Goal: Task Accomplishment & Management: Manage account settings

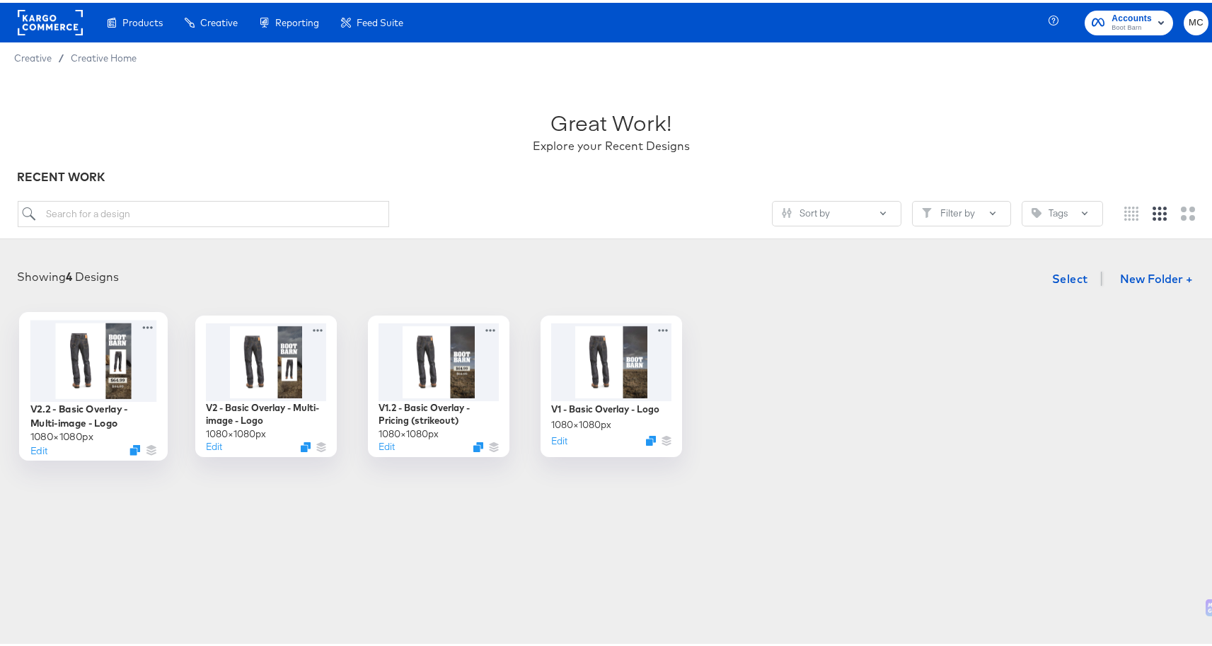
click at [134, 359] on div at bounding box center [93, 357] width 127 height 81
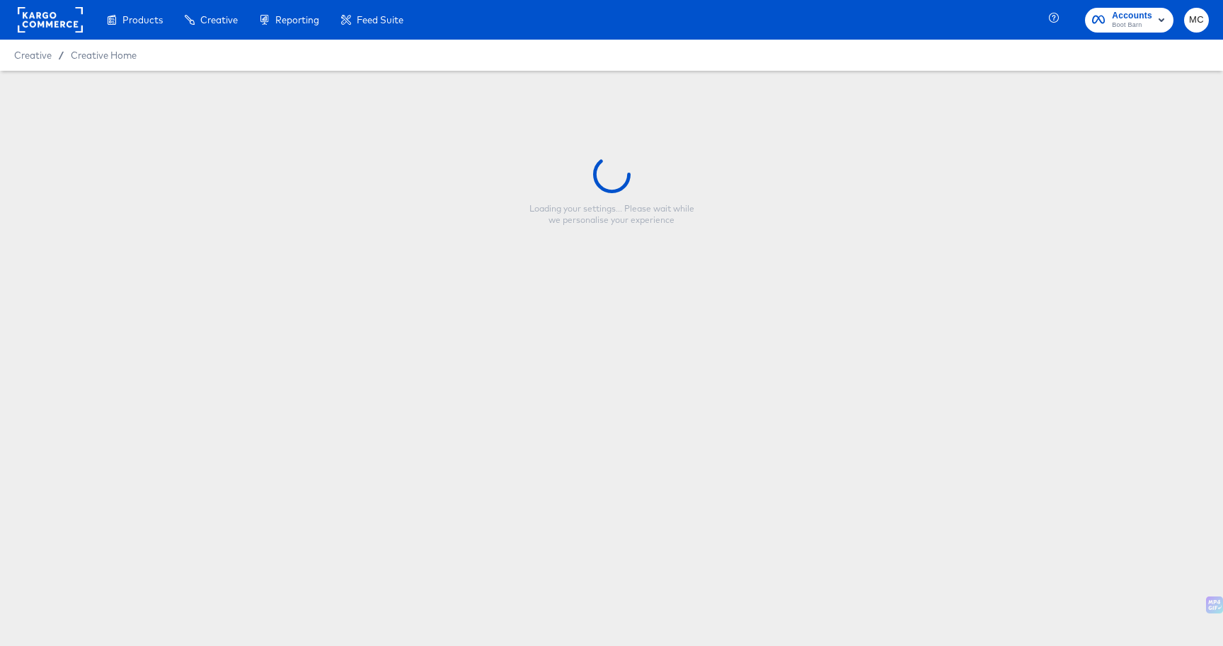
type input "V2.2 - Basic Overlay - Multi-image - Logo"
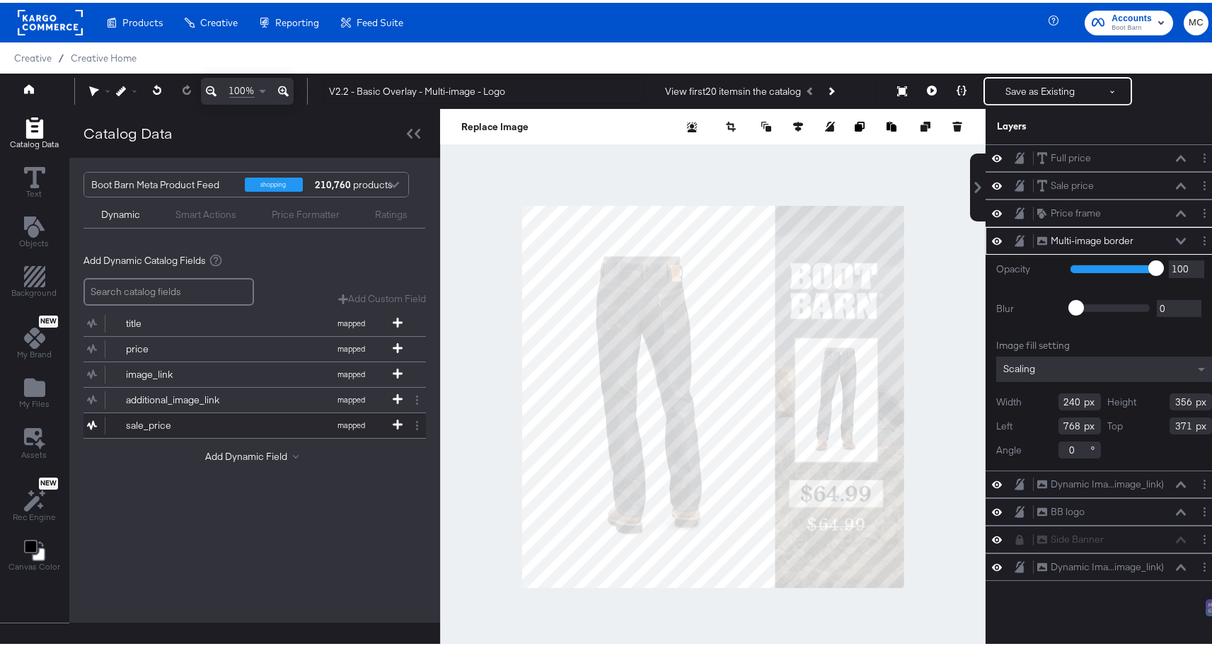
click at [141, 415] on button "sale_price mapped" at bounding box center [245, 422] width 325 height 25
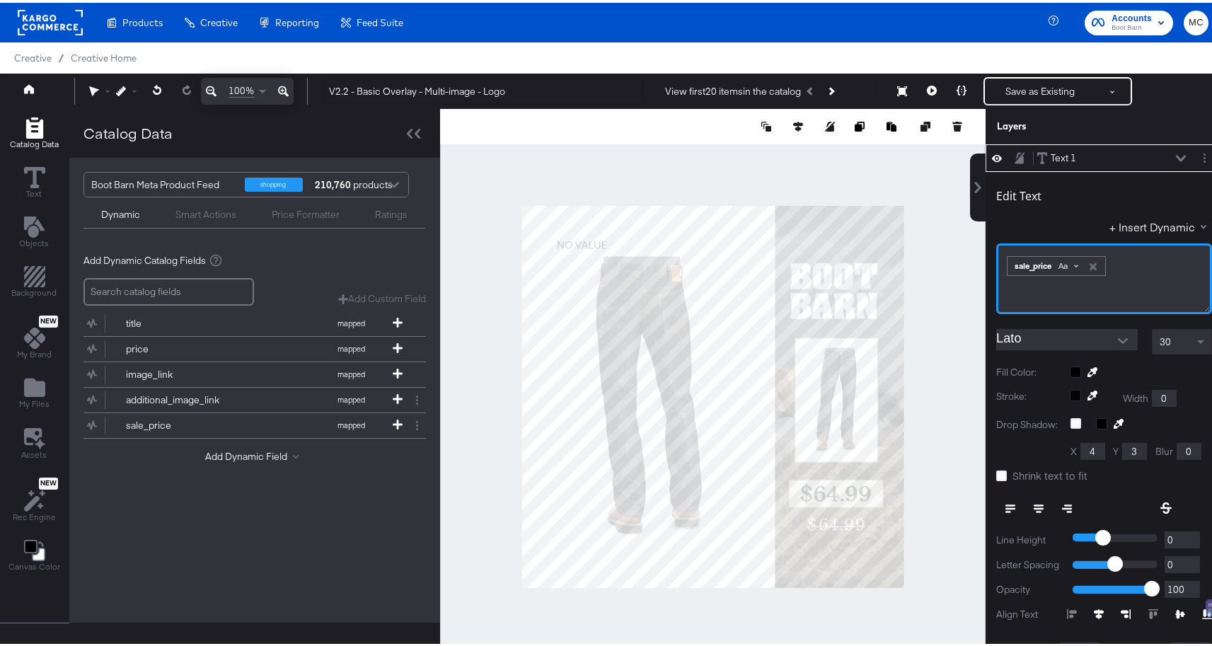
click at [1058, 260] on span "Aa" at bounding box center [1062, 263] width 9 height 11
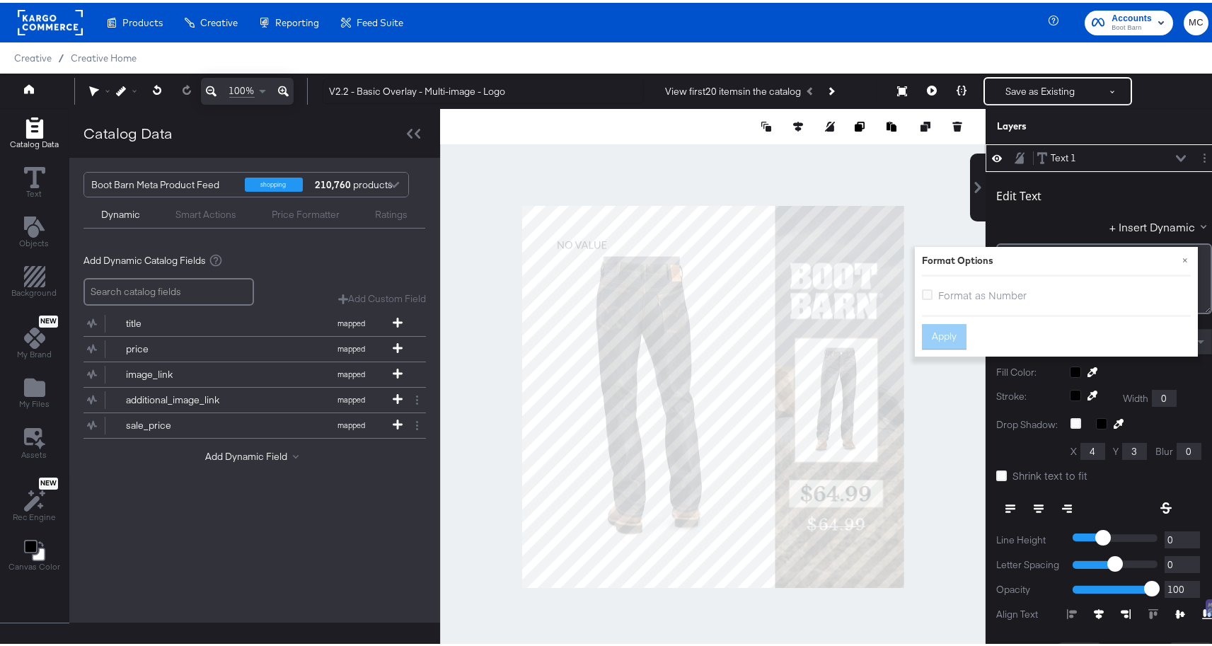
click at [923, 292] on label "Format as Number" at bounding box center [977, 292] width 110 height 15
click at [0, 0] on input "Format as Number" at bounding box center [0, 0] width 0 height 0
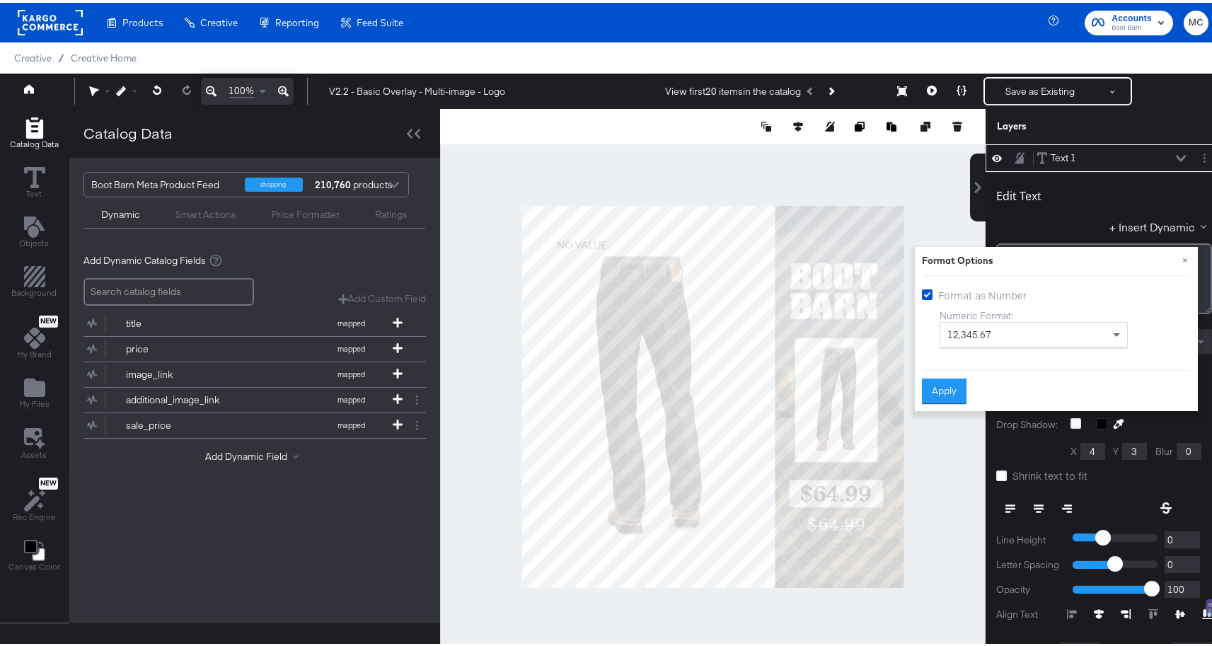
click at [963, 322] on div "12,345.67" at bounding box center [1033, 332] width 187 height 24
click at [937, 393] on button "Apply" at bounding box center [944, 388] width 45 height 25
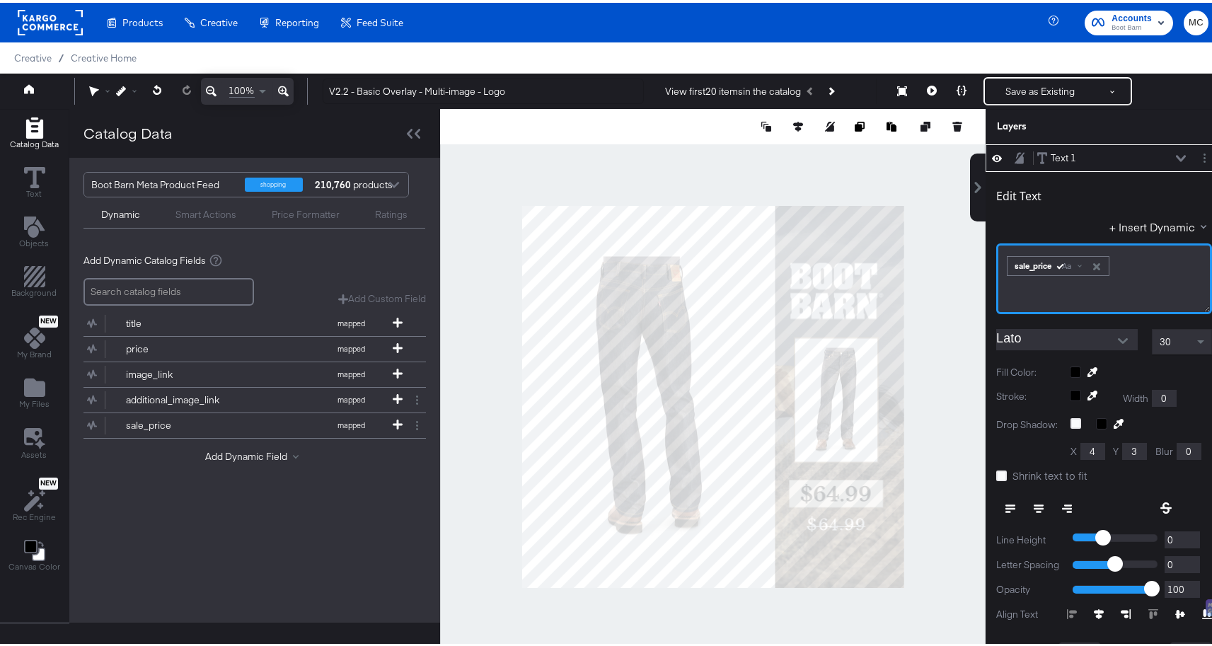
click at [996, 265] on div "﻿ ﻿ sale_price Aa ﻿" at bounding box center [1104, 276] width 216 height 71
click at [927, 91] on icon at bounding box center [932, 88] width 10 height 10
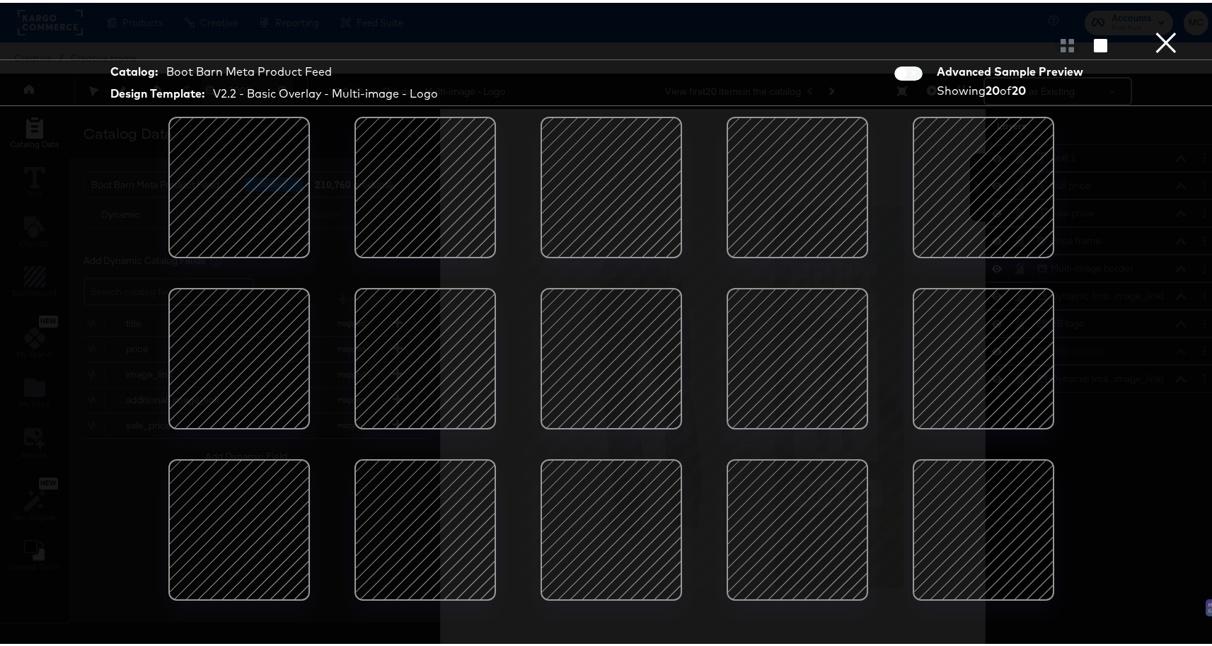
click at [434, 188] on div at bounding box center [425, 185] width 120 height 120
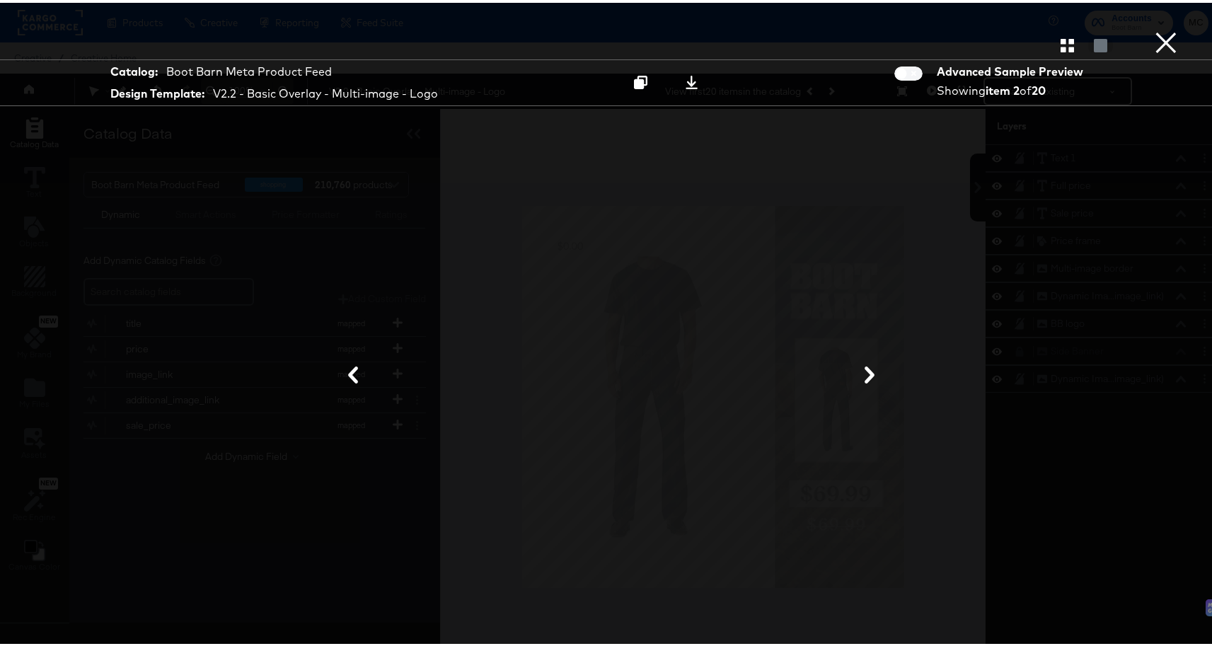
click at [1154, 28] on button "×" at bounding box center [1166, 14] width 28 height 28
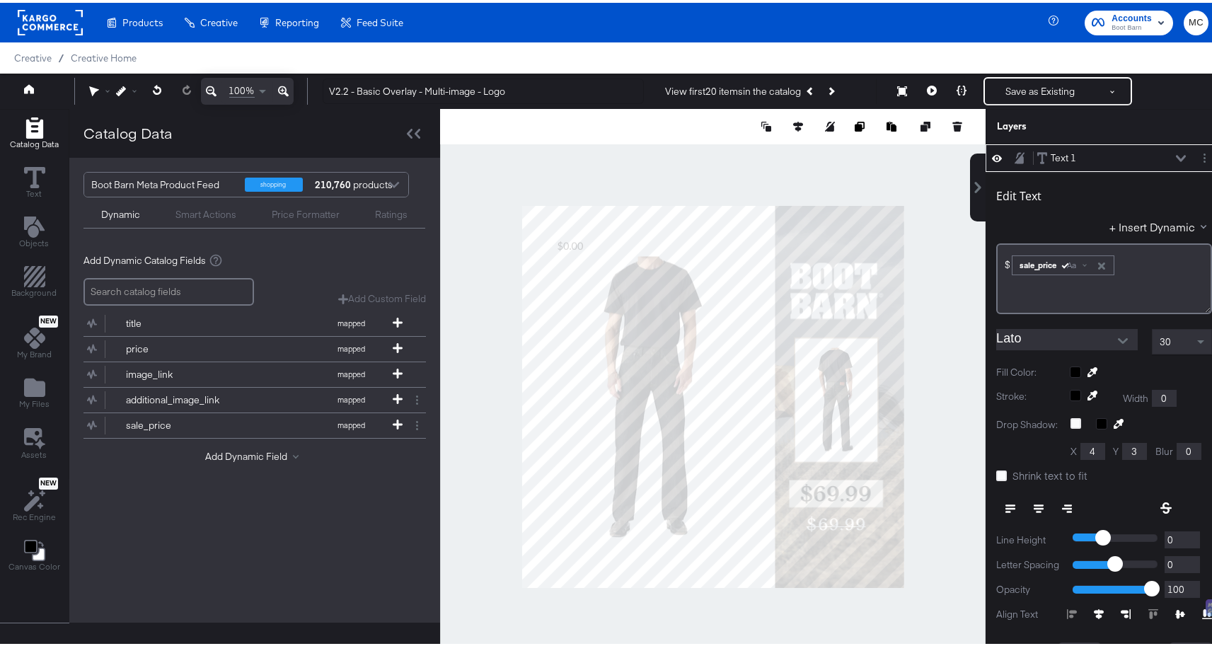
scroll to position [4, 0]
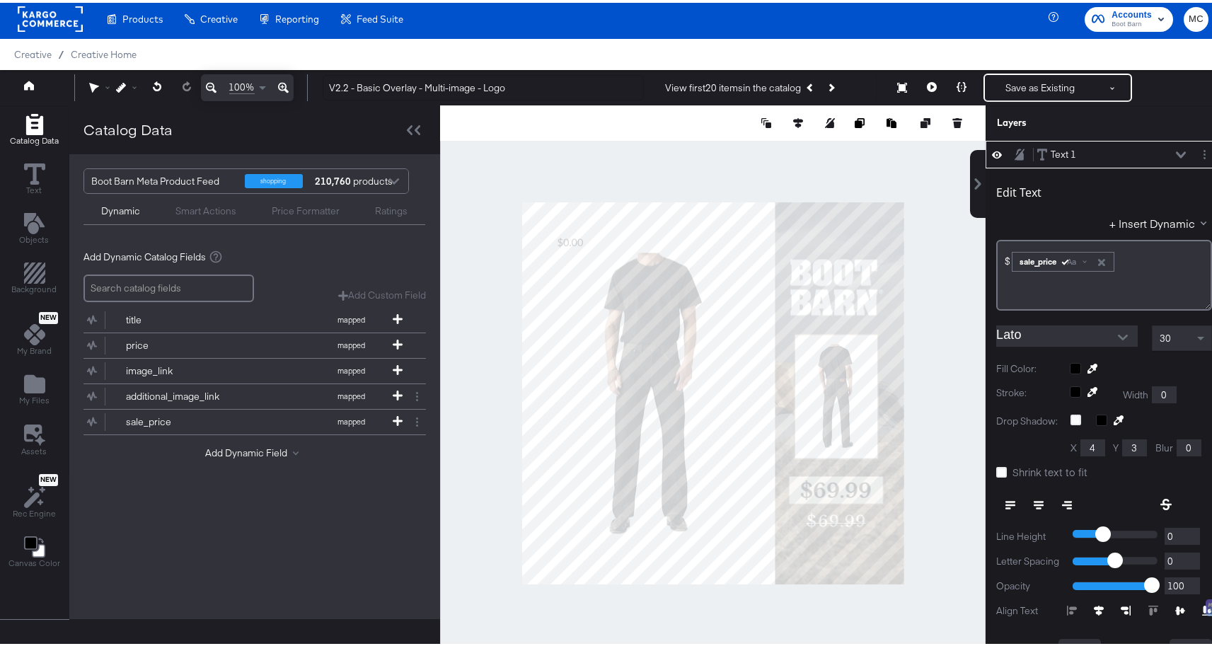
type input "363"
type input "844"
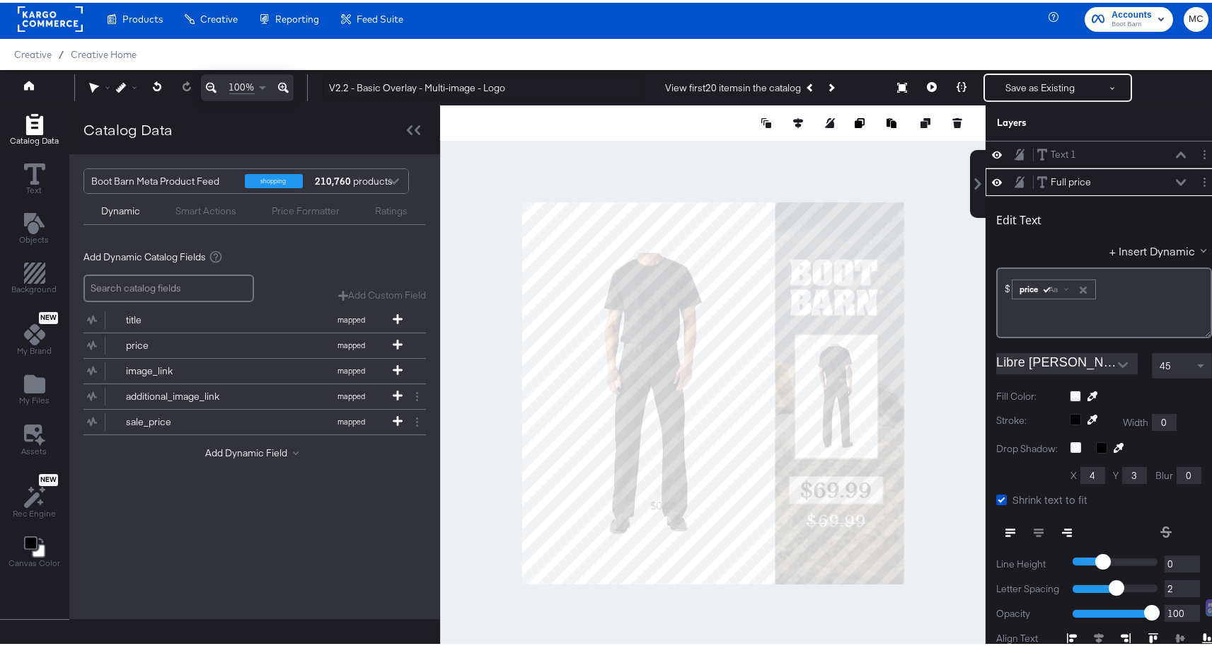
scroll to position [28, 0]
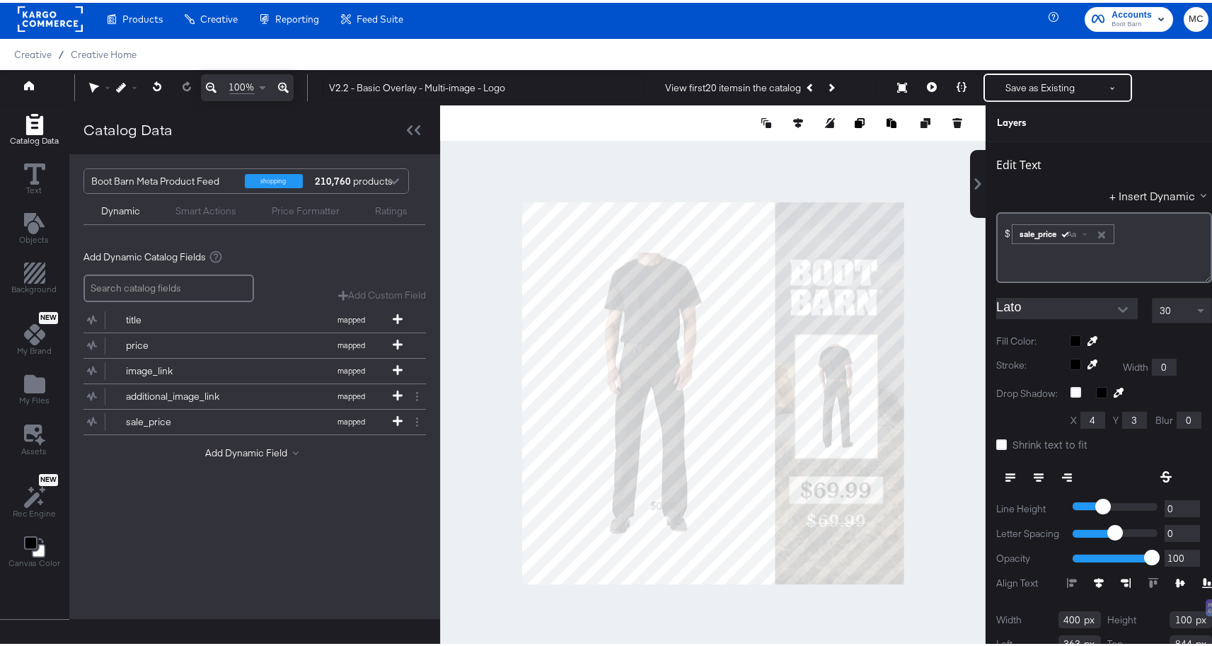
click at [1110, 294] on div "Edit Text + Insert Dynamic $﻿ ﻿ sale_price Aa ﻿ Lato 30 Fill Color: Stroke: Wid…" at bounding box center [1104, 412] width 237 height 548
click at [1112, 301] on button "Open" at bounding box center [1122, 306] width 21 height 21
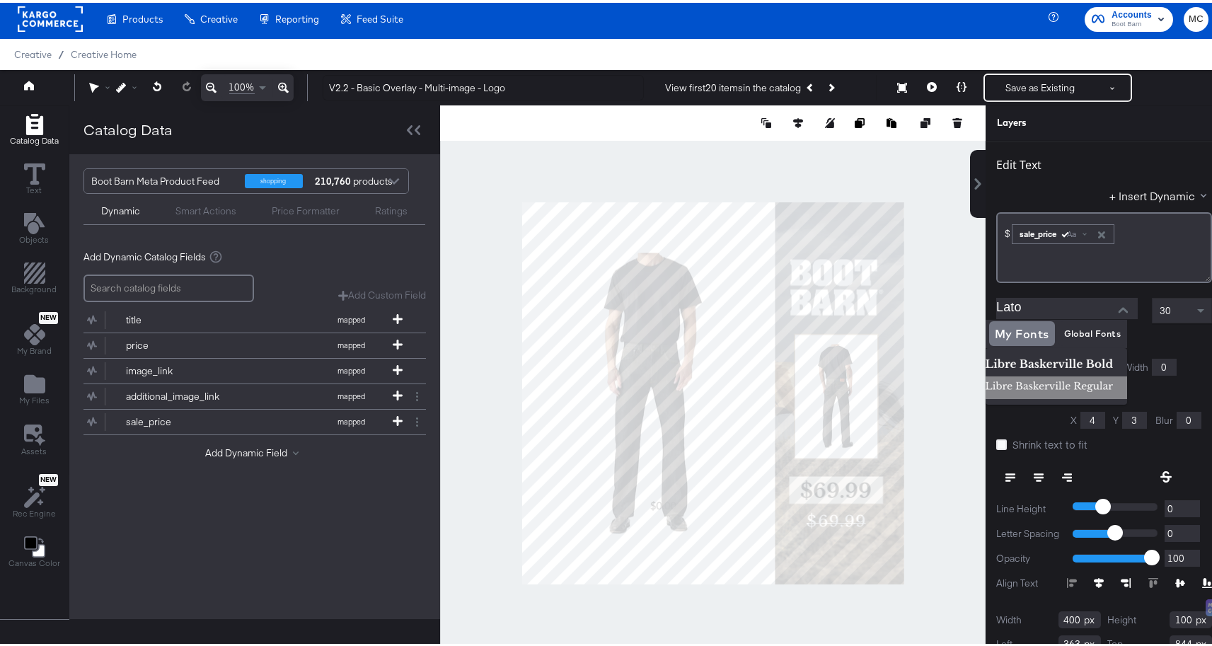
click at [1080, 381] on img at bounding box center [1057, 385] width 142 height 23
type input "Libre [PERSON_NAME] Regular"
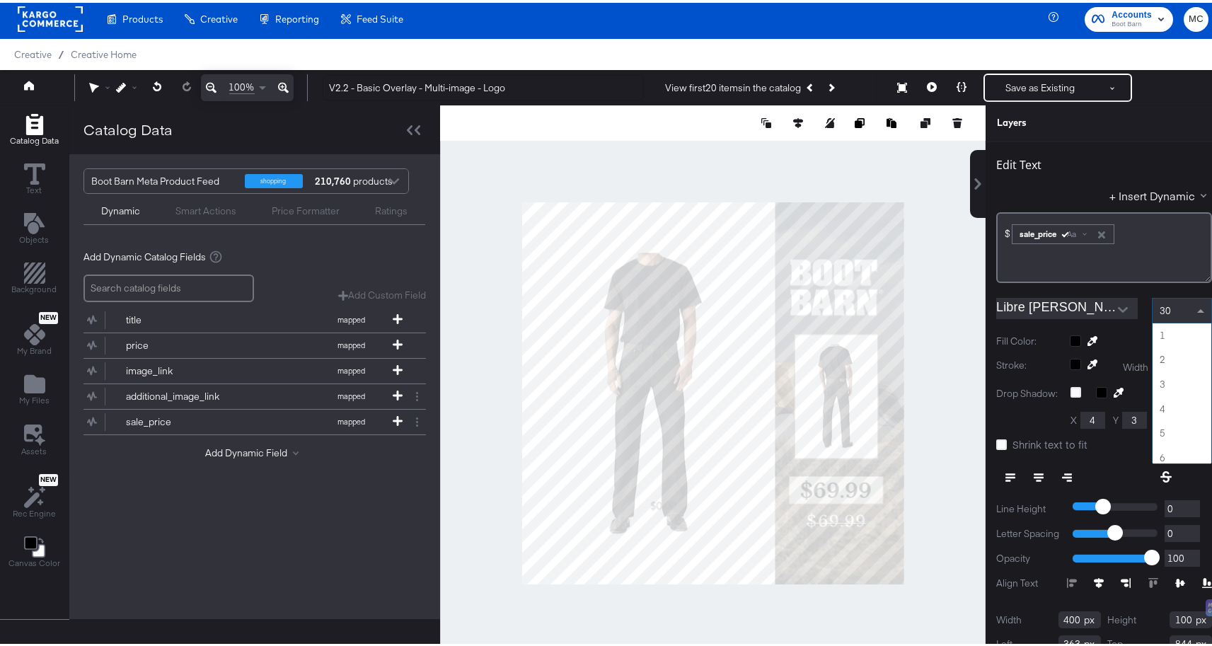
click at [1194, 308] on span at bounding box center [1203, 308] width 18 height 24
click at [1171, 307] on div "30" at bounding box center [1182, 308] width 59 height 24
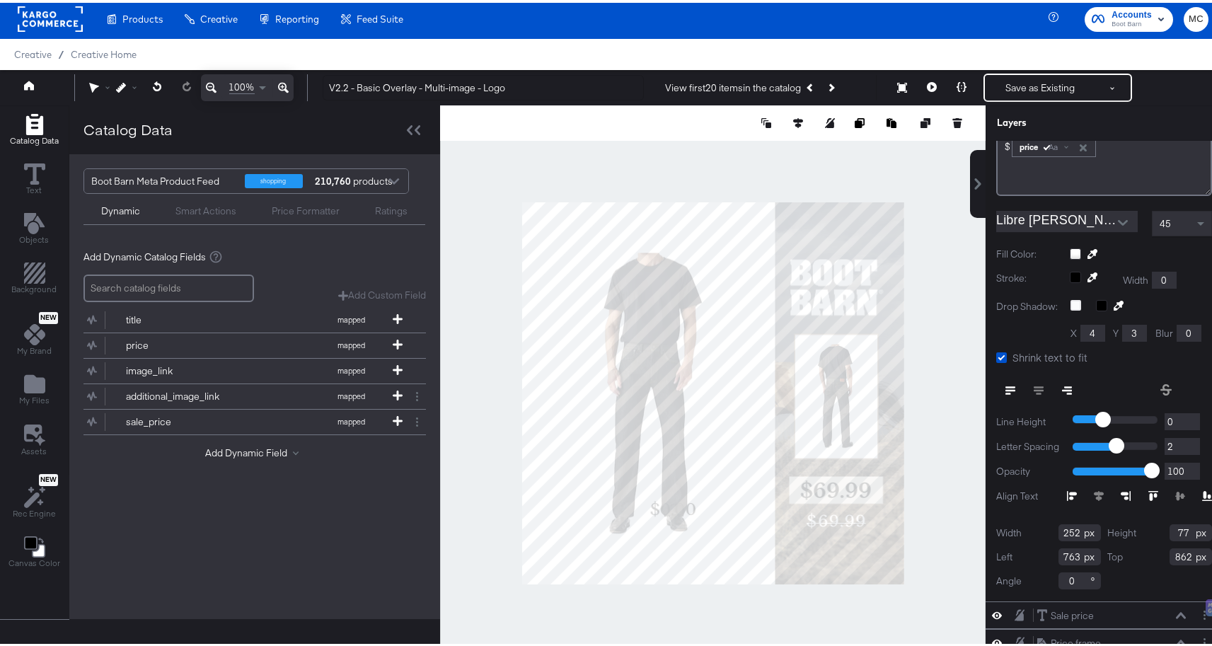
scroll to position [156, 0]
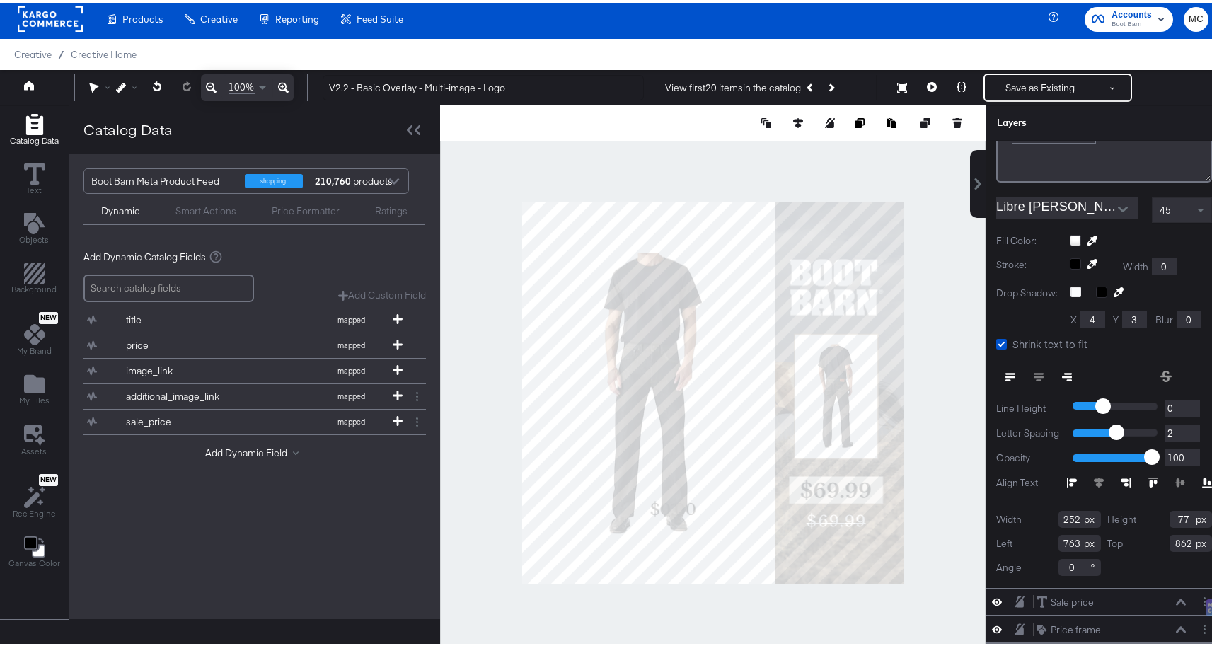
click at [1066, 516] on div "Width 252" at bounding box center [1048, 516] width 105 height 17
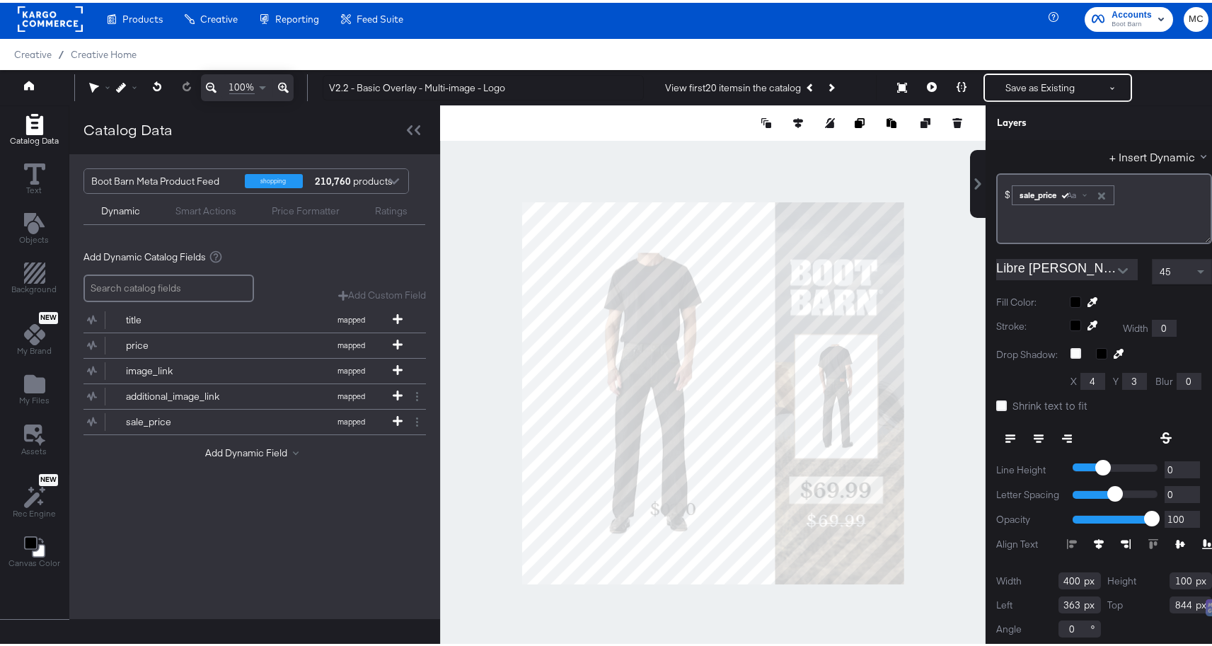
drag, startPoint x: 1061, startPoint y: 574, endPoint x: 1017, endPoint y: 572, distance: 43.9
click at [1017, 572] on div "Width 400" at bounding box center [1048, 578] width 105 height 17
type input "4"
type input "252"
drag, startPoint x: 1172, startPoint y: 583, endPoint x: 1116, endPoint y: 577, distance: 55.6
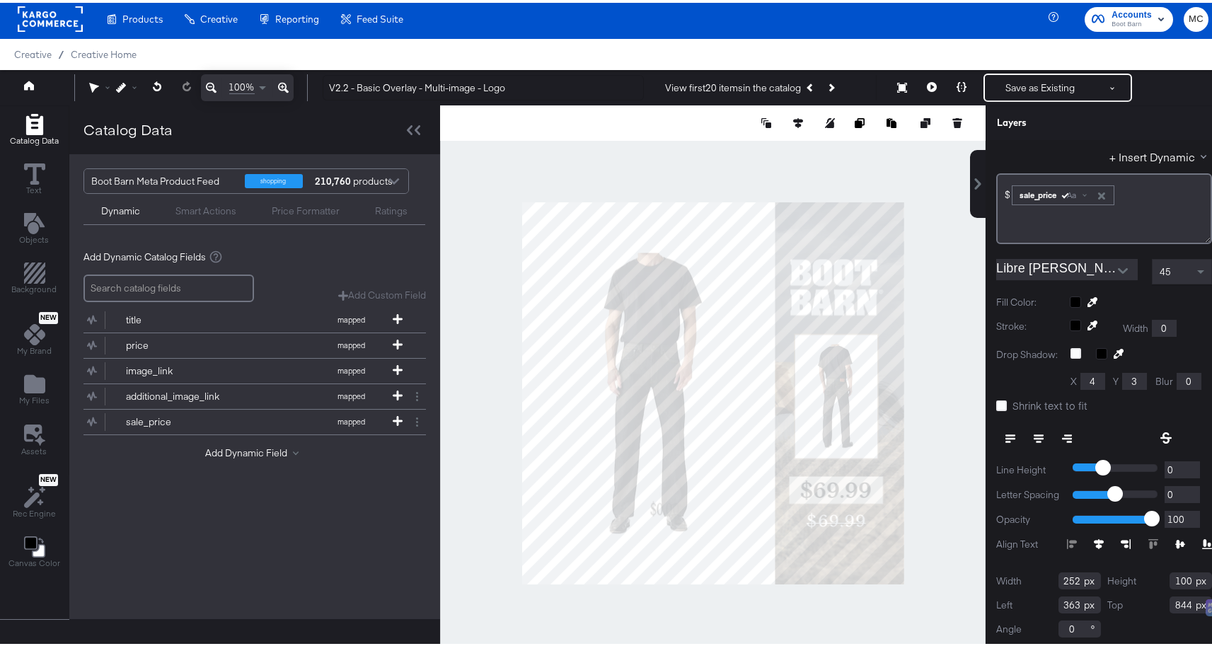
click at [1116, 577] on div "Height 100" at bounding box center [1160, 578] width 105 height 17
type input "77"
type input "779"
type input "939"
type input "768"
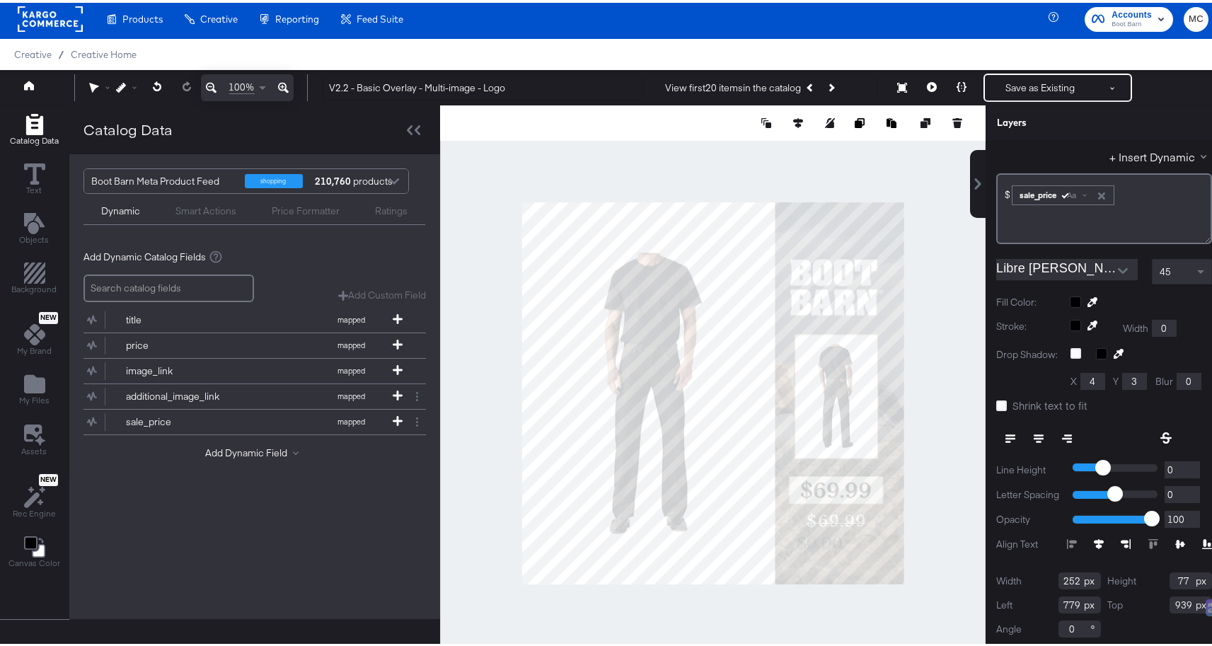
type input "952"
type input "783"
type input "962"
click at [1033, 433] on button at bounding box center [1038, 435] width 28 height 25
click at [1160, 437] on icon at bounding box center [1165, 434] width 11 height 11
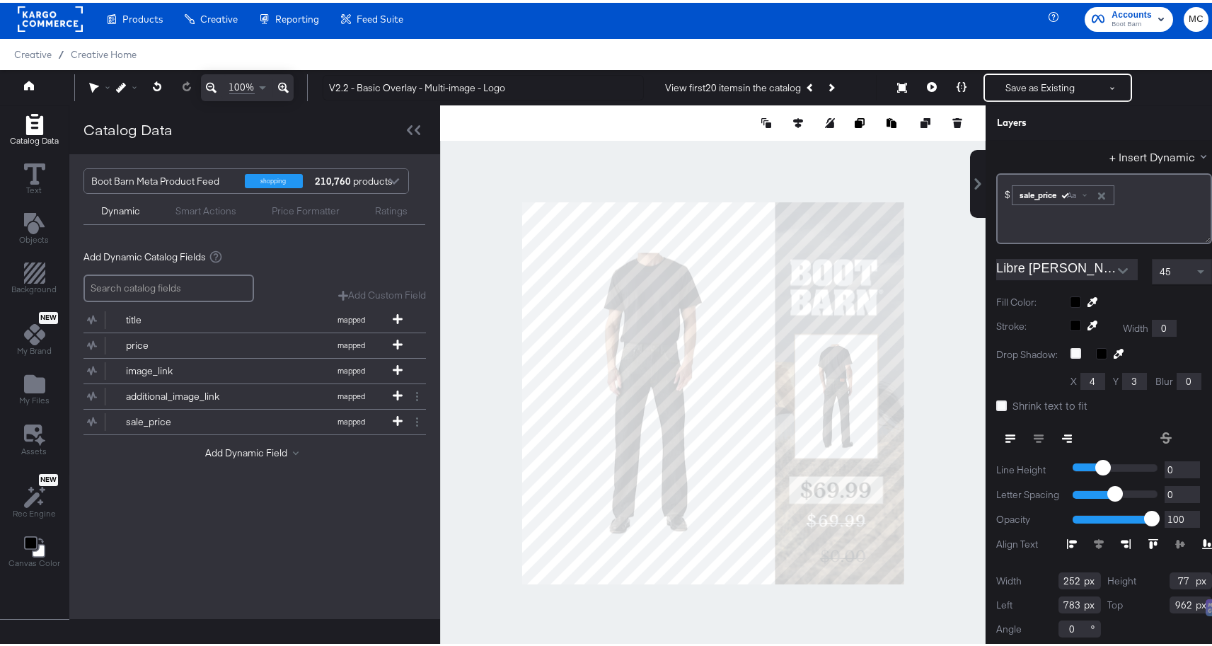
click at [1150, 428] on button at bounding box center [1165, 435] width 31 height 25
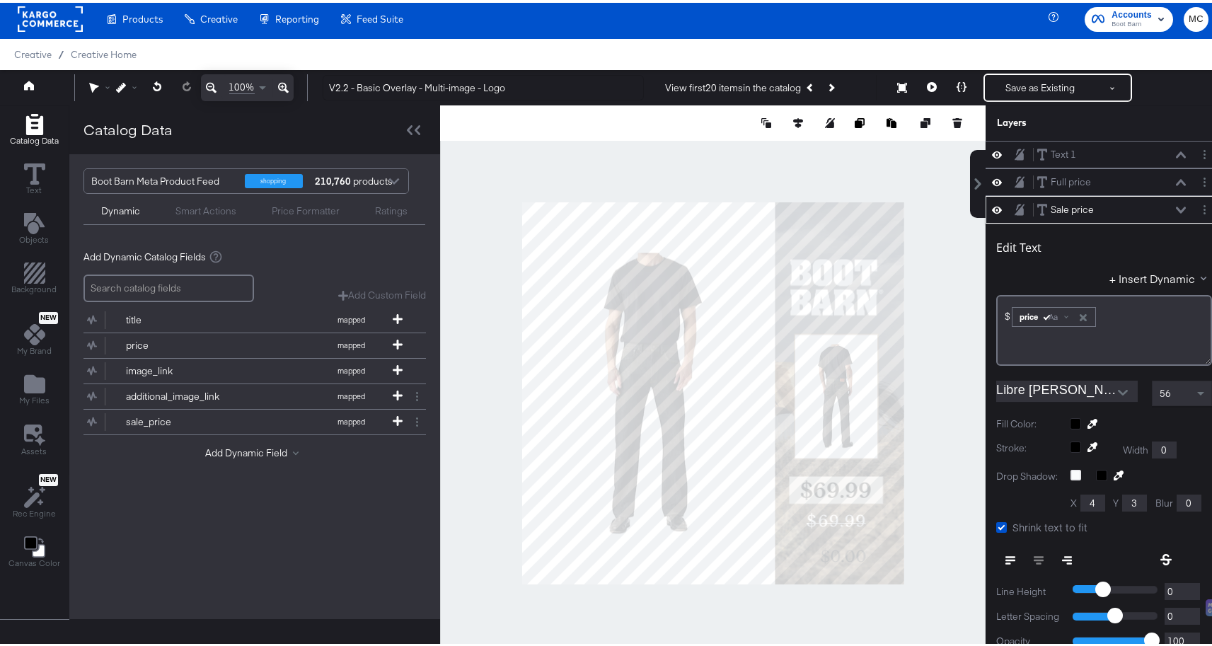
scroll to position [287, 0]
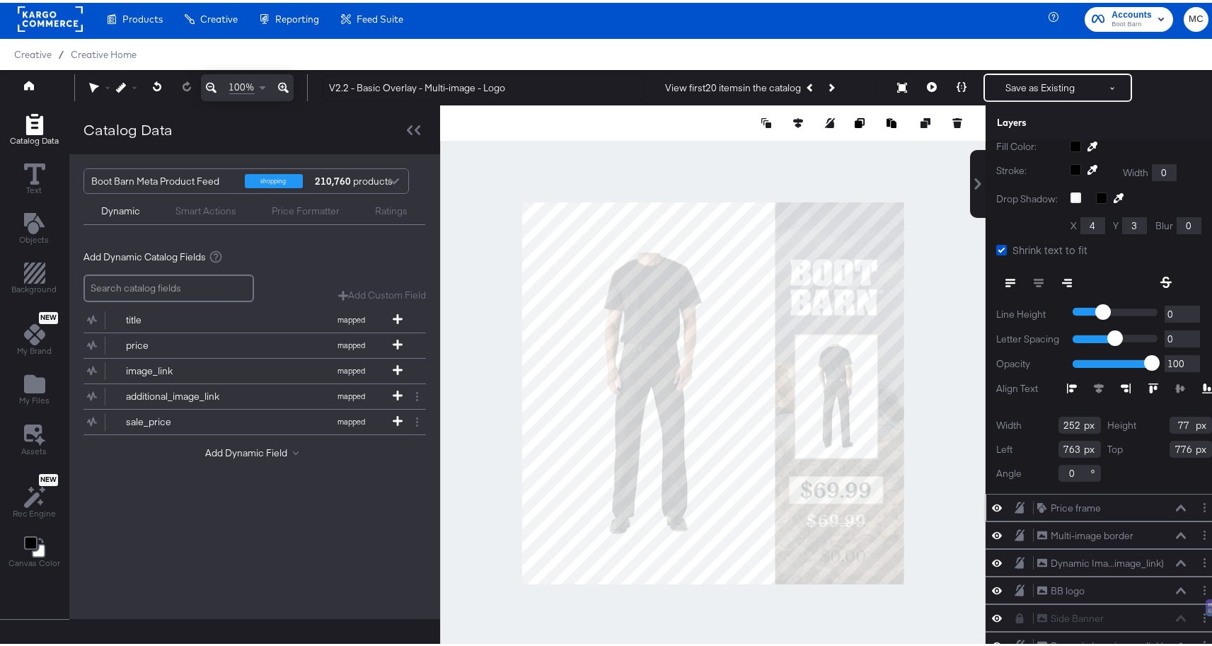
click at [1015, 499] on icon at bounding box center [1020, 505] width 10 height 12
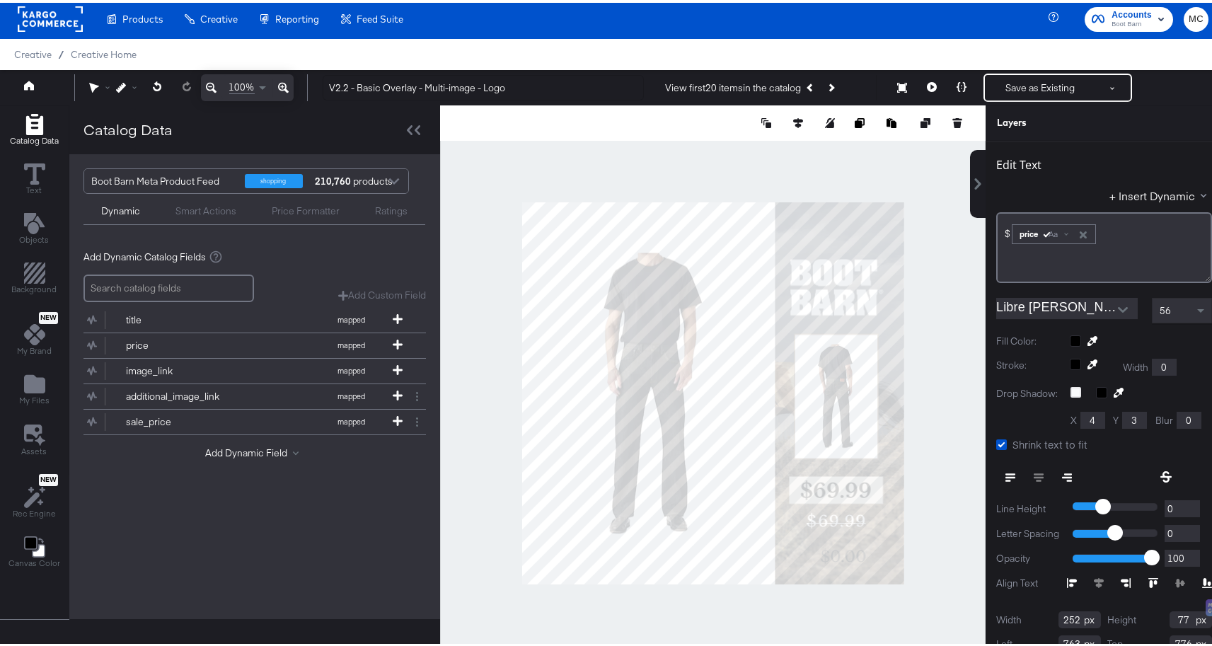
scroll to position [67, 0]
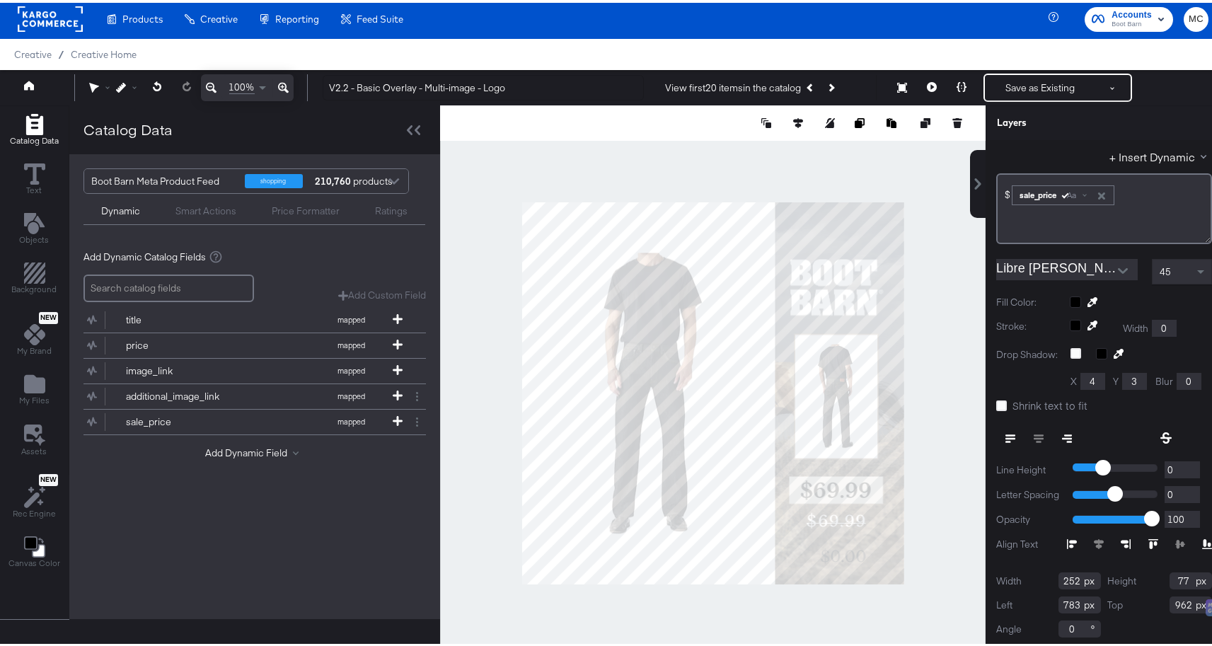
click at [1112, 260] on button "Open" at bounding box center [1122, 268] width 21 height 21
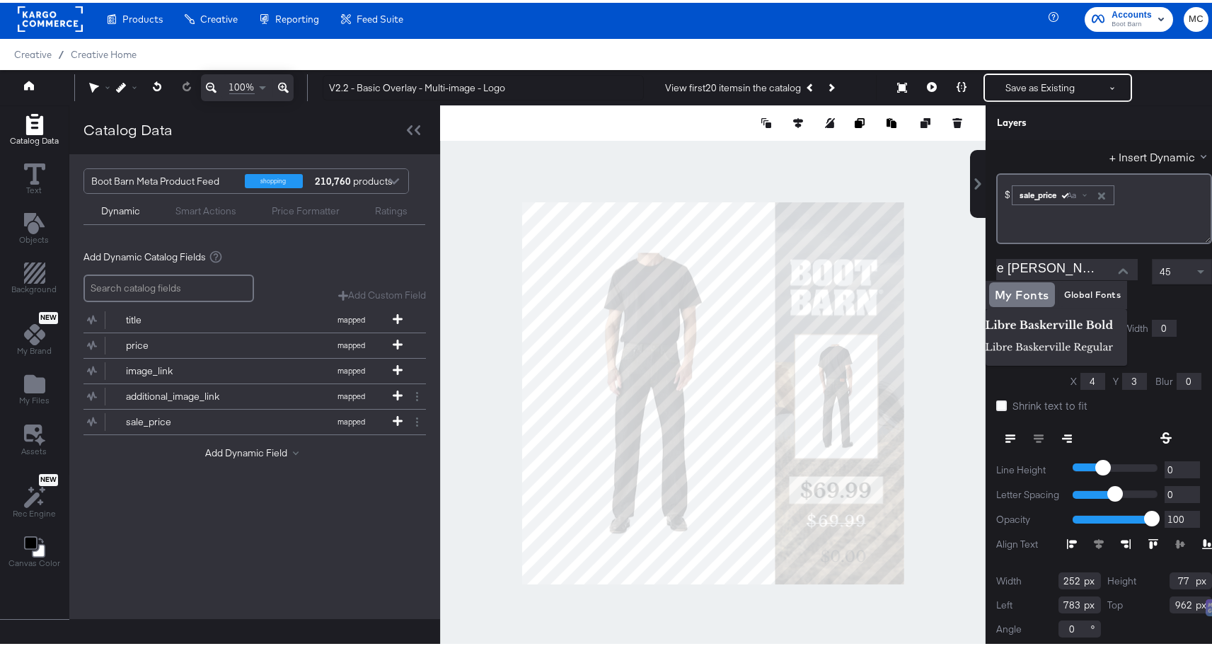
scroll to position [0, 0]
click at [1075, 318] on img at bounding box center [1057, 323] width 142 height 23
type input "Libre [PERSON_NAME] Bold"
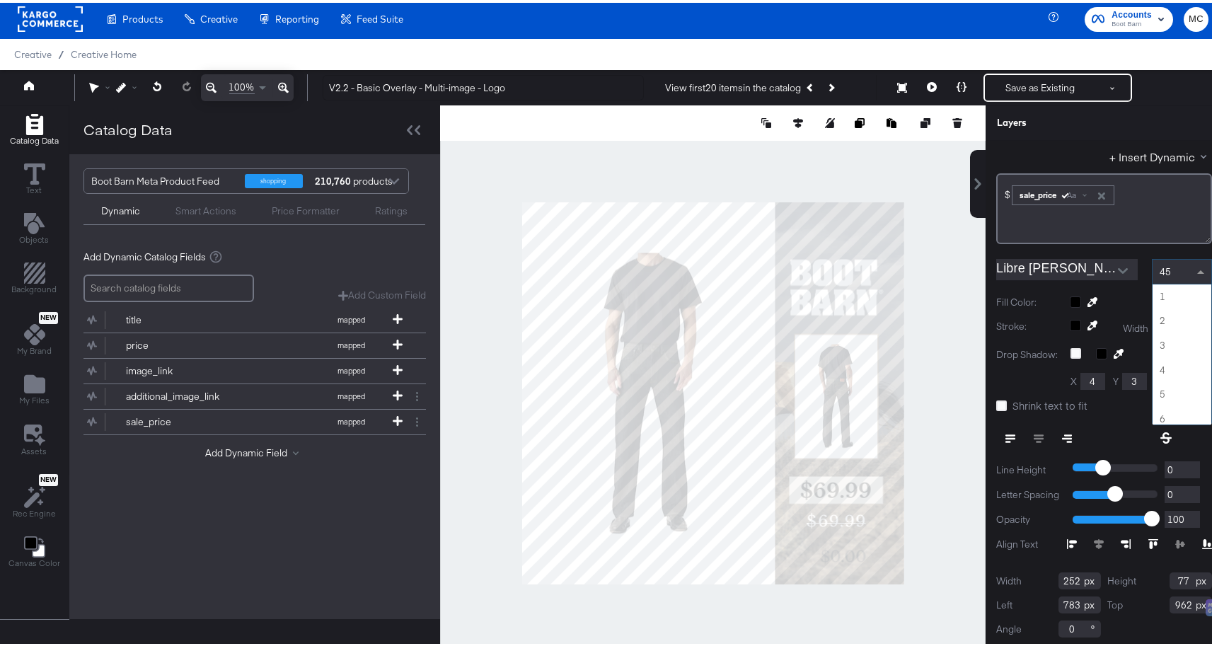
click at [1194, 258] on span at bounding box center [1203, 269] width 18 height 24
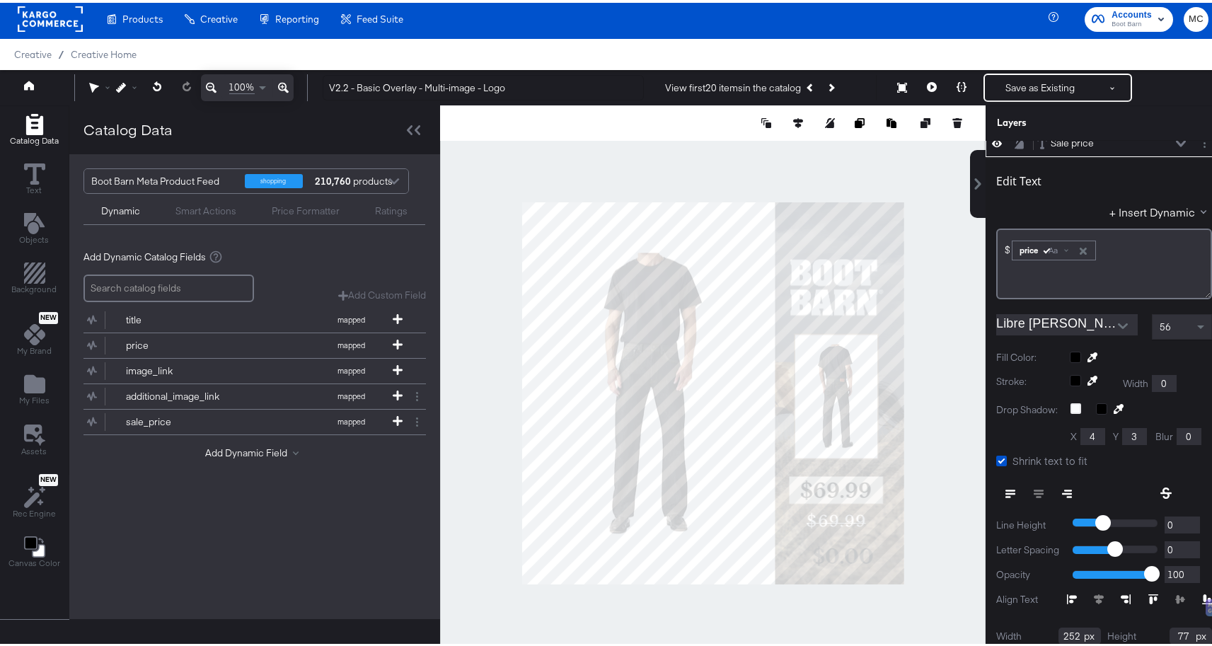
click at [992, 142] on icon at bounding box center [997, 140] width 10 height 12
click at [992, 142] on icon at bounding box center [997, 141] width 10 height 9
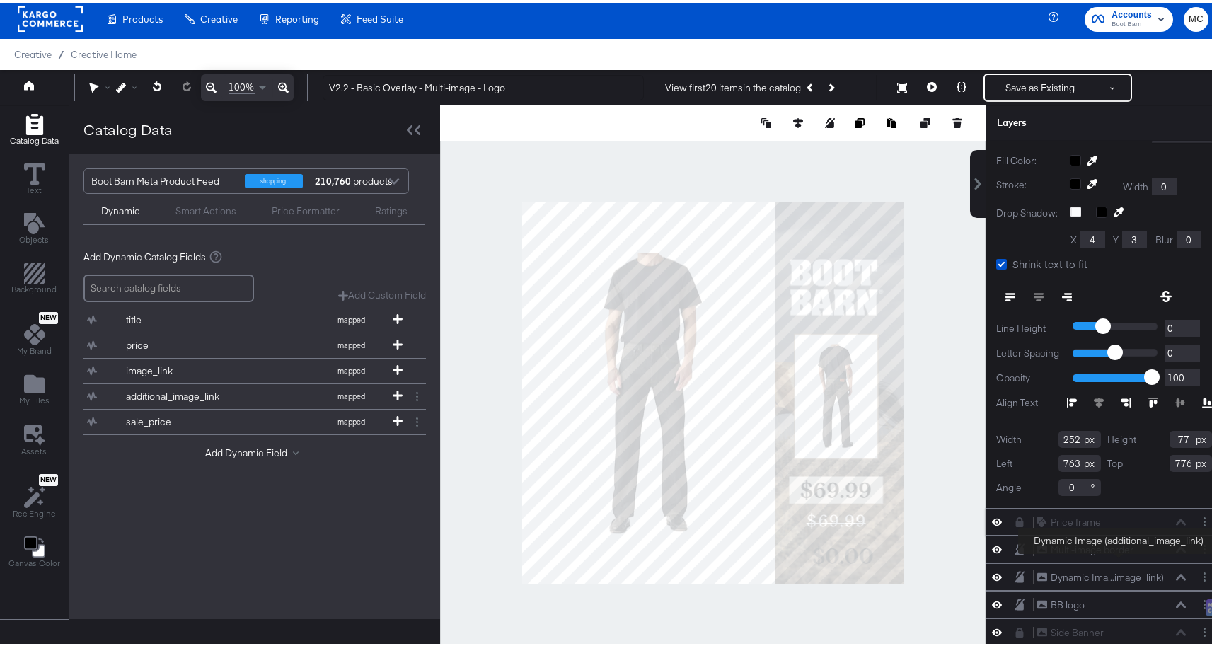
scroll to position [261, 0]
drag, startPoint x: 1064, startPoint y: 466, endPoint x: 1037, endPoint y: 462, distance: 27.1
click at [1037, 462] on div "Left 763" at bounding box center [1048, 462] width 105 height 17
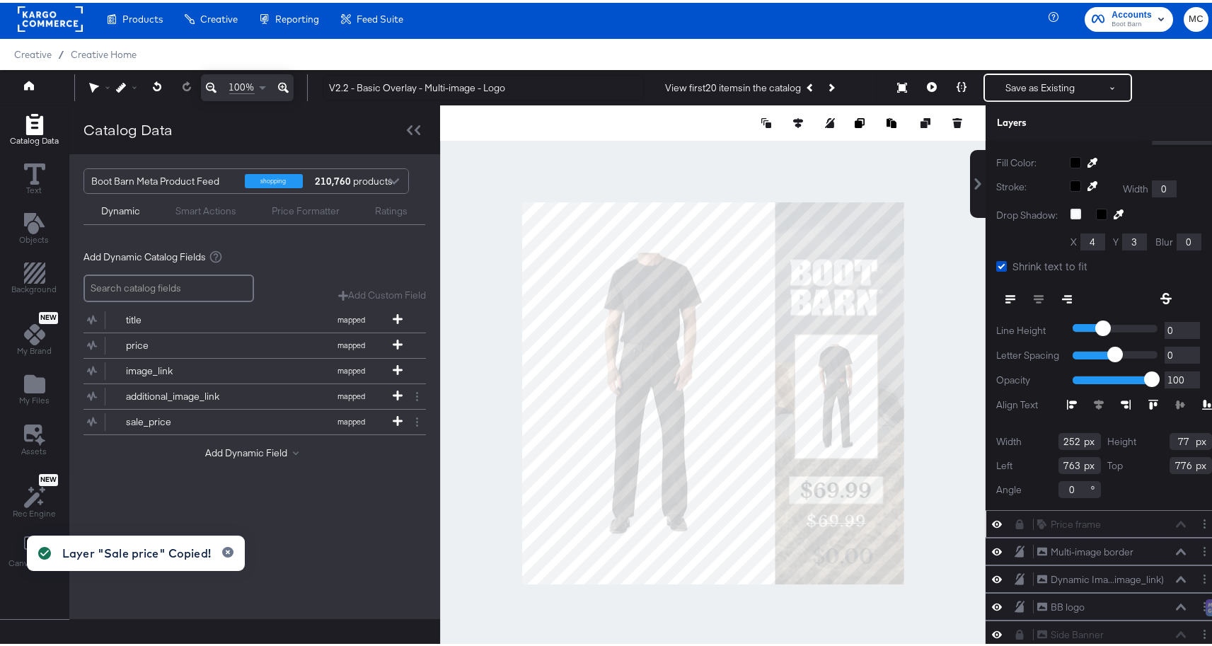
click at [923, 534] on div at bounding box center [713, 391] width 546 height 576
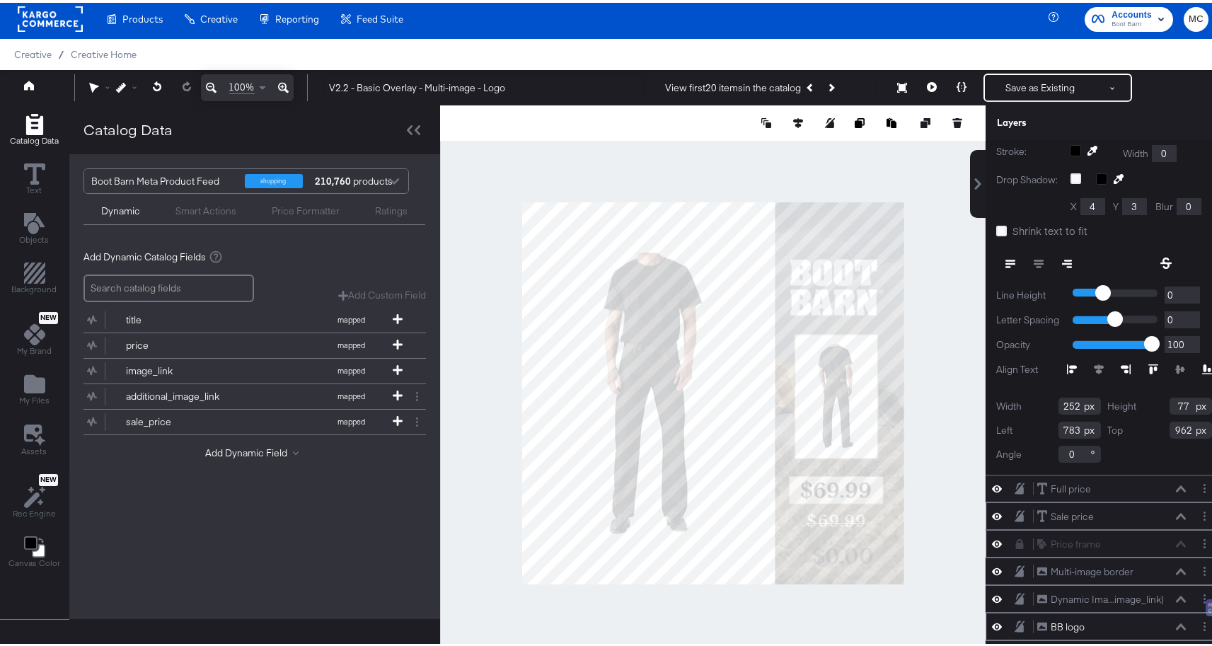
scroll to position [287, 0]
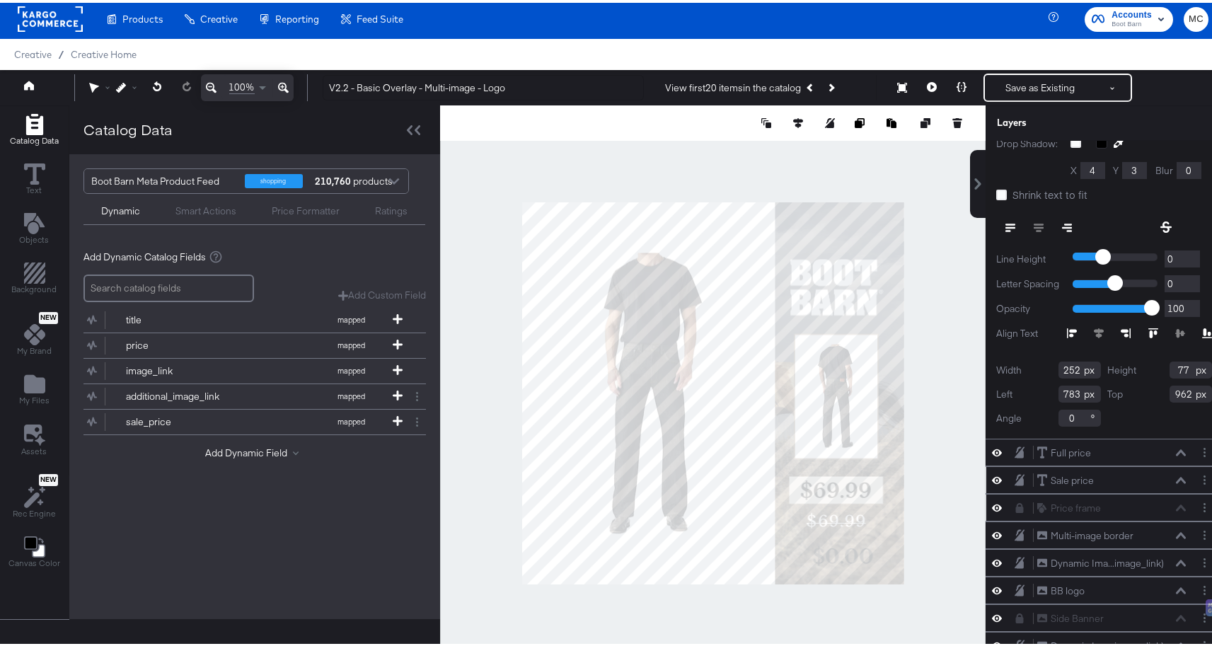
drag, startPoint x: 1064, startPoint y: 380, endPoint x: 1039, endPoint y: 380, distance: 25.5
click at [1039, 383] on div "Left 783" at bounding box center [1048, 391] width 105 height 17
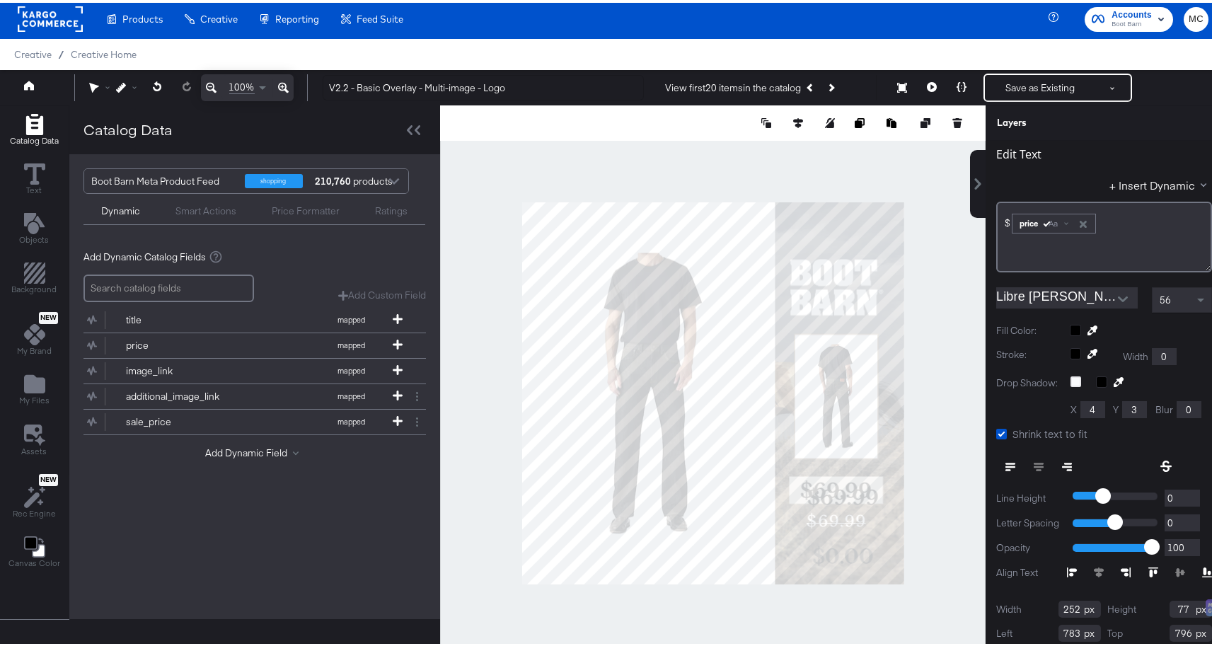
scroll to position [315, 0]
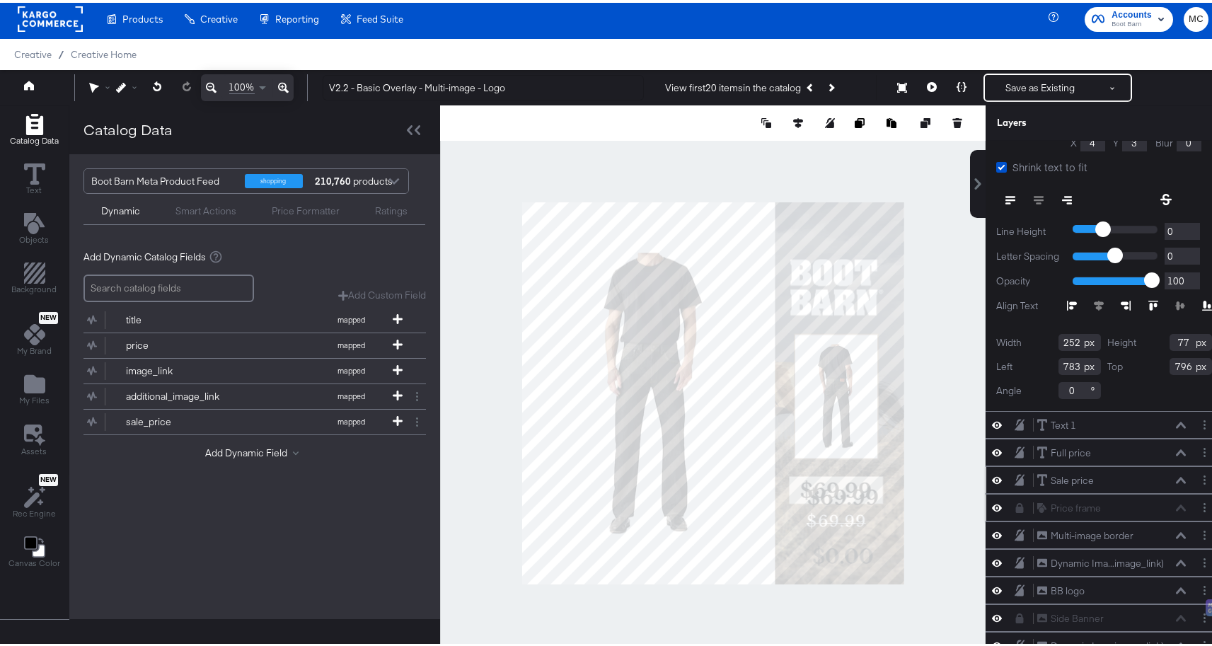
click at [1170, 355] on input "796" at bounding box center [1191, 363] width 42 height 17
type input "776"
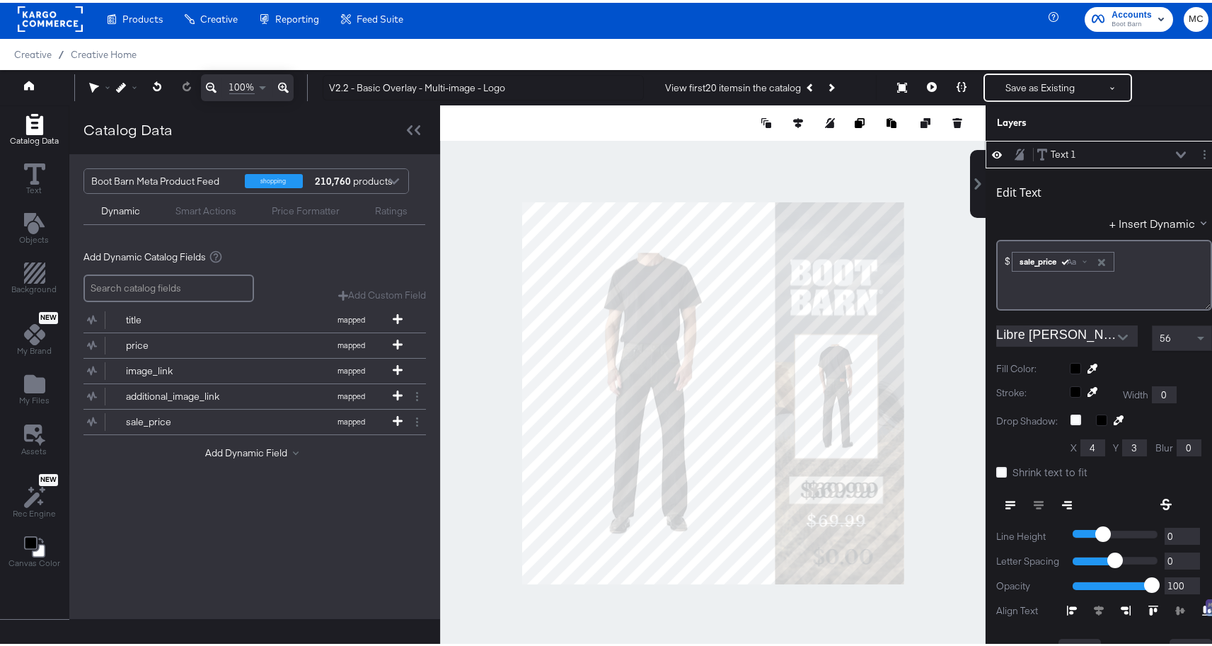
scroll to position [0, 0]
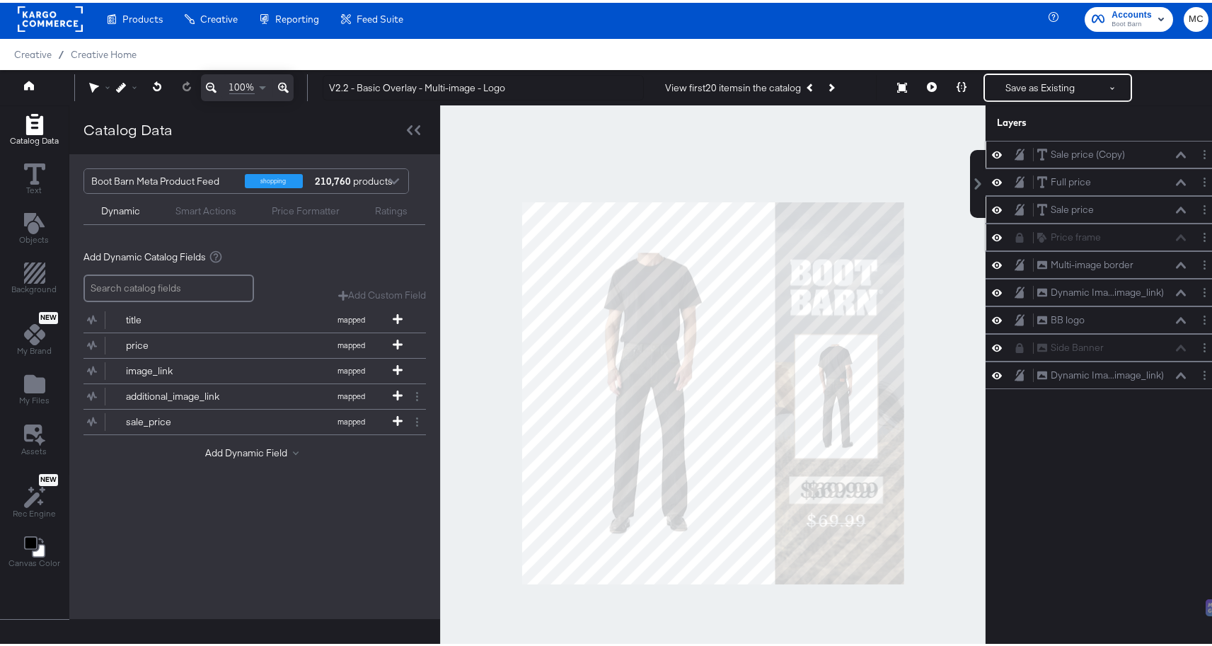
click at [996, 148] on div at bounding box center [1001, 151] width 20 height 13
click at [993, 151] on div at bounding box center [1001, 151] width 20 height 13
click at [992, 149] on div at bounding box center [1001, 151] width 20 height 13
click at [993, 152] on div at bounding box center [1001, 151] width 20 height 13
click at [158, 91] on button at bounding box center [157, 83] width 29 height 25
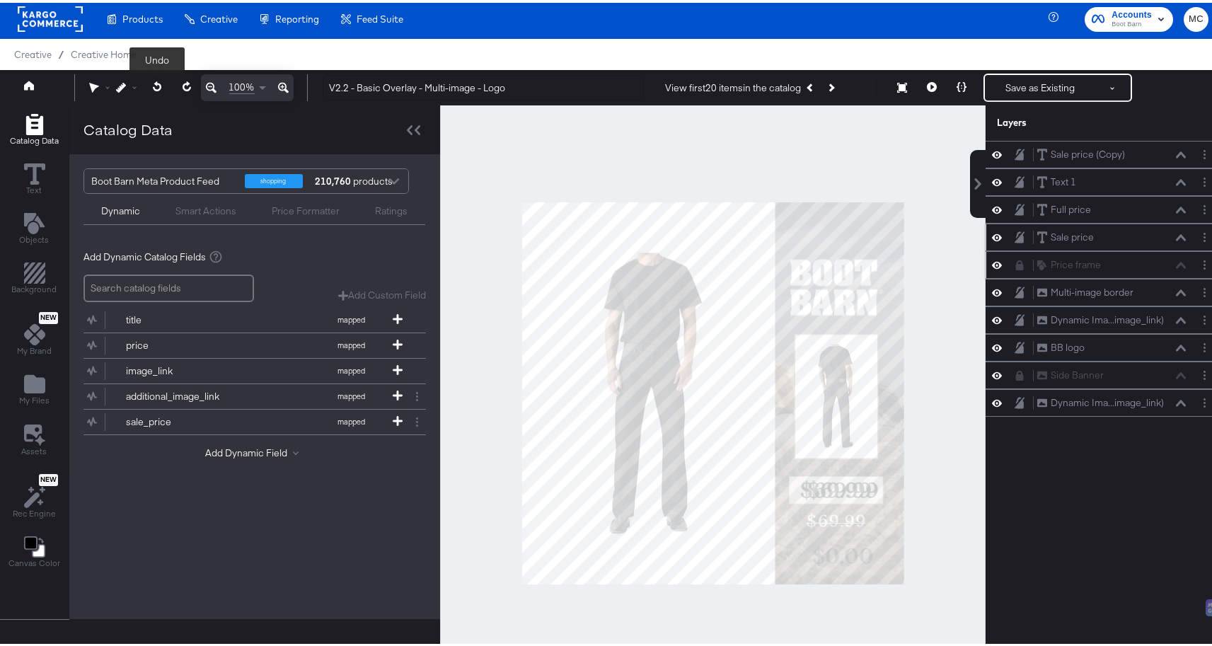
click at [160, 90] on button at bounding box center [157, 83] width 29 height 25
click at [161, 88] on button at bounding box center [157, 83] width 29 height 25
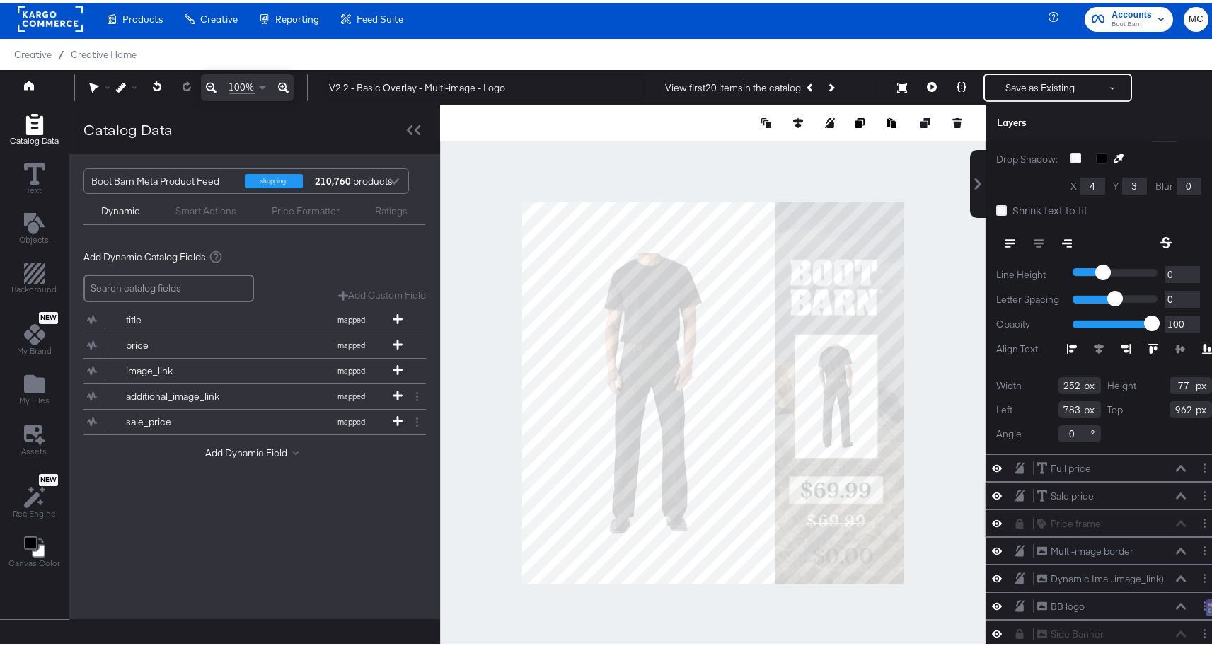
scroll to position [261, 0]
click at [1171, 410] on input "962" at bounding box center [1191, 407] width 42 height 17
type input "9"
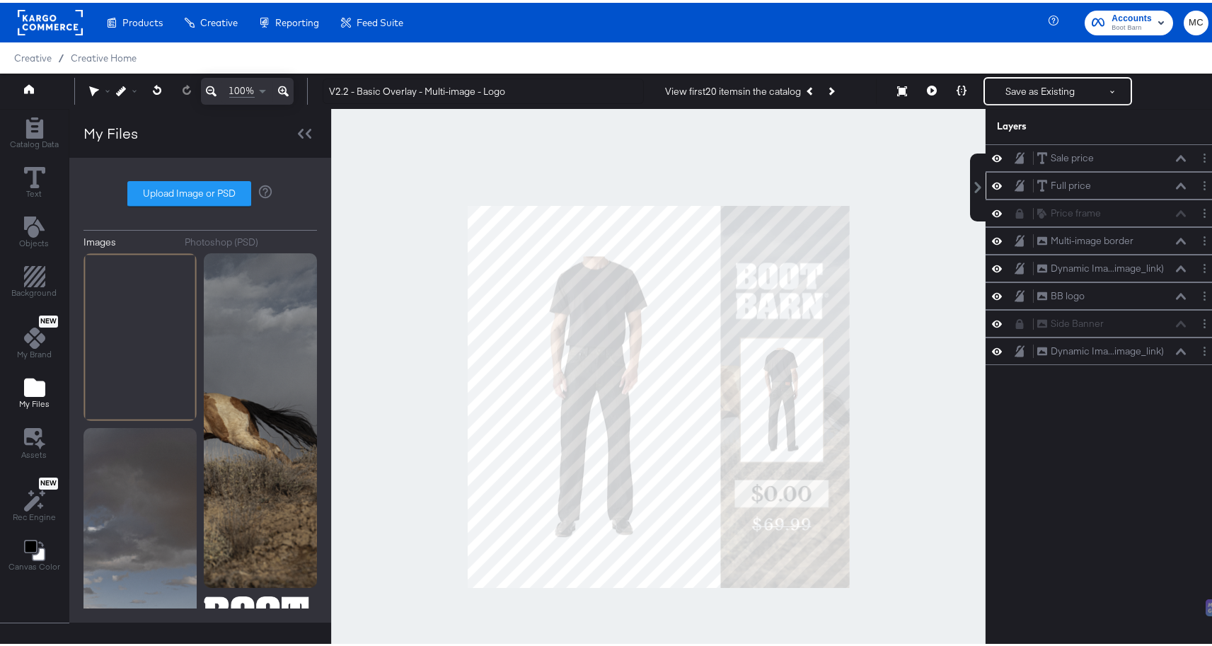
click at [995, 177] on div at bounding box center [1001, 182] width 20 height 13
click at [992, 185] on icon at bounding box center [997, 183] width 10 height 12
click at [992, 186] on icon at bounding box center [997, 183] width 10 height 9
click at [995, 154] on div at bounding box center [1001, 155] width 20 height 13
click at [992, 154] on icon at bounding box center [997, 155] width 10 height 7
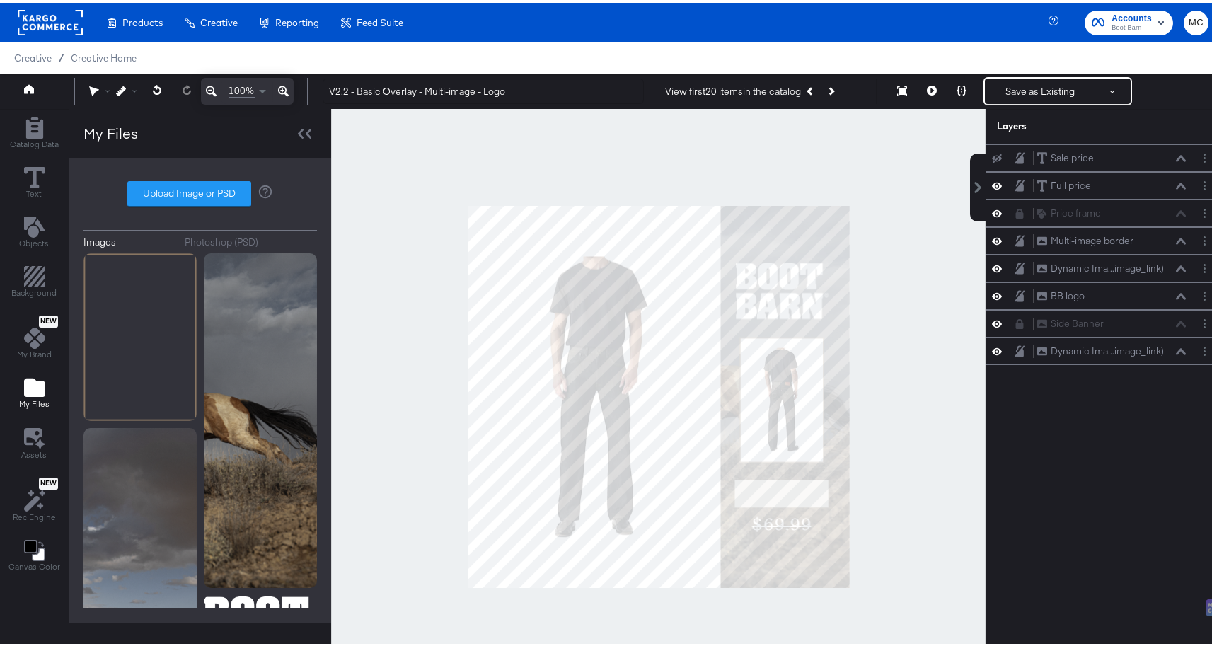
click at [992, 154] on icon at bounding box center [997, 155] width 10 height 9
click at [1029, 89] on button "Save as Existing" at bounding box center [1040, 88] width 110 height 25
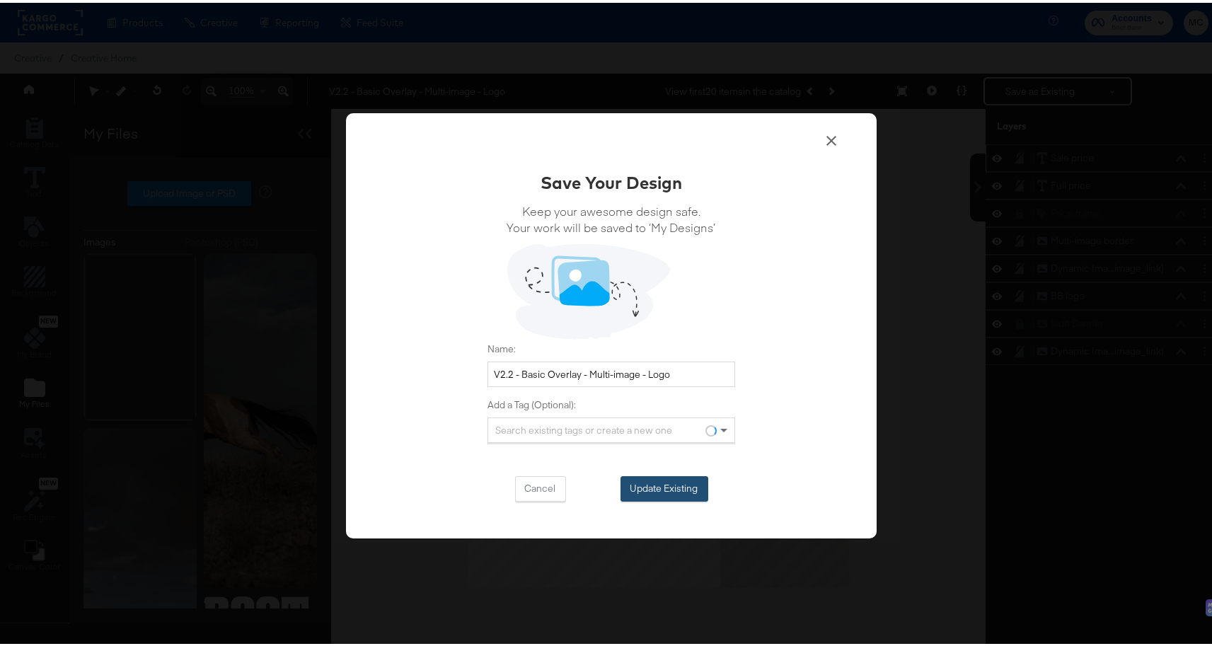
click at [675, 474] on button "Update Existing" at bounding box center [665, 485] width 88 height 25
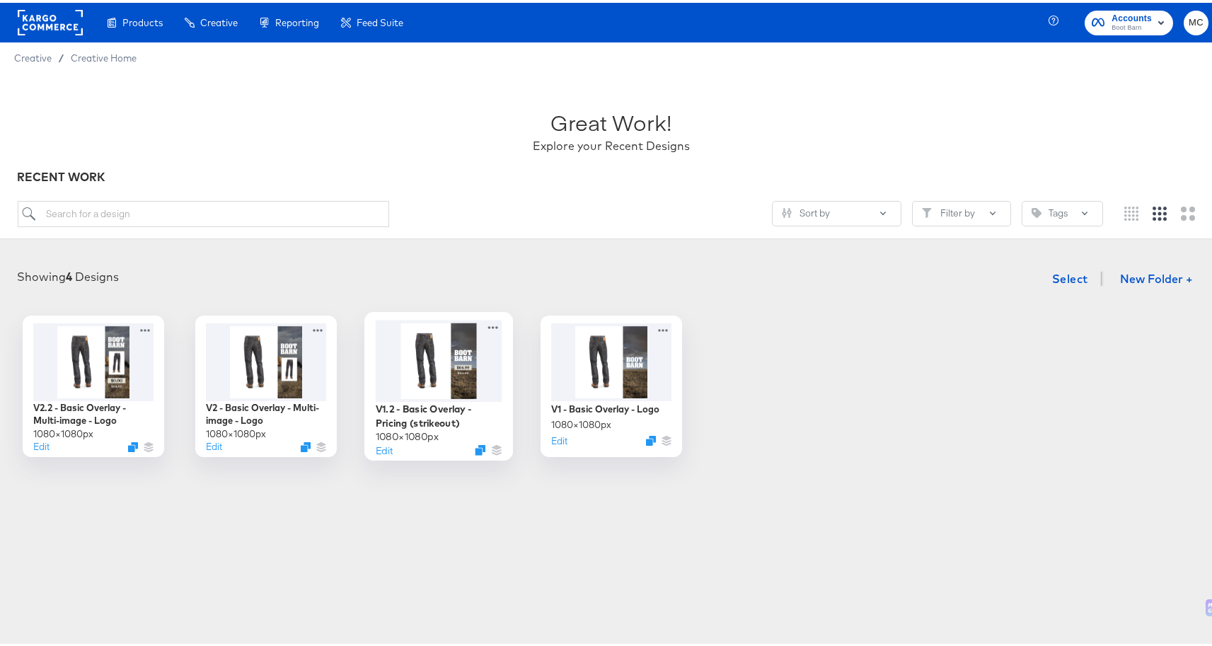
click at [390, 378] on div at bounding box center [439, 357] width 127 height 81
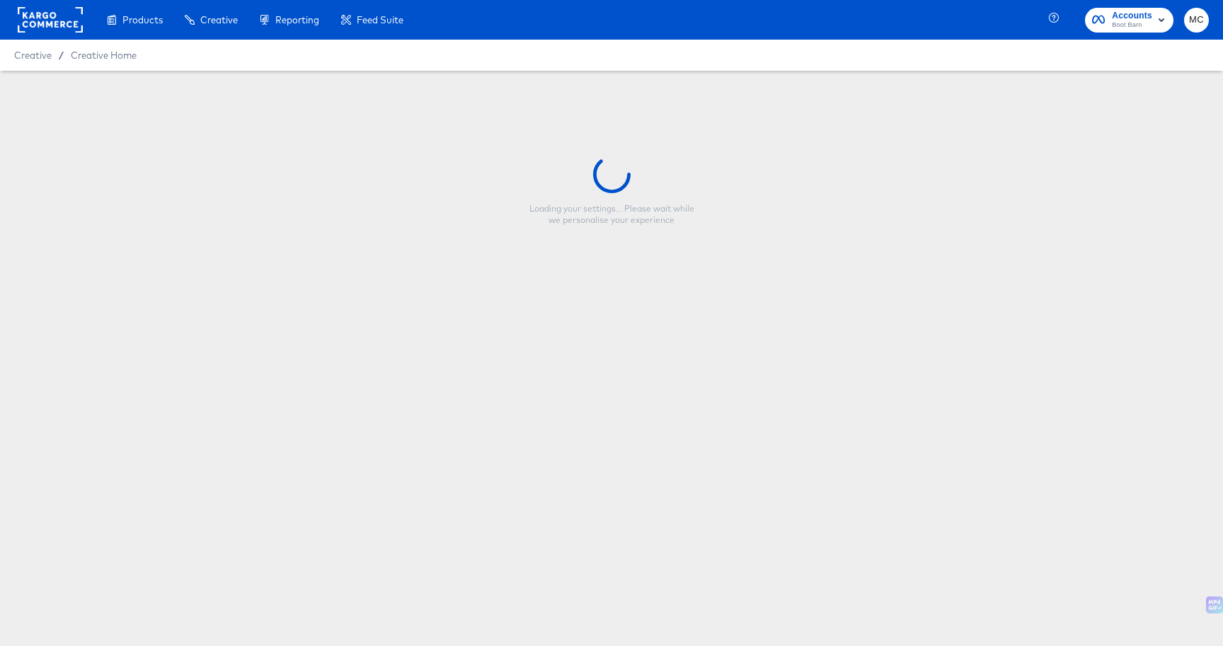
type input "V1.2 - Basic Overlay - Pricing (strikeout)"
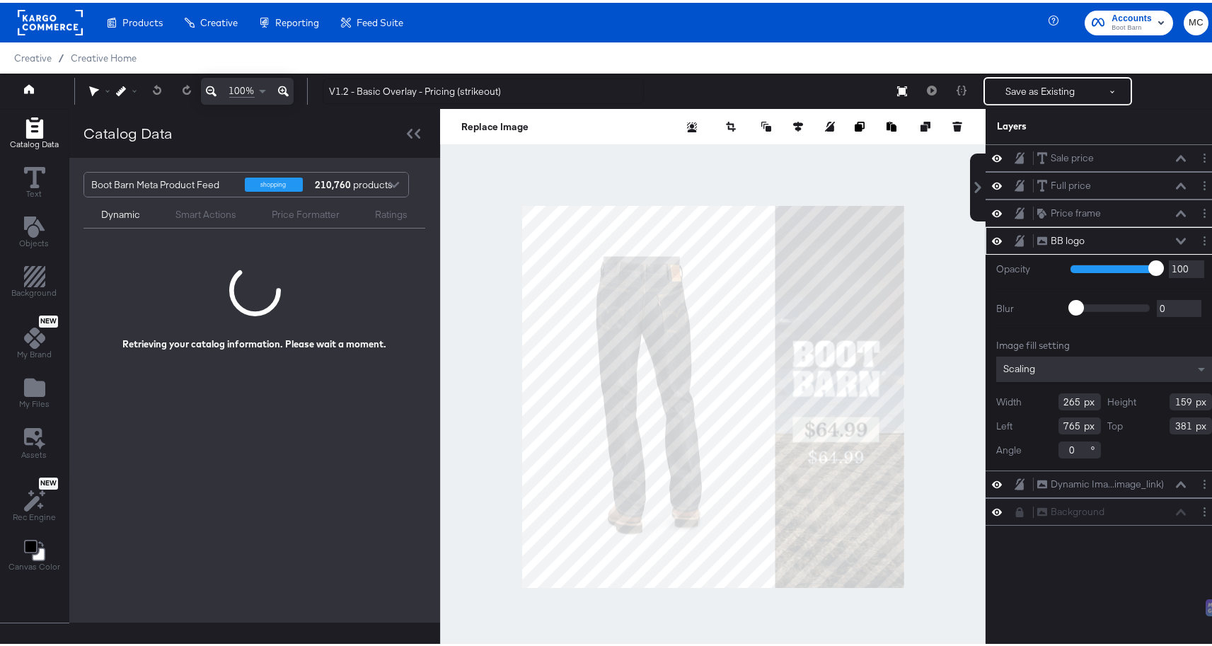
scroll to position [4, 0]
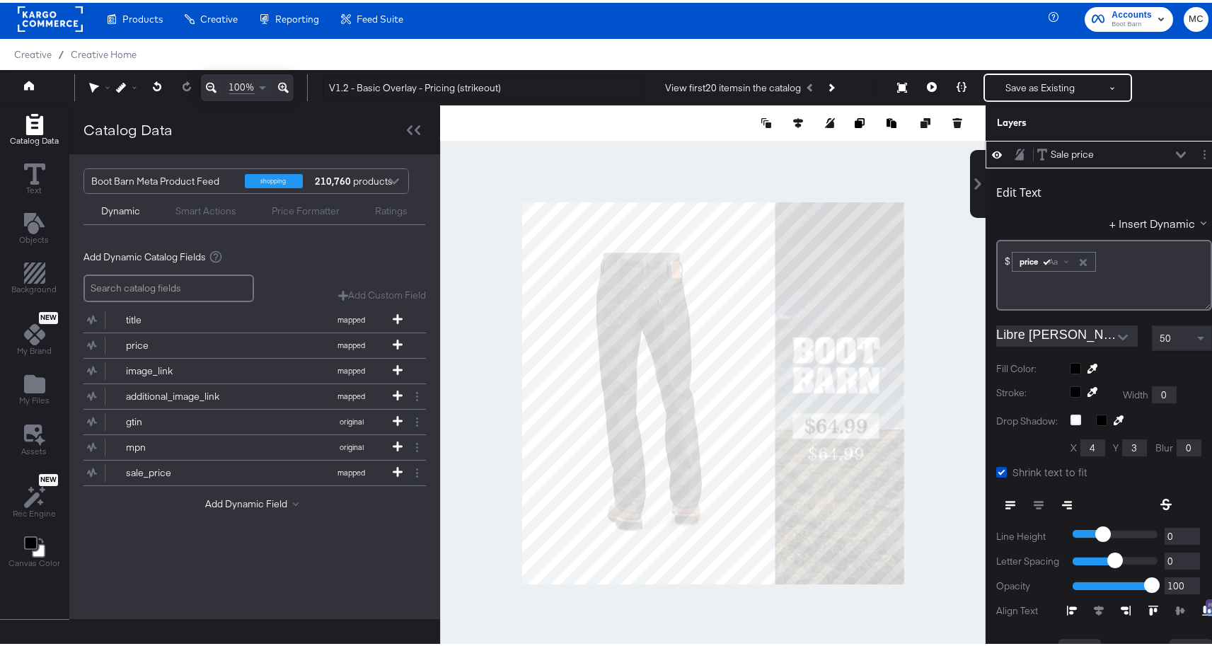
click at [1080, 258] on icon "button" at bounding box center [1083, 260] width 10 height 10
click at [1020, 247] on div "$﻿" at bounding box center [1103, 252] width 197 height 13
click at [1140, 219] on button "+ Insert Dynamic" at bounding box center [1160, 220] width 103 height 15
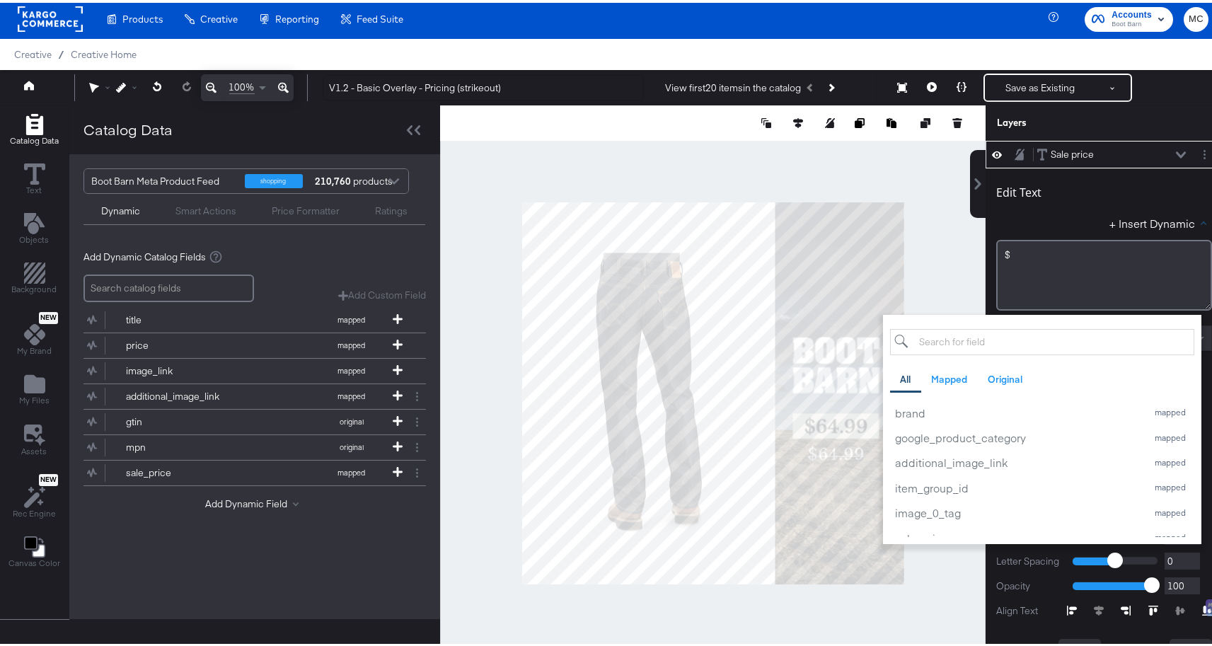
scroll to position [236, 0]
click at [952, 503] on div "sale_price" at bounding box center [1017, 502] width 245 height 15
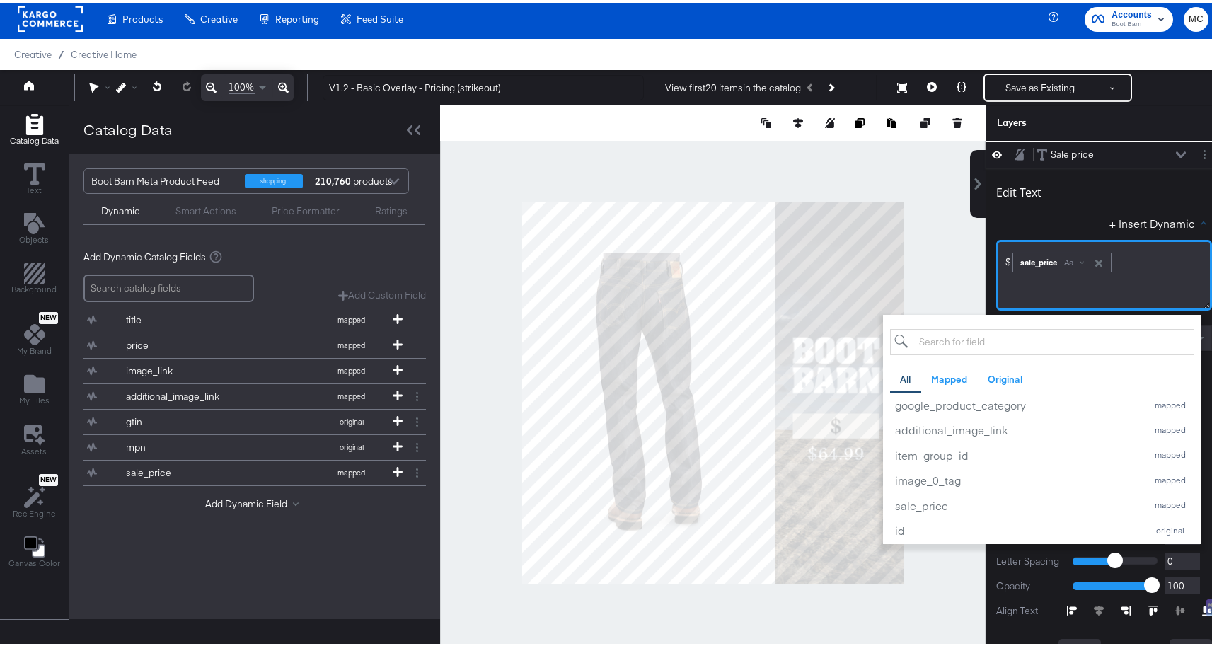
click at [1127, 261] on div "$﻿ ﻿ sale_price Aa ﻿" at bounding box center [1103, 257] width 197 height 23
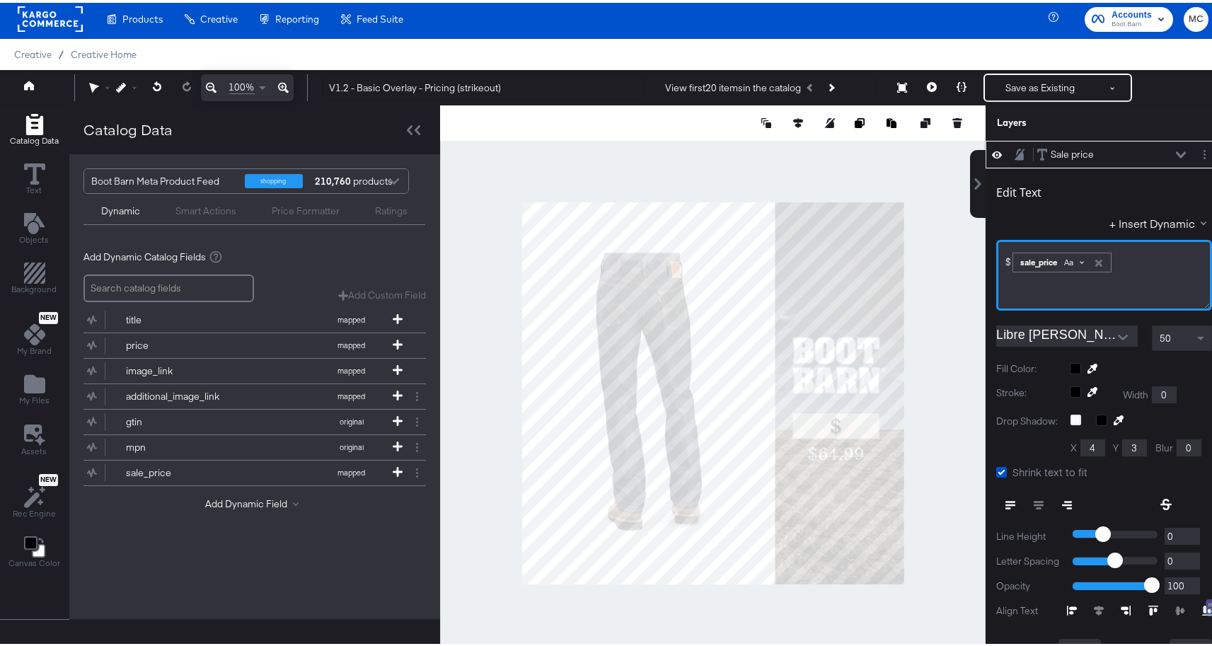
click at [1066, 257] on span "Aa" at bounding box center [1068, 259] width 9 height 11
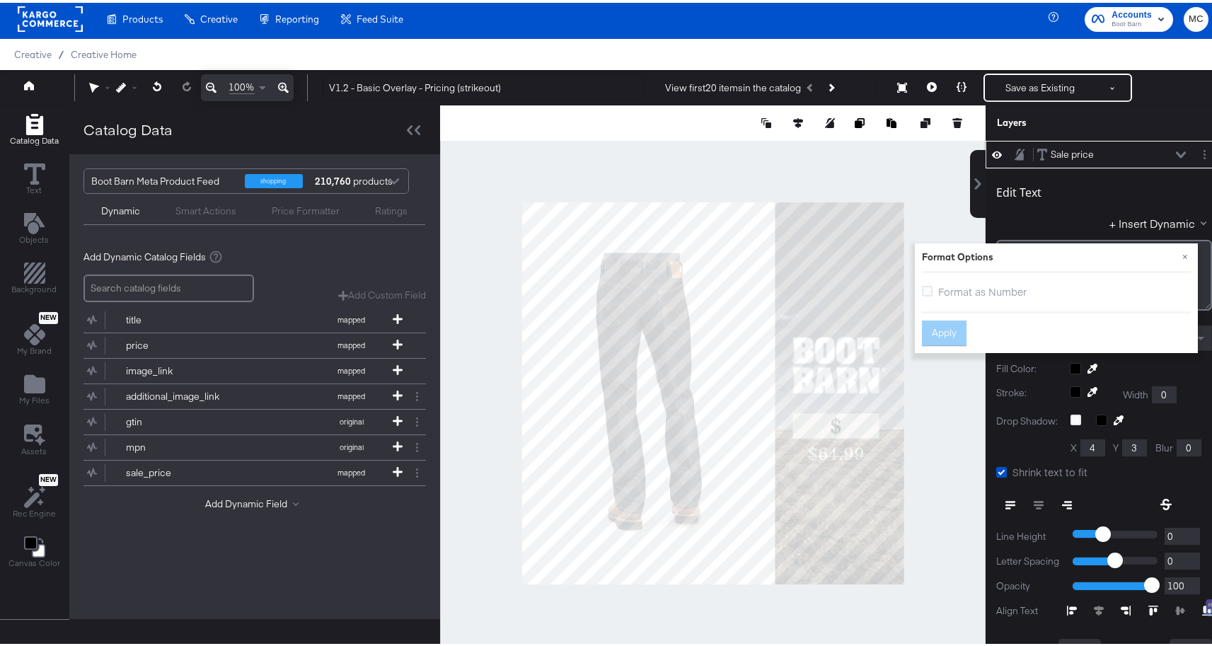
click at [938, 285] on span "Format as Number" at bounding box center [982, 289] width 88 height 14
click at [0, 0] on input "Format as Number" at bounding box center [0, 0] width 0 height 0
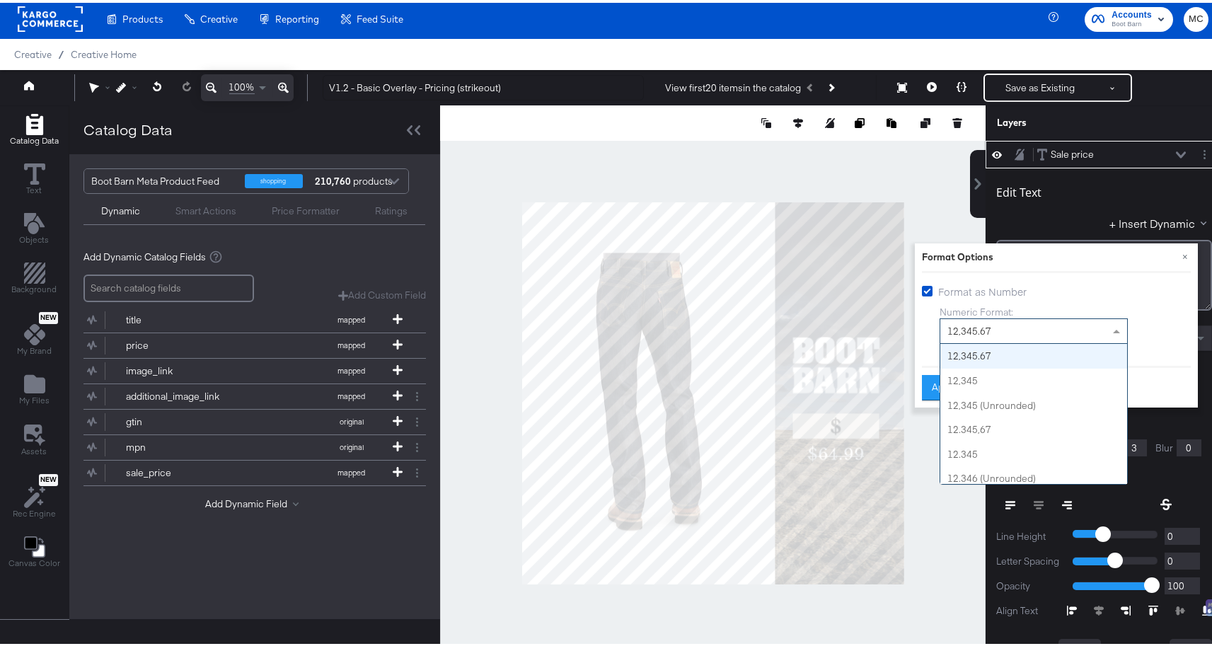
click at [977, 325] on span "12,345.67" at bounding box center [969, 328] width 44 height 13
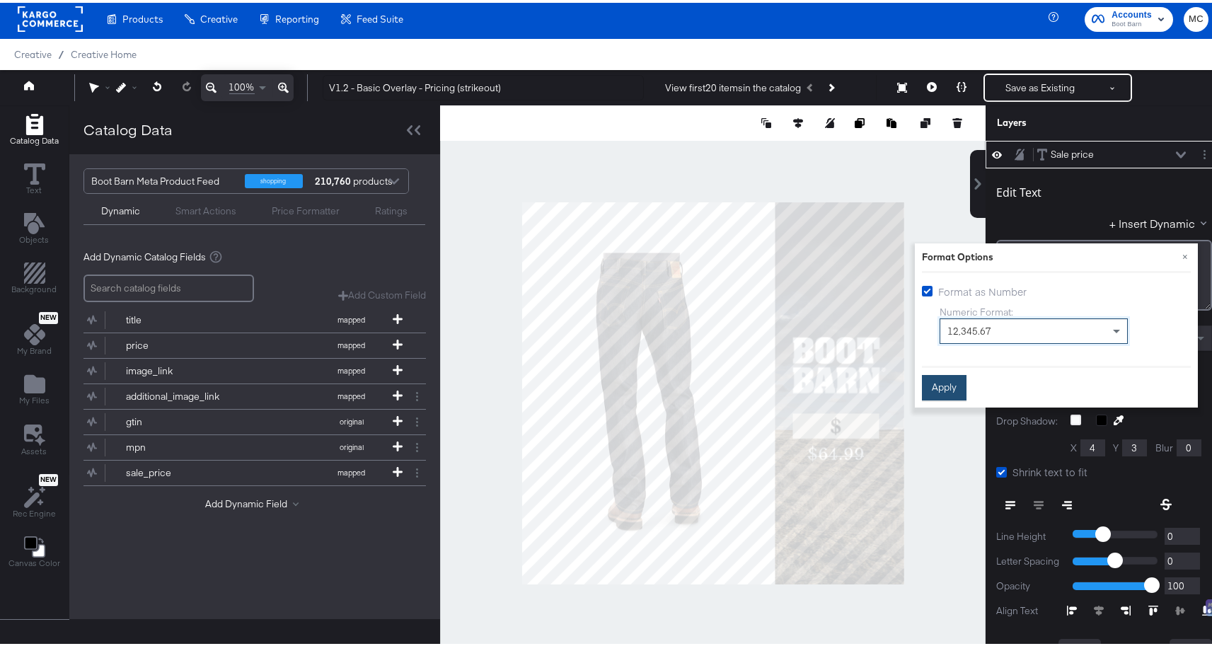
click at [947, 382] on button "Apply" at bounding box center [944, 384] width 45 height 25
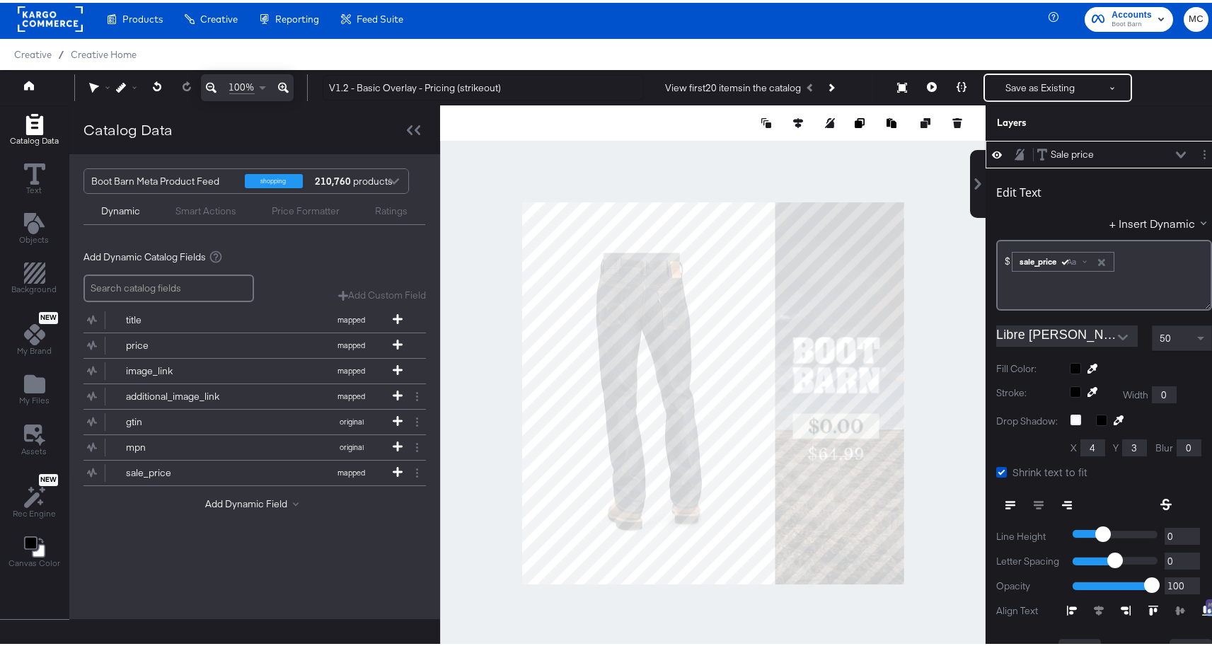
click at [1051, 192] on div "Edit Text" at bounding box center [1104, 192] width 216 height 19
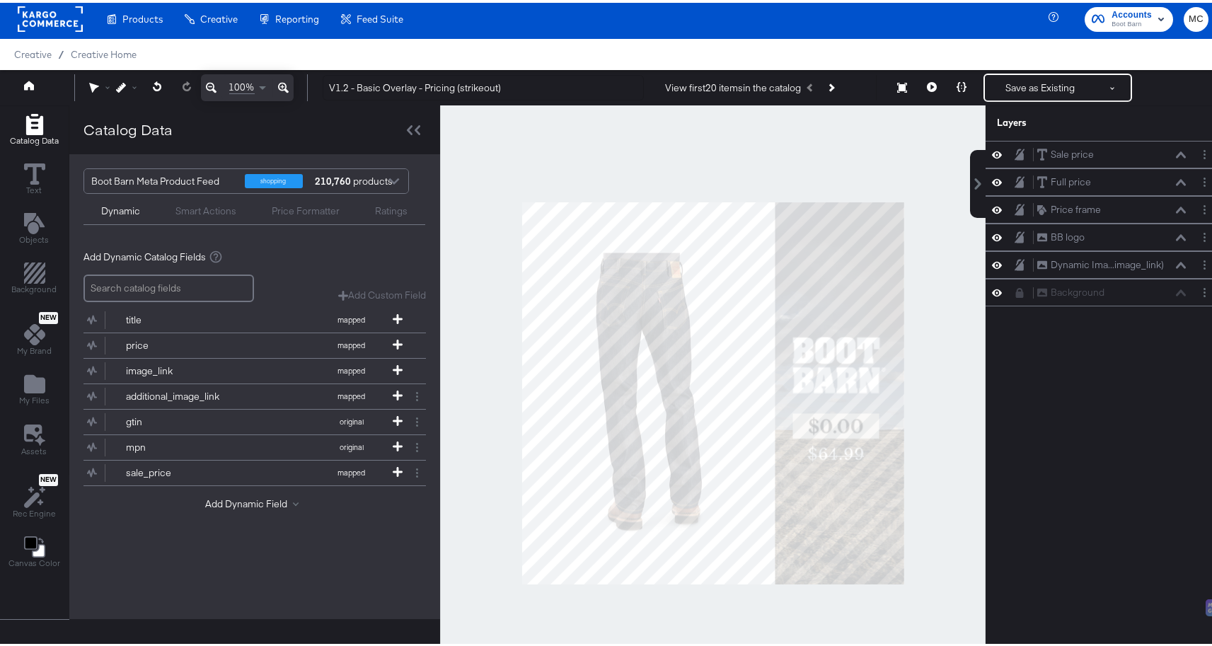
click at [955, 307] on div at bounding box center [713, 391] width 546 height 576
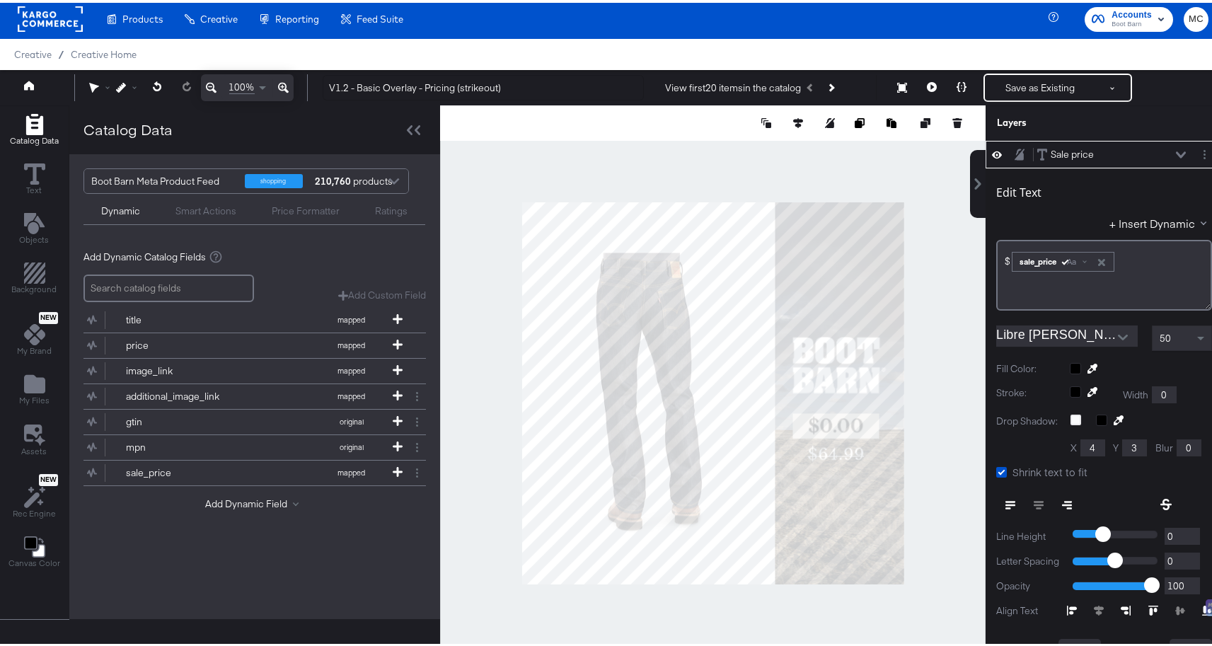
type input "602"
click at [1143, 176] on div "Edit Text + Insert Dynamic $﻿ ﻿ sale_price Aa ﻿" at bounding box center [1104, 239] width 216 height 137
click at [1029, 80] on button "Save as Existing" at bounding box center [1040, 84] width 110 height 25
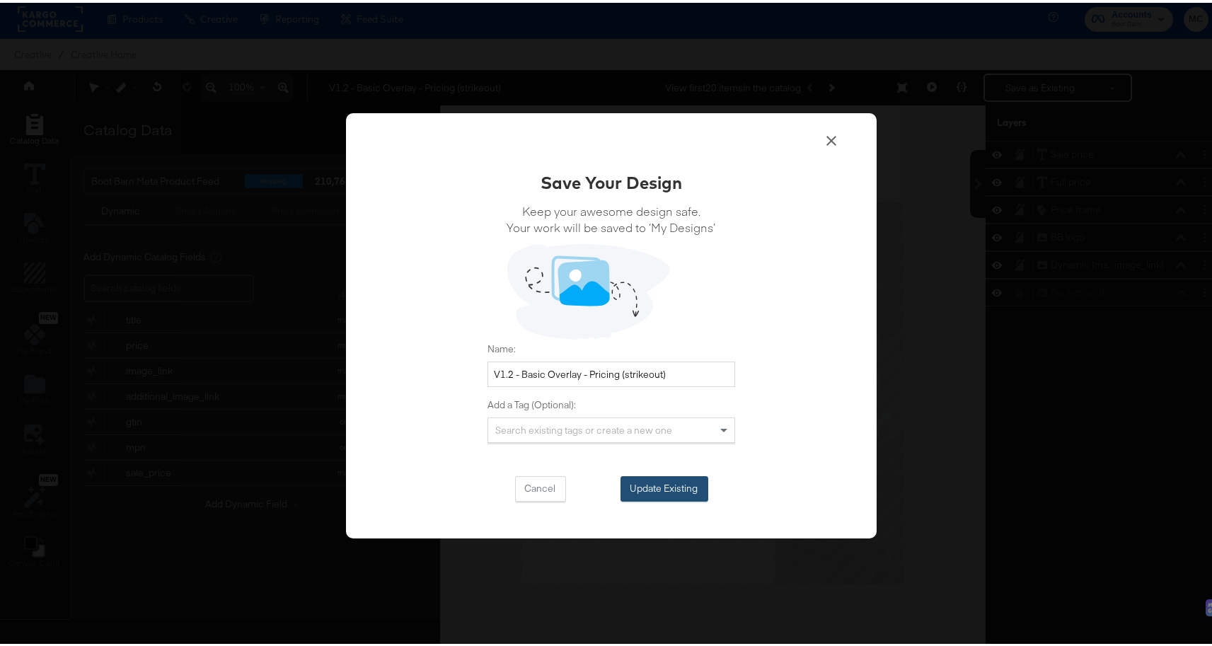
click at [682, 483] on button "Update Existing" at bounding box center [665, 485] width 88 height 25
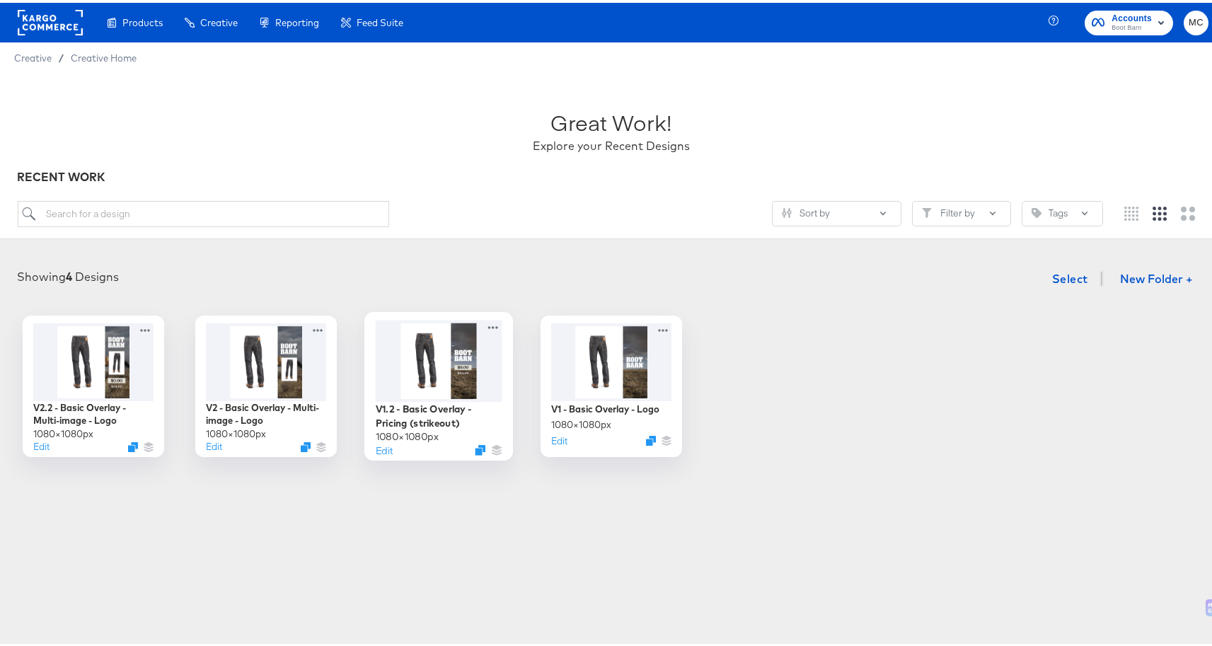
click at [460, 375] on div at bounding box center [439, 357] width 127 height 81
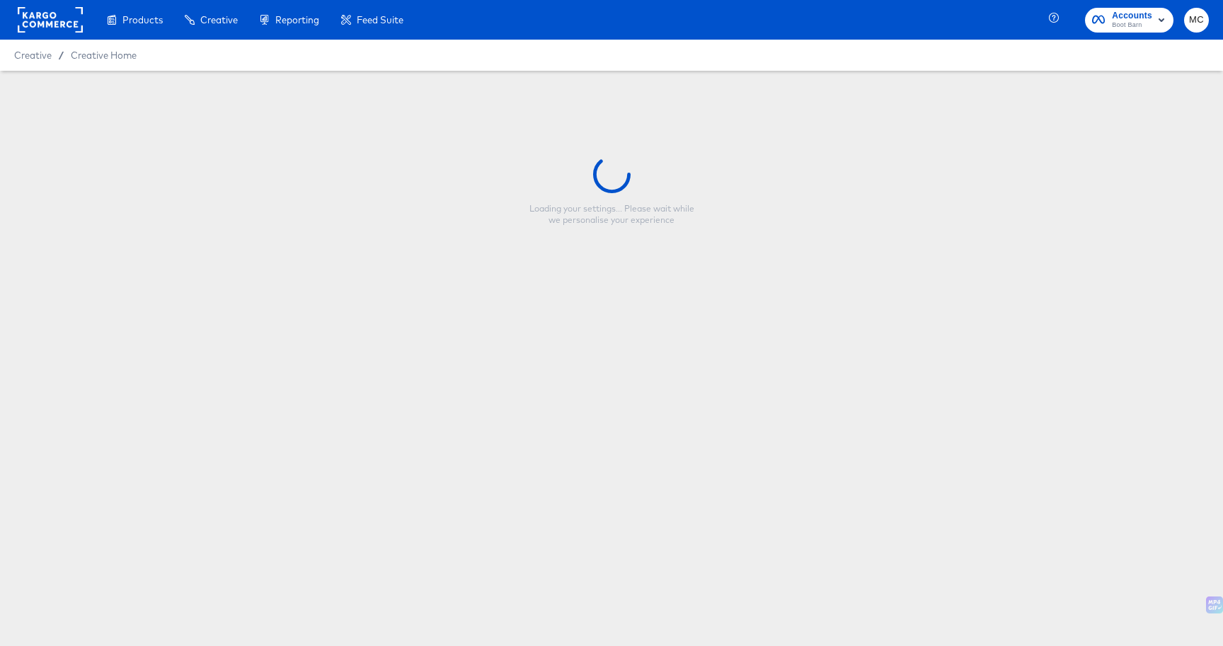
type input "V1.2 - Basic Overlay - Pricing (strikeout)"
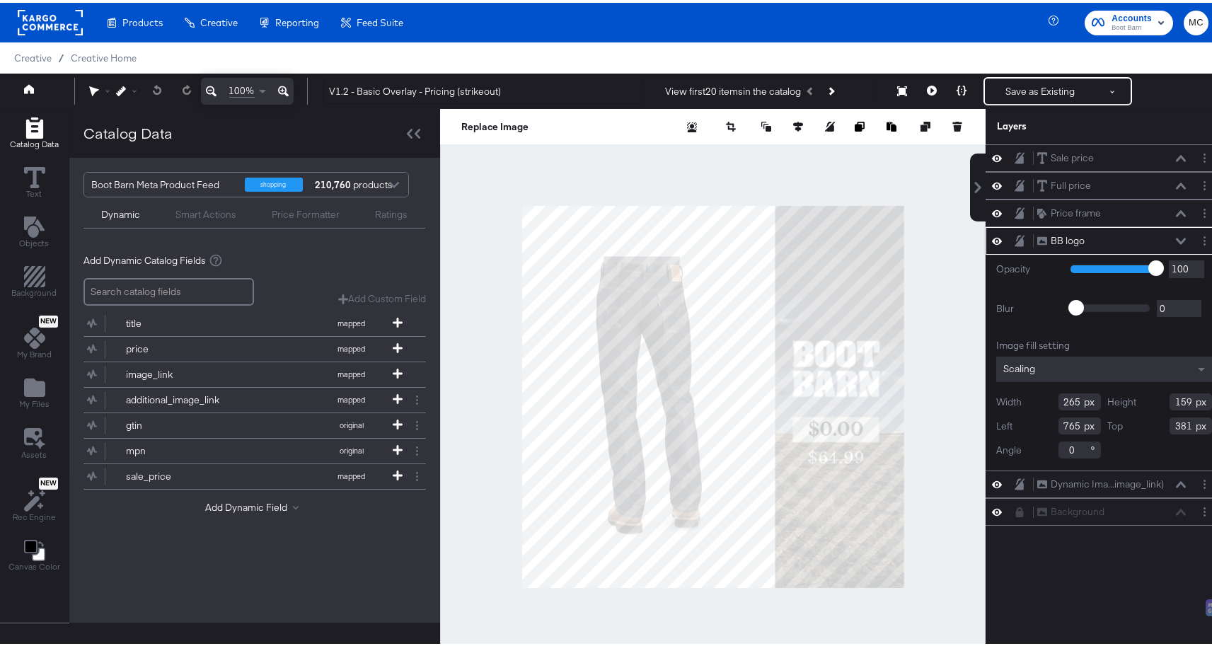
click at [1176, 238] on icon at bounding box center [1181, 238] width 10 height 6
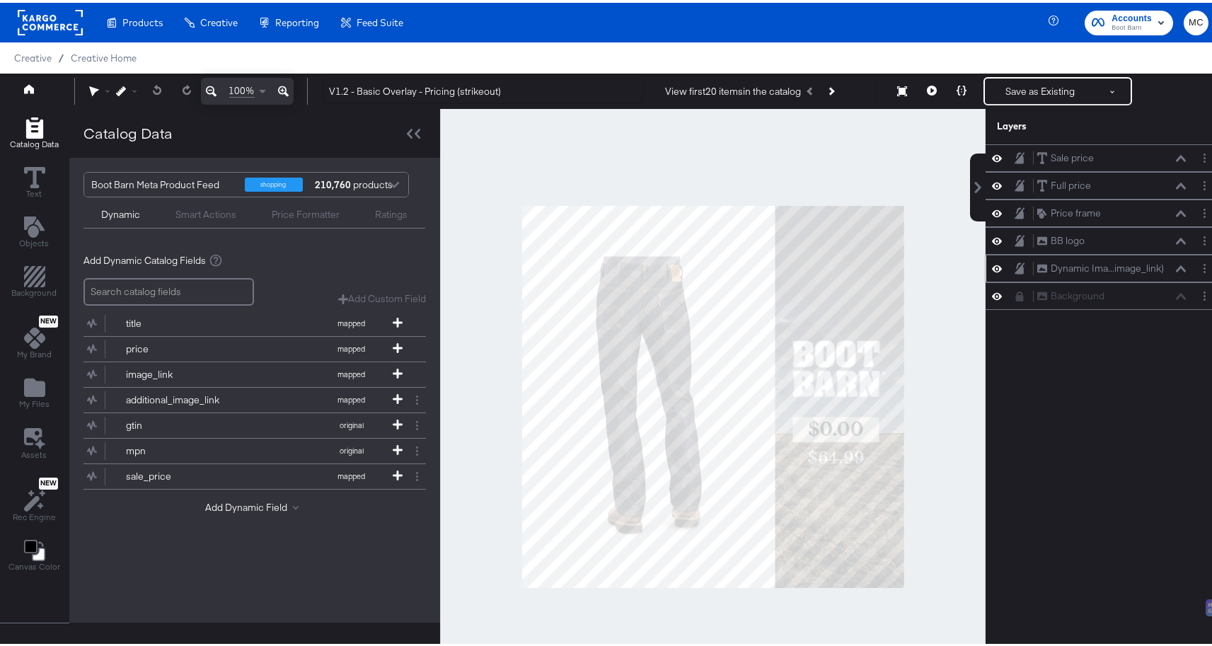
click at [1176, 267] on icon at bounding box center [1181, 265] width 10 height 6
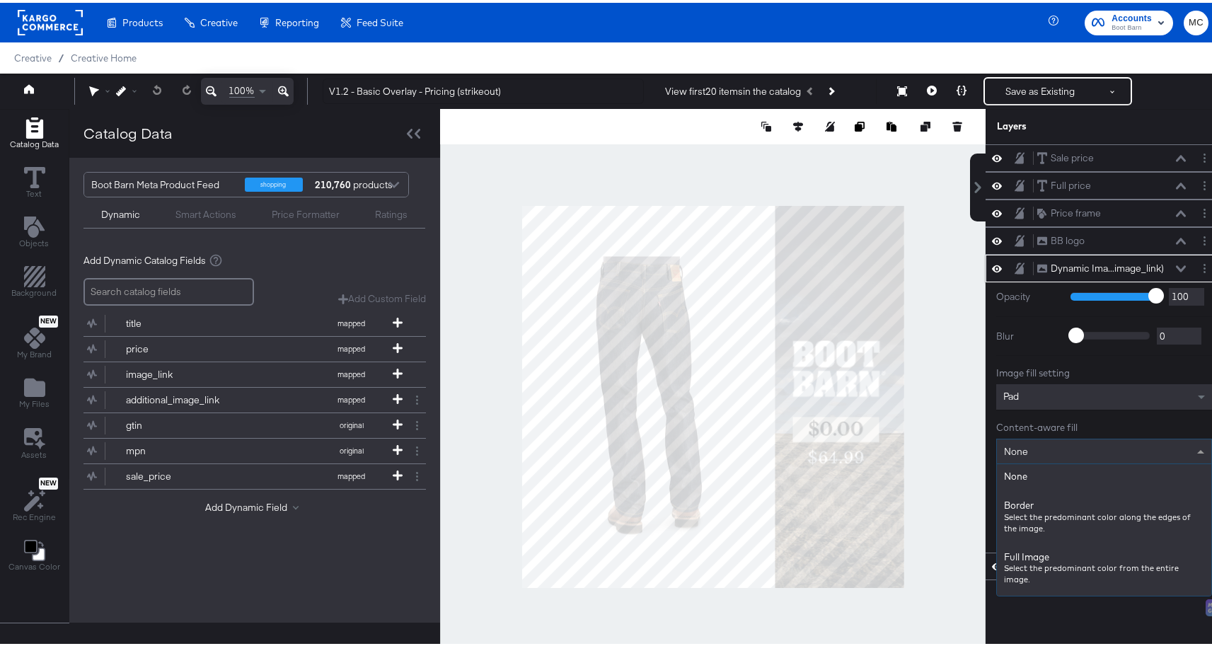
click at [1061, 451] on div "None" at bounding box center [1104, 449] width 214 height 24
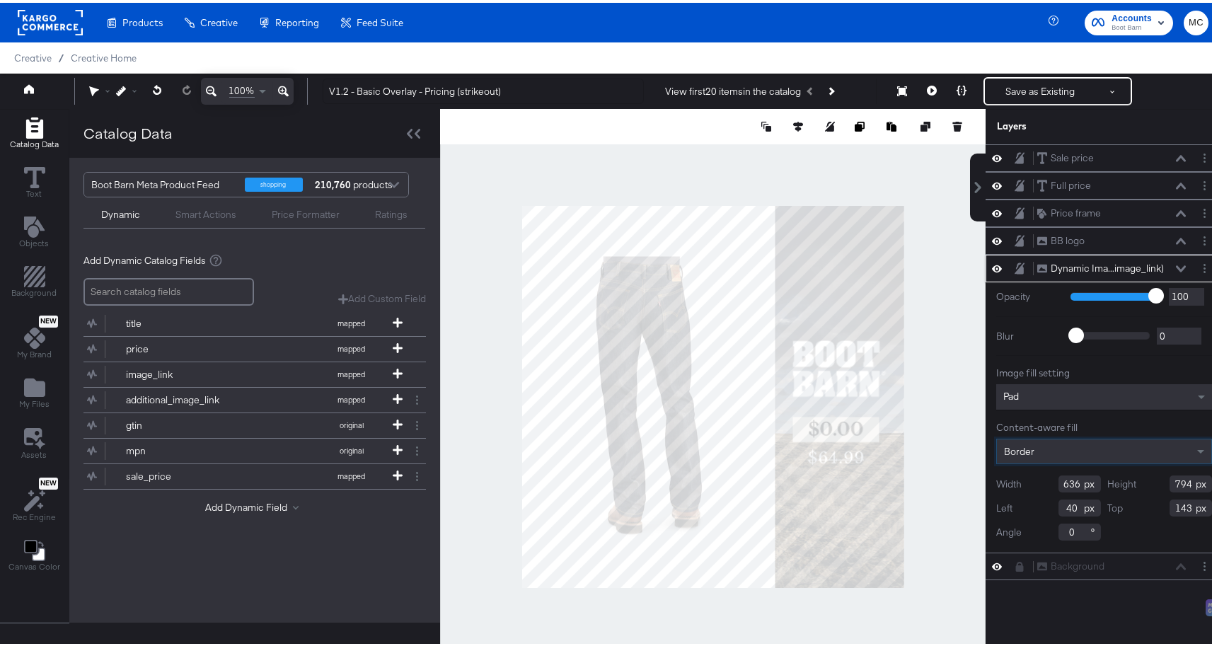
click at [1176, 266] on icon at bounding box center [1181, 265] width 10 height 7
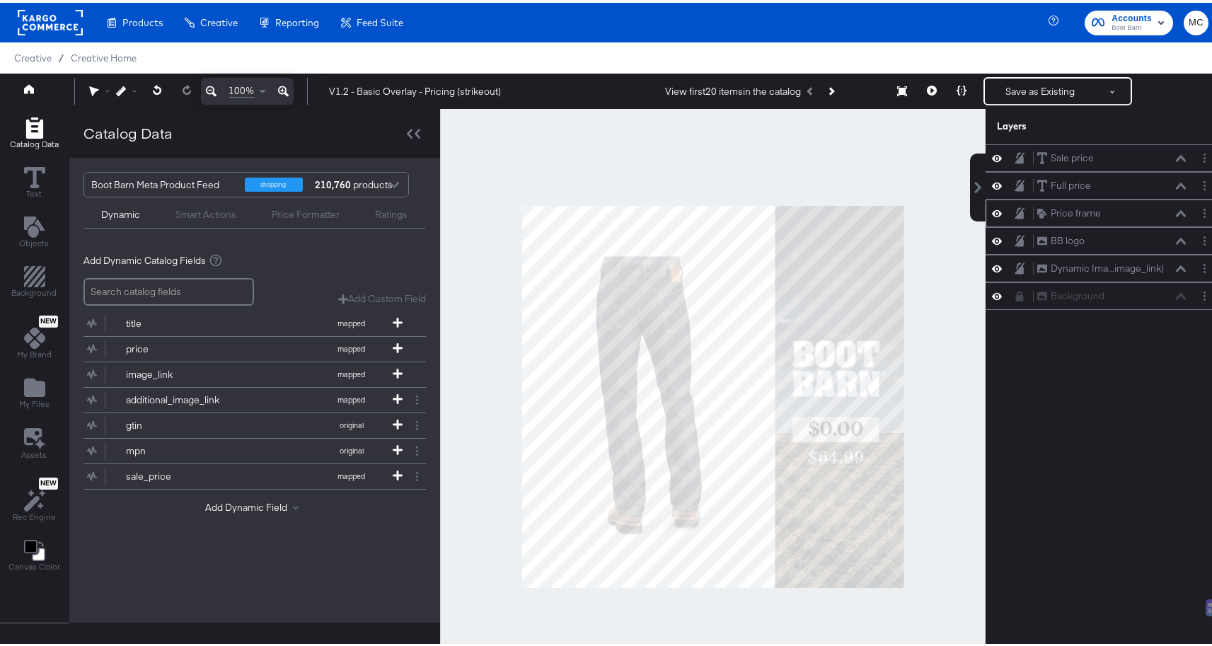
click at [992, 209] on icon at bounding box center [997, 210] width 10 height 7
click at [1015, 205] on icon at bounding box center [1020, 210] width 10 height 12
click at [992, 183] on icon at bounding box center [997, 183] width 10 height 7
click at [992, 183] on icon at bounding box center [997, 183] width 10 height 9
click at [992, 155] on icon at bounding box center [997, 155] width 10 height 12
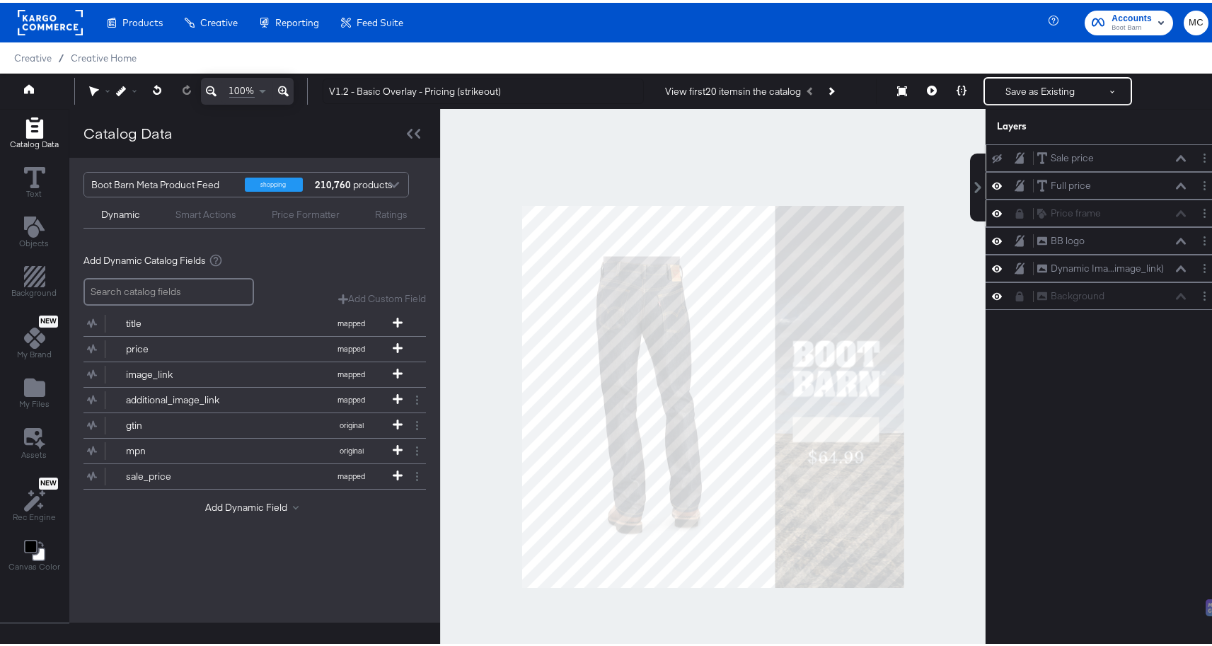
click at [992, 155] on icon at bounding box center [997, 155] width 10 height 9
click at [986, 173] on div "Full price Full price" at bounding box center [1104, 183] width 237 height 28
click at [992, 186] on icon at bounding box center [997, 183] width 10 height 12
click at [992, 208] on icon at bounding box center [997, 210] width 10 height 7
click at [992, 208] on icon at bounding box center [997, 210] width 10 height 9
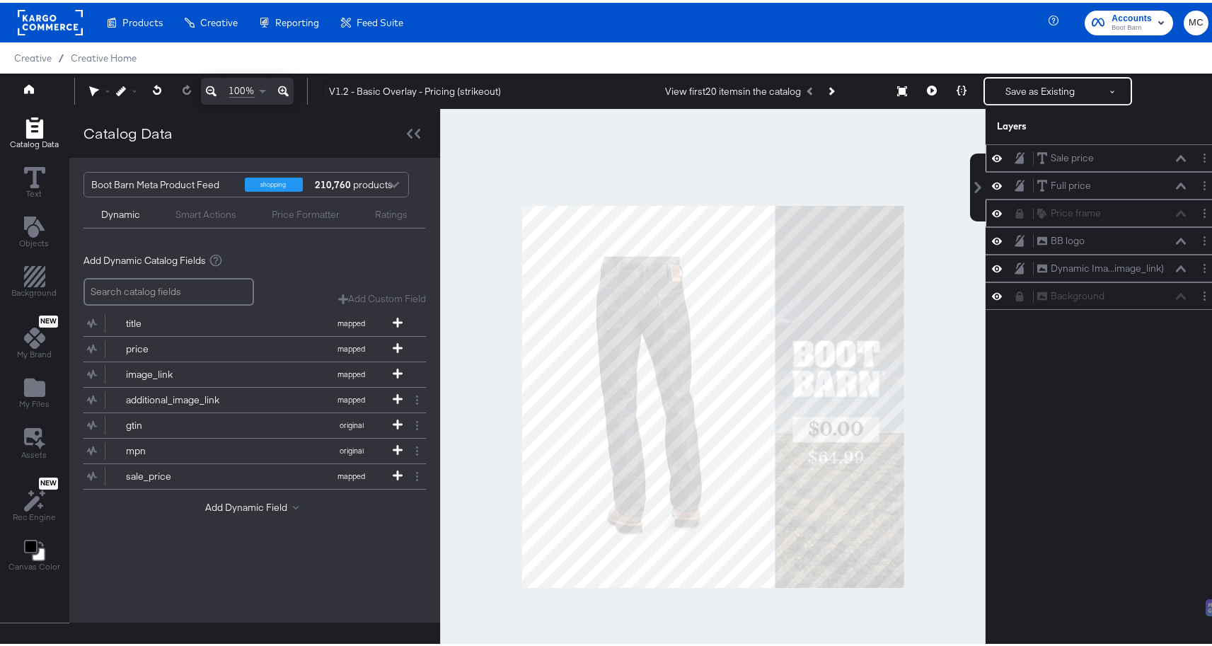
scroll to position [4, 0]
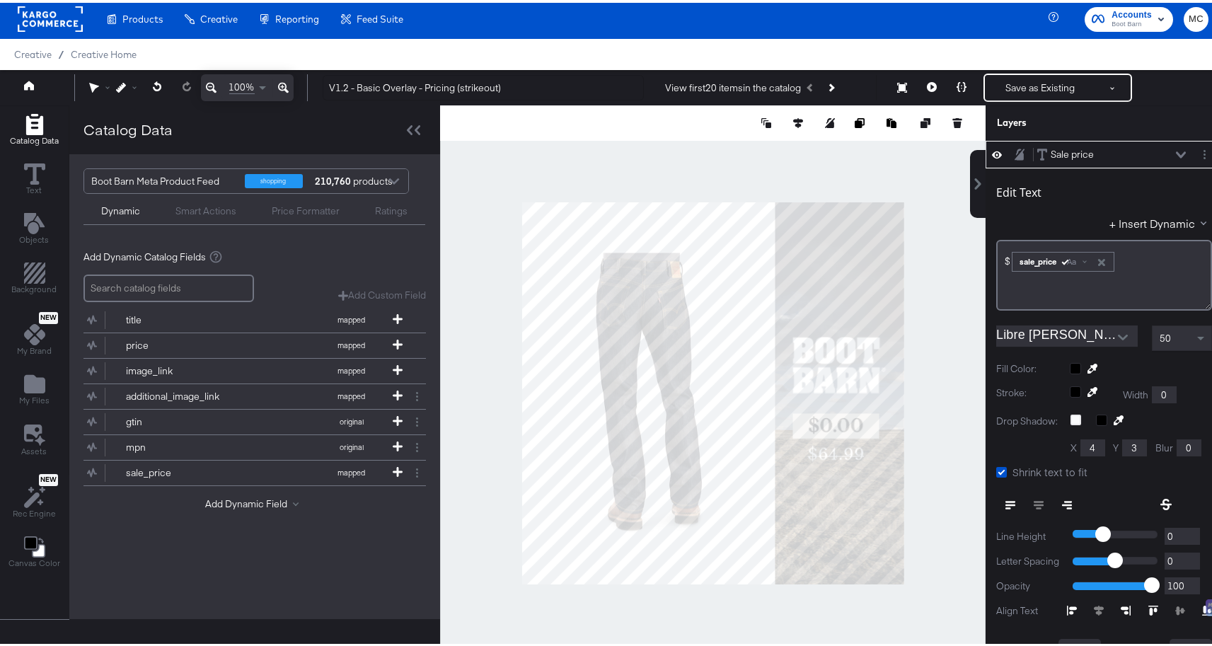
type input "603"
click at [1176, 149] on icon at bounding box center [1181, 152] width 10 height 7
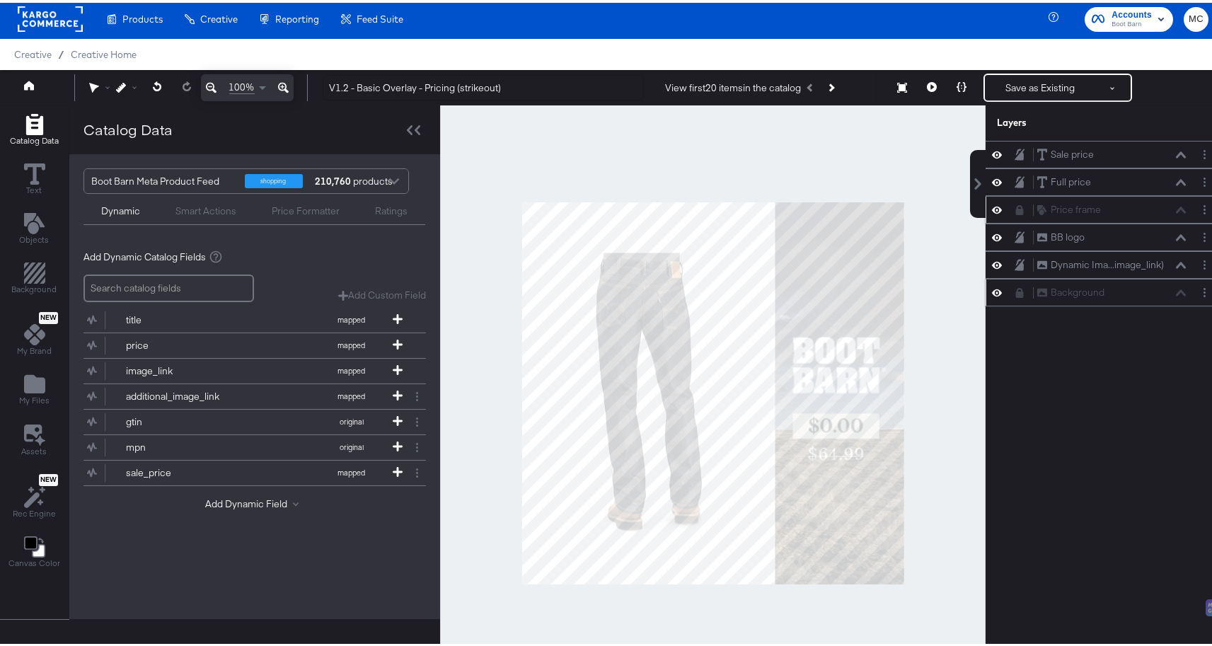
click at [991, 290] on button at bounding box center [996, 289] width 11 height 13
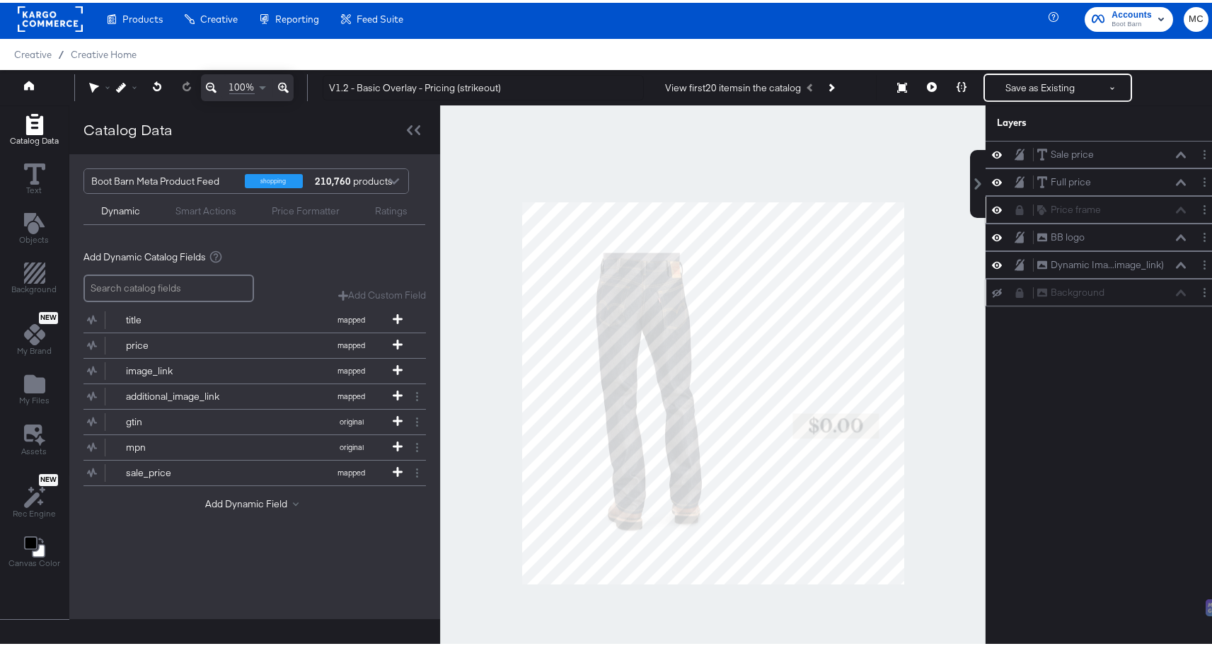
click at [991, 290] on button at bounding box center [996, 289] width 11 height 11
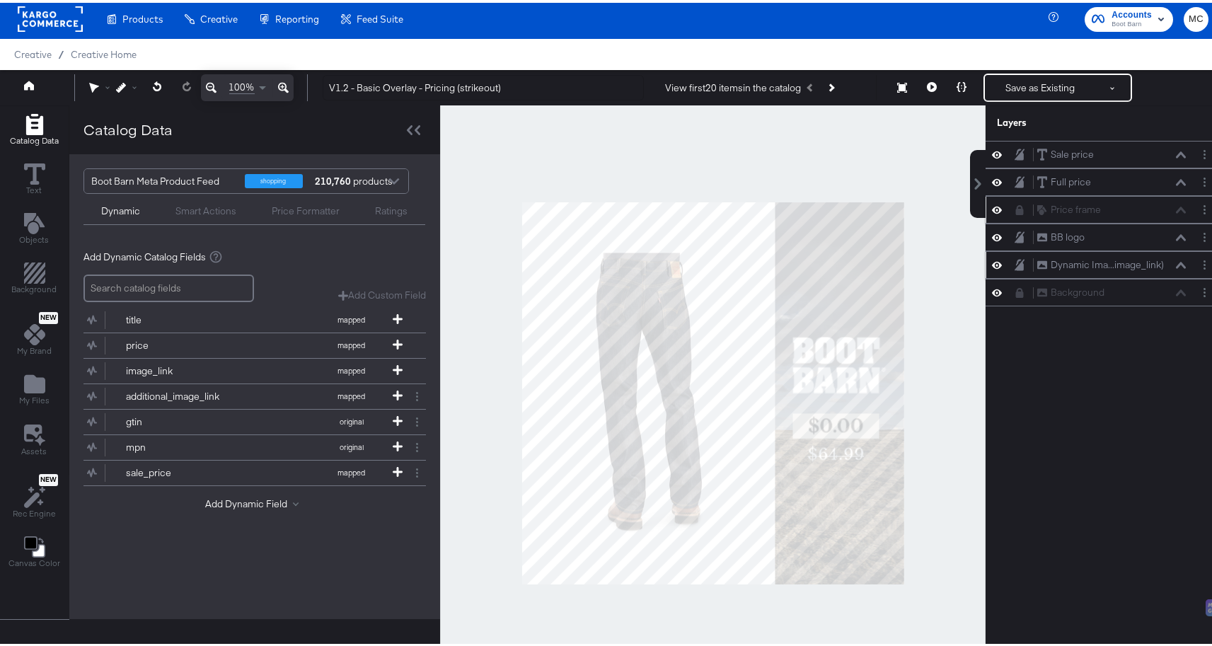
click at [991, 253] on div "Dynamic Ima...image_link) Dynamic Image (image_link)" at bounding box center [1104, 262] width 237 height 28
click at [991, 258] on div at bounding box center [1001, 261] width 20 height 13
click at [993, 258] on div at bounding box center [1001, 261] width 20 height 13
click at [993, 268] on div at bounding box center [1001, 261] width 20 height 13
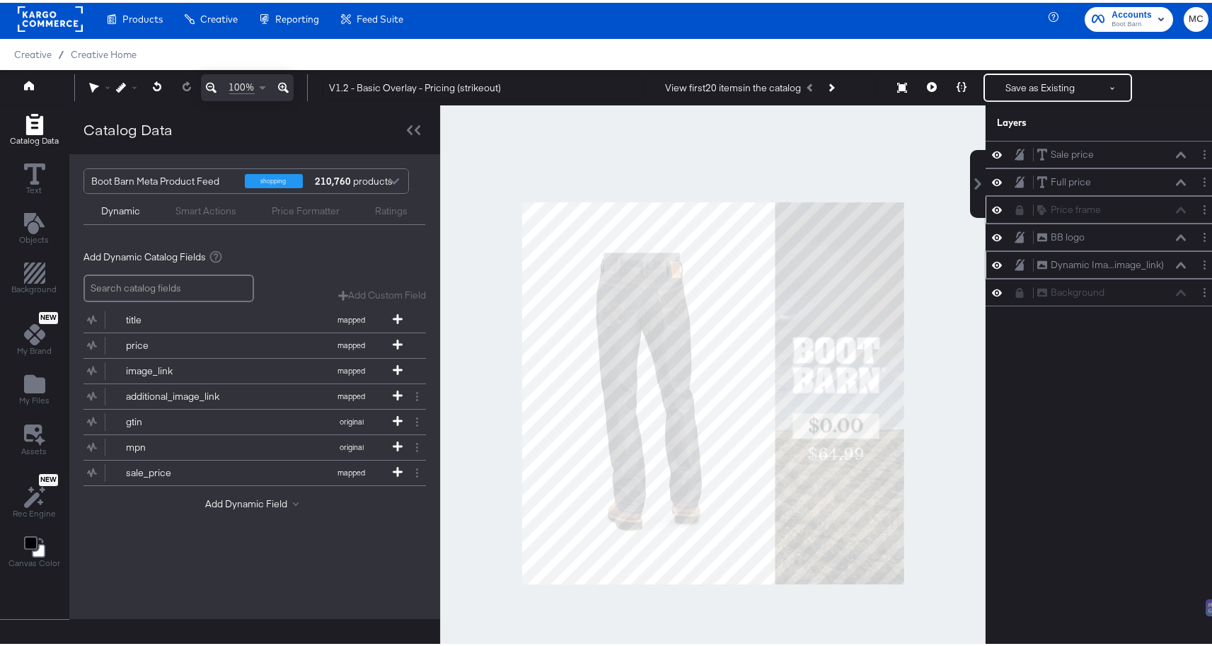
click at [992, 261] on icon at bounding box center [997, 262] width 10 height 12
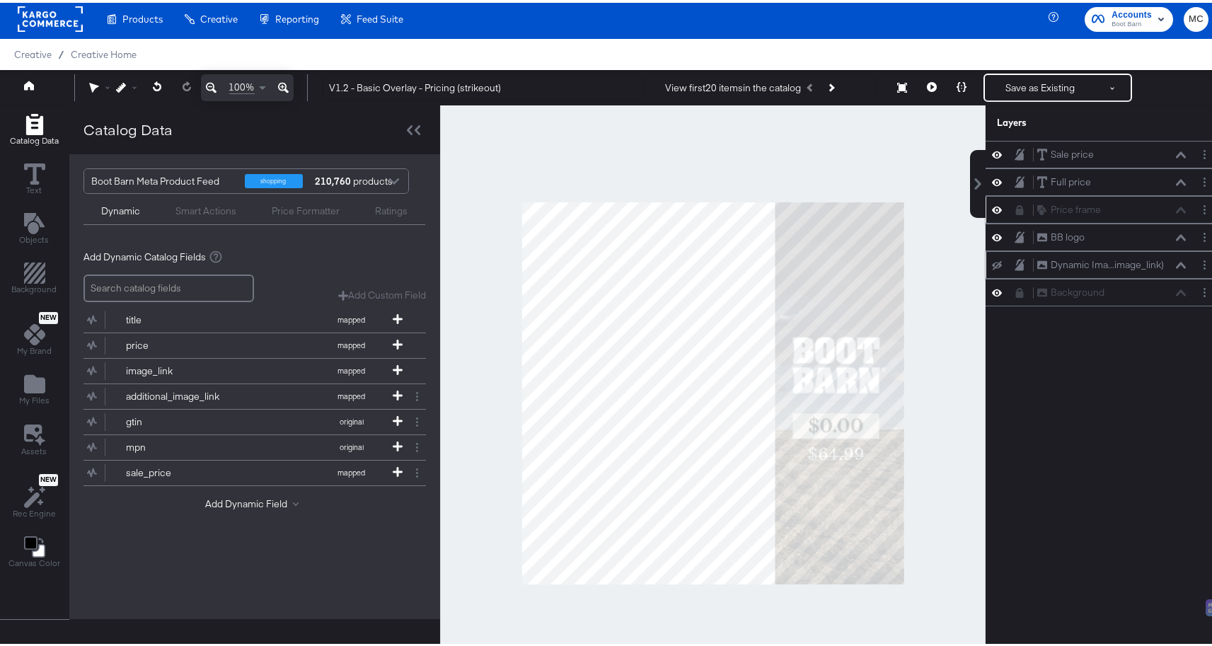
click at [992, 261] on icon at bounding box center [997, 262] width 10 height 9
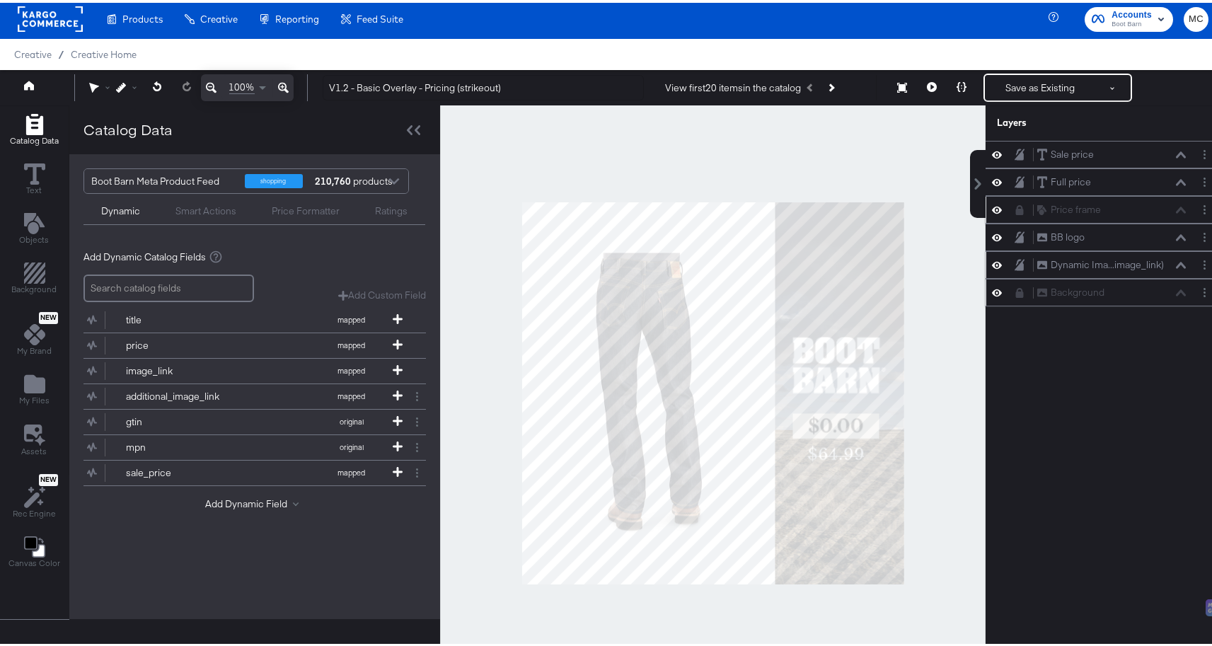
click at [992, 289] on icon at bounding box center [997, 290] width 10 height 12
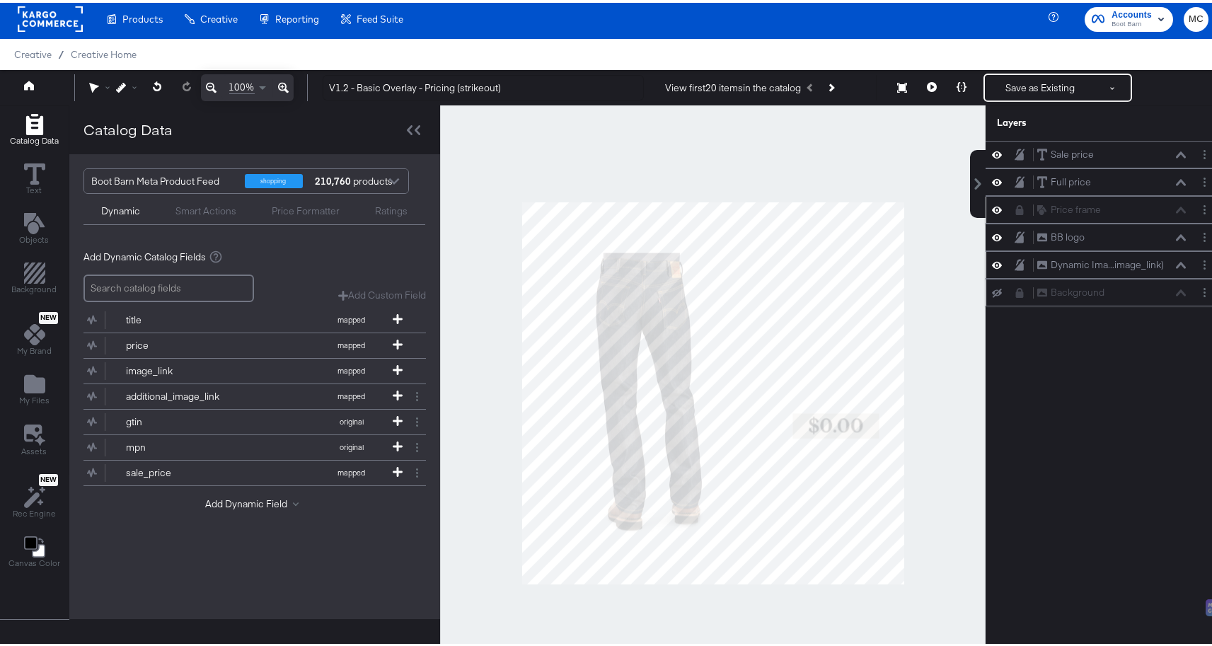
click at [1014, 287] on button at bounding box center [1019, 289] width 11 height 11
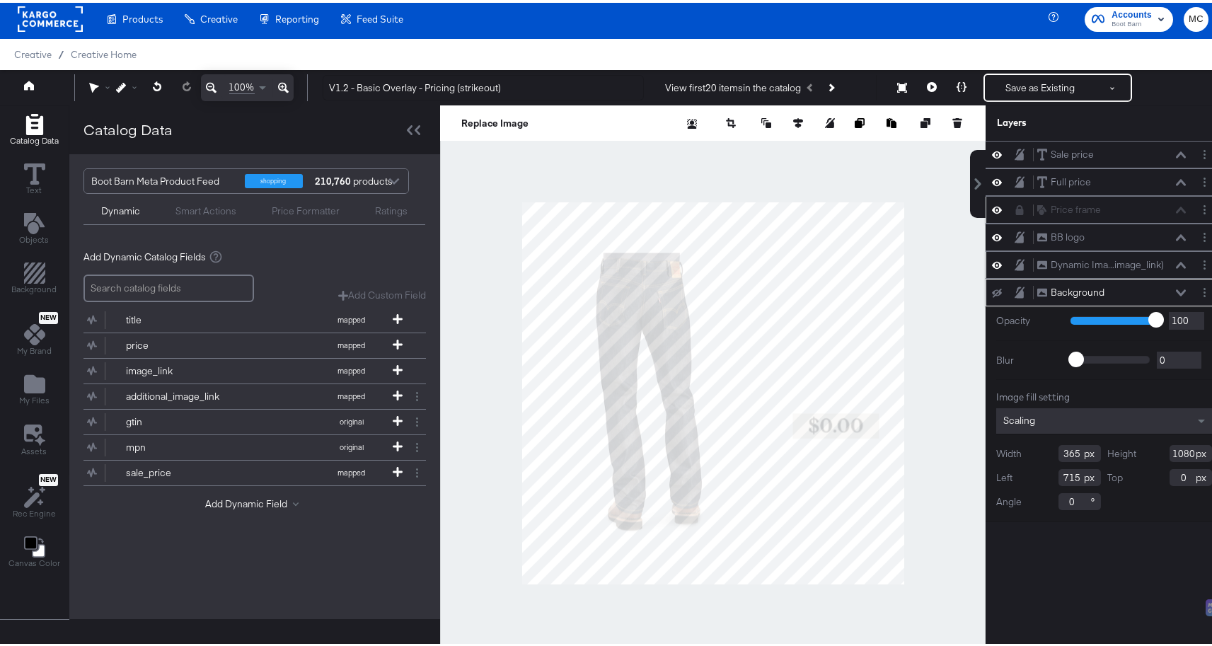
click at [992, 289] on icon at bounding box center [997, 289] width 10 height 9
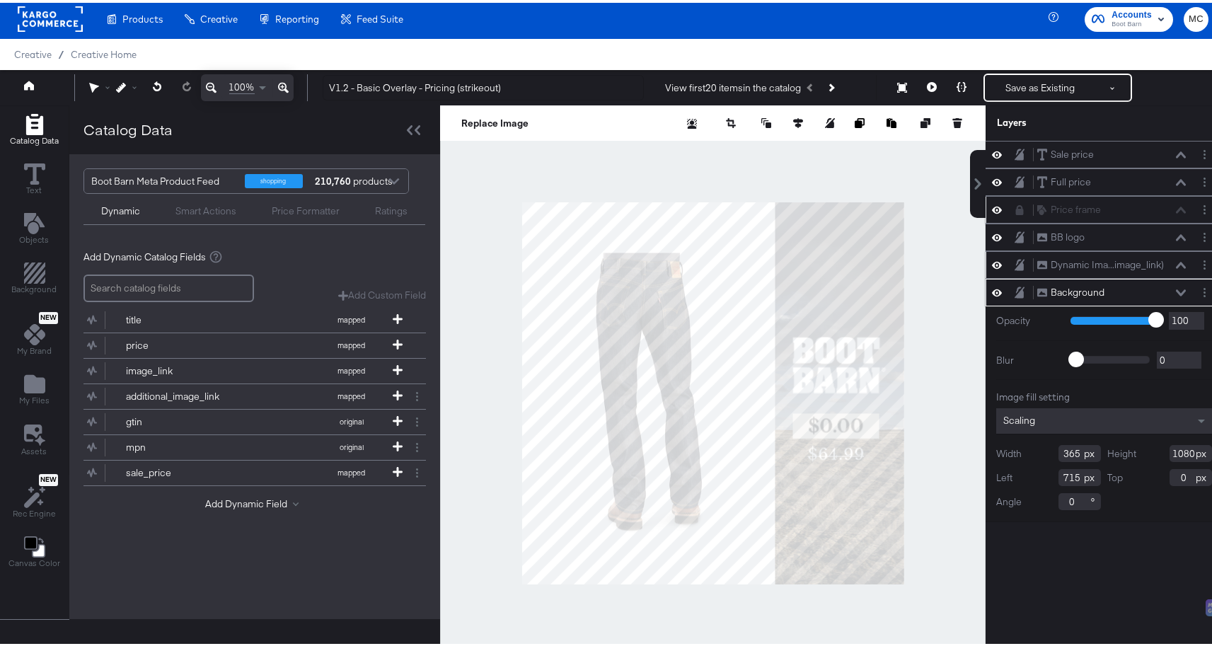
click at [1060, 287] on div "Background" at bounding box center [1078, 289] width 54 height 13
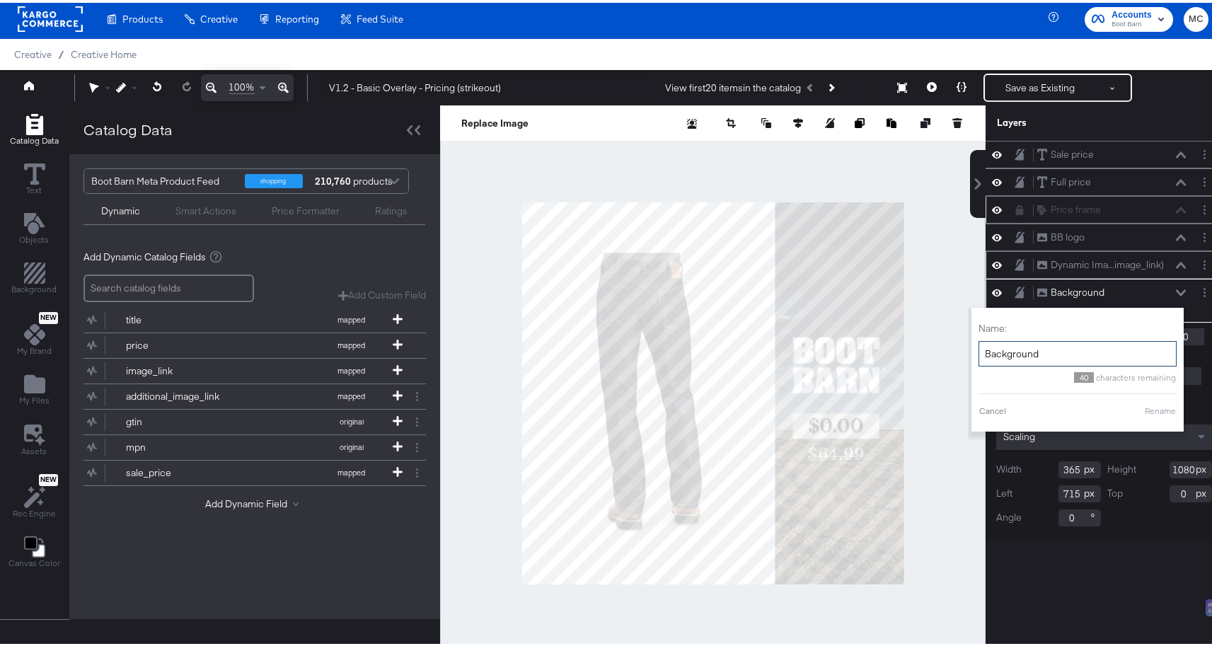
drag, startPoint x: 1038, startPoint y: 346, endPoint x: 967, endPoint y: 347, distance: 70.8
click at [979, 347] on input "Background" at bounding box center [1078, 351] width 198 height 26
type input "Side Banner"
click at [1144, 412] on button "Rename" at bounding box center [1160, 408] width 33 height 13
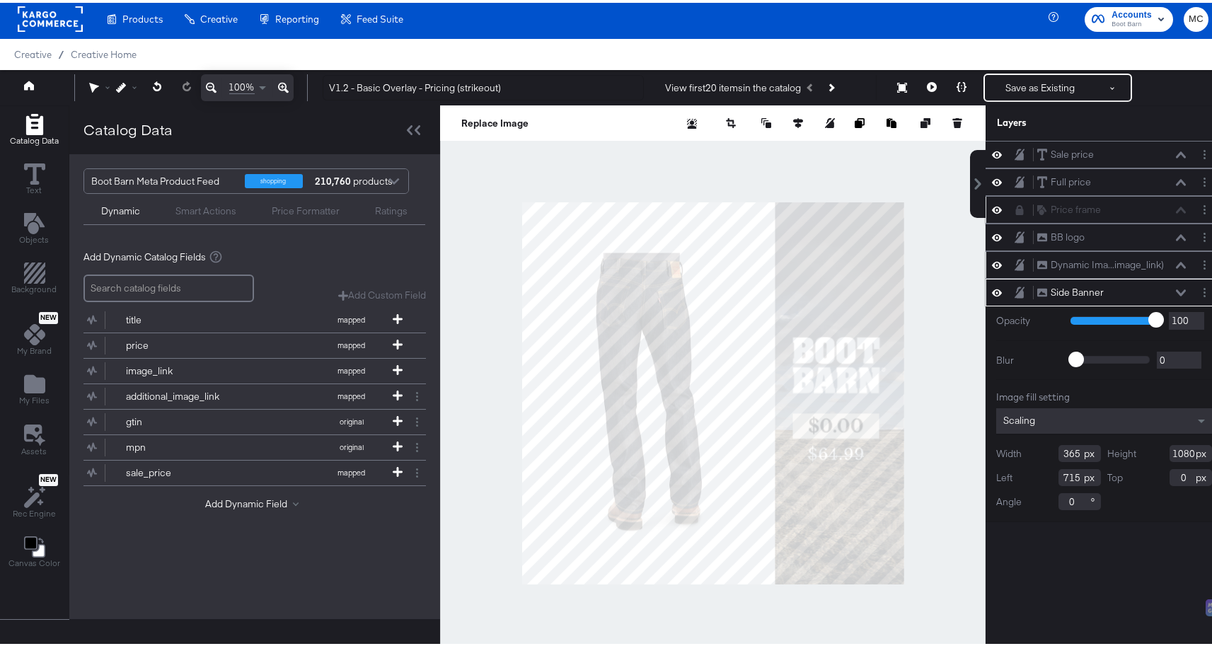
click at [1015, 294] on div at bounding box center [1024, 289] width 20 height 13
click at [1015, 293] on icon at bounding box center [1020, 289] width 10 height 11
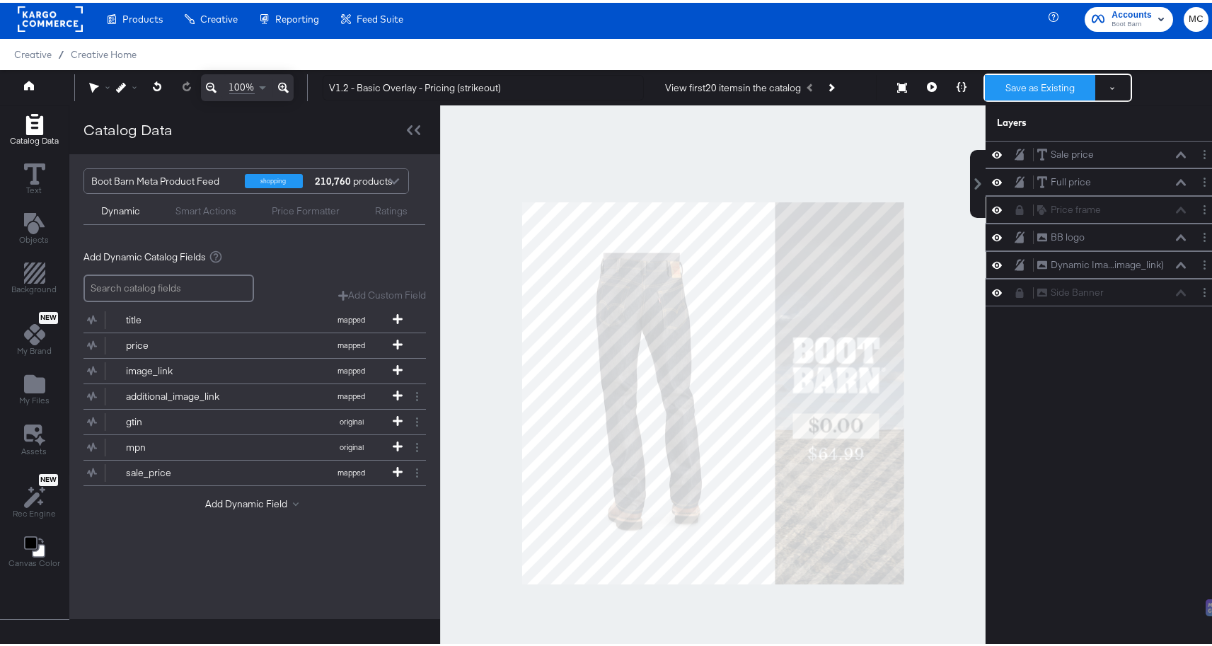
click at [1039, 85] on button "Save as Existing" at bounding box center [1040, 84] width 110 height 25
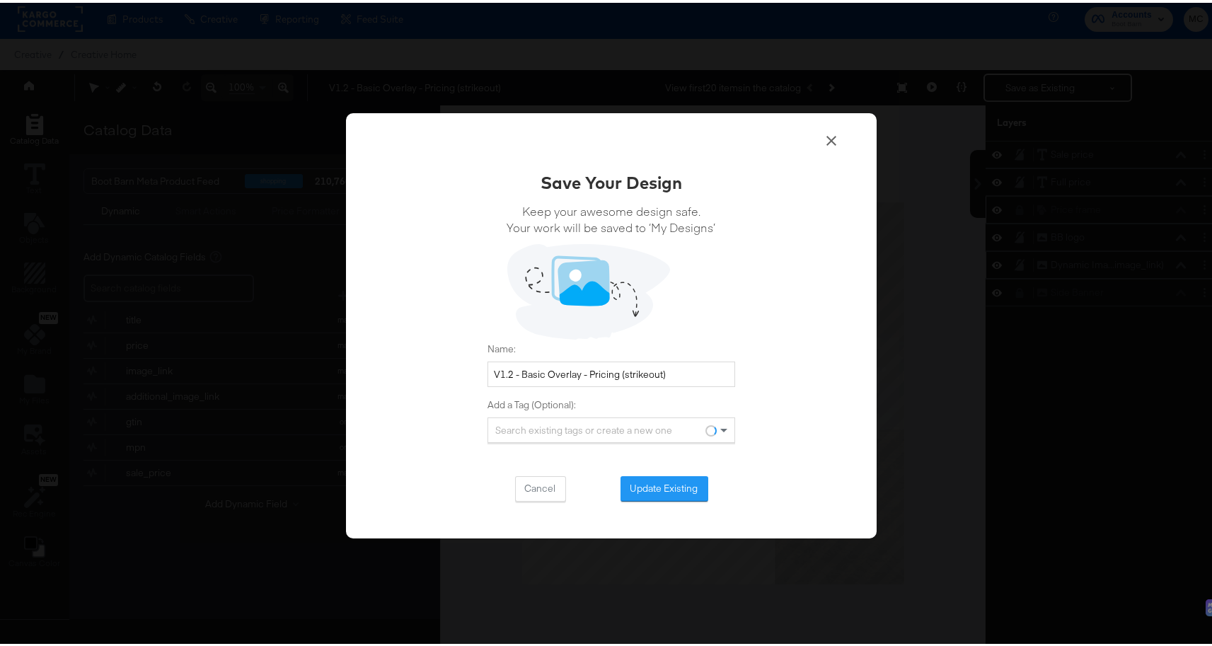
click at [685, 500] on div "Save Your Design Keep your awesome design safe. Your work will be saved to ‘My …" at bounding box center [611, 322] width 531 height 425
click at [686, 490] on button "Update Existing" at bounding box center [665, 485] width 88 height 25
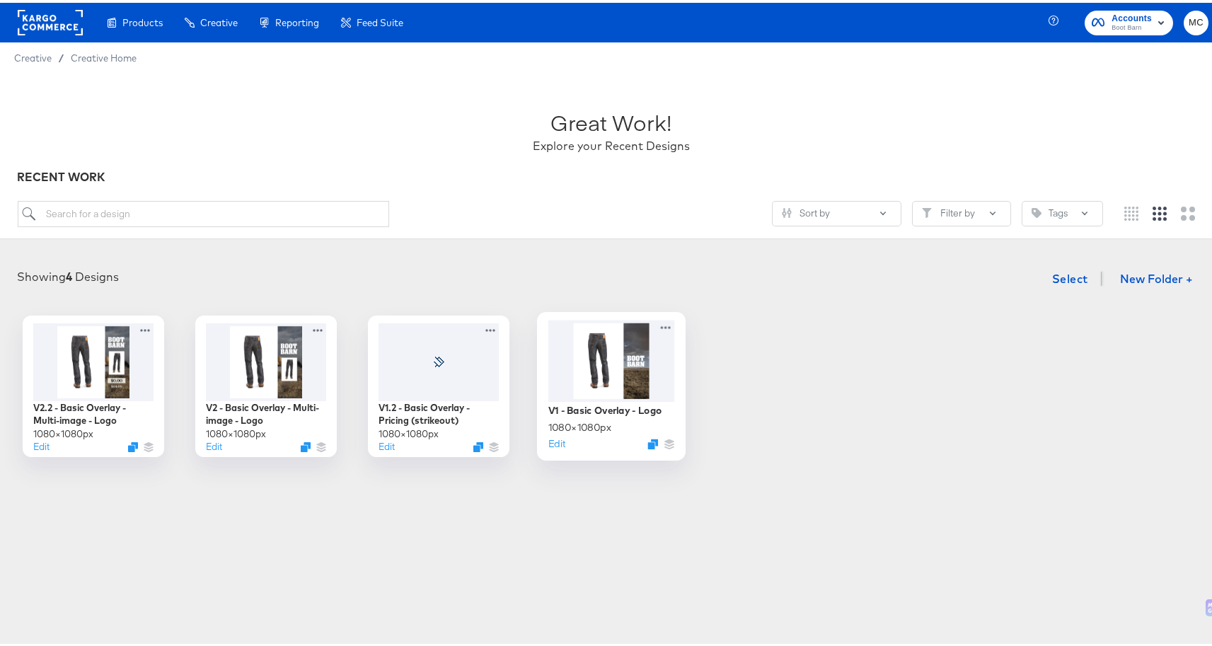
click at [606, 328] on div at bounding box center [611, 357] width 127 height 81
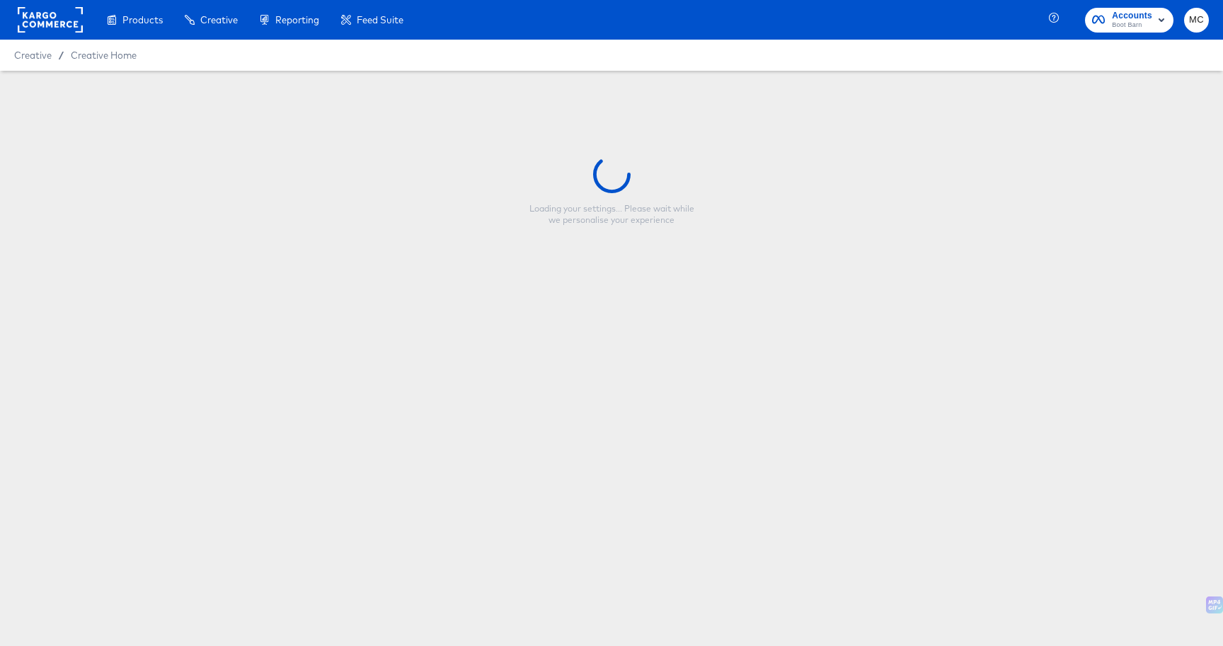
type input "V1 - Basic Overlay - Logo"
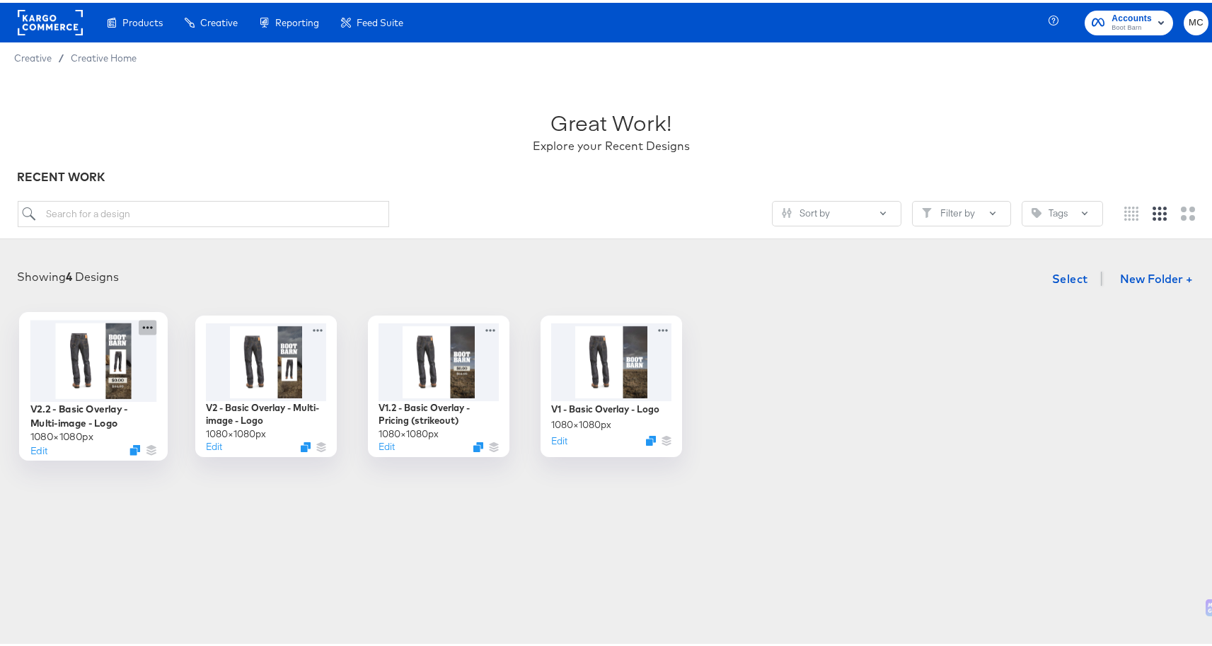
click at [149, 323] on icon at bounding box center [148, 324] width 18 height 15
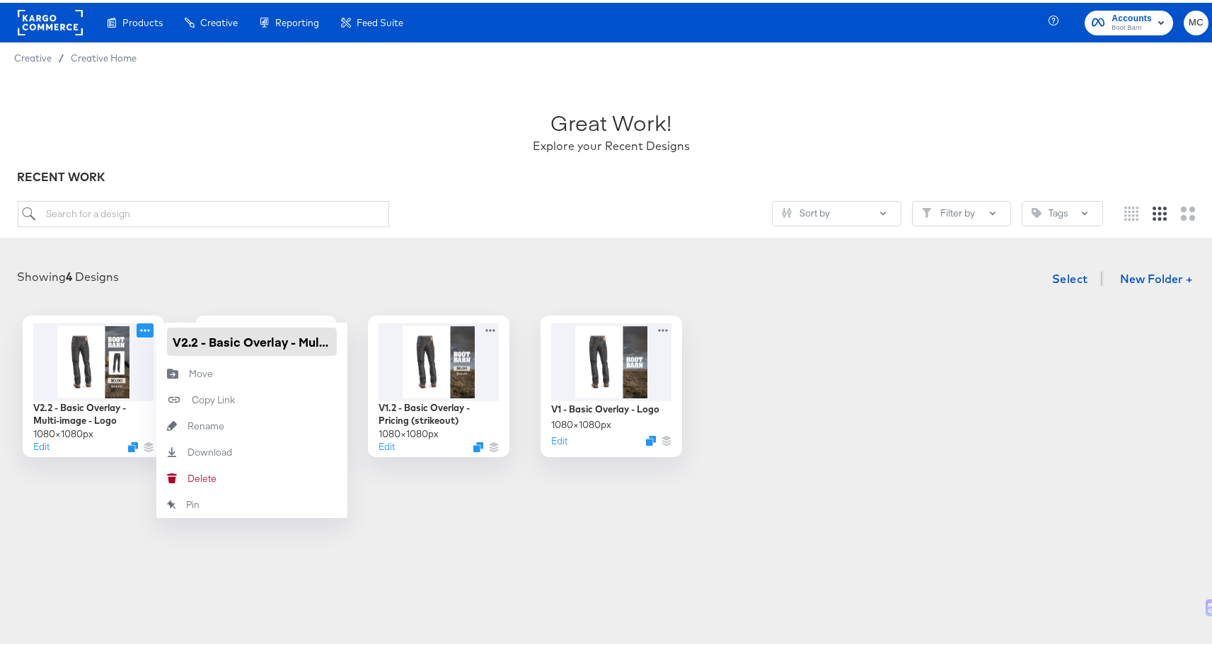
click at [229, 326] on input "V2.2 - Basic Overlay - Multi-image - Logo" at bounding box center [252, 339] width 170 height 28
click at [168, 337] on input "V2.2 - Basic Overlay - Multi-image - Logo" at bounding box center [252, 339] width 170 height 28
click at [804, 320] on div "V2.2 - Basic Overlay - Multi-image - Logo 1080 × 1080 px Edit V2.2 - Basic Over…" at bounding box center [611, 384] width 1194 height 142
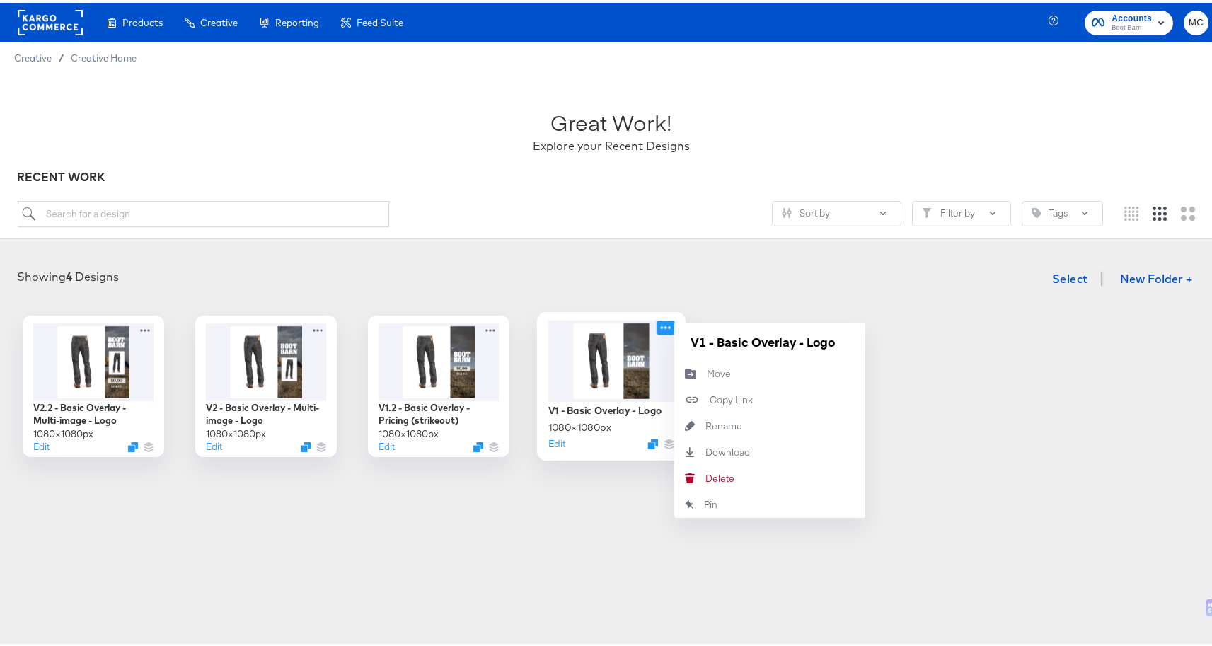
click at [662, 327] on icon at bounding box center [666, 324] width 18 height 15
drag, startPoint x: 686, startPoint y: 340, endPoint x: 911, endPoint y: 334, distance: 225.1
click at [911, 334] on div "V2.2 - Basic Overlay - Multi-image - Logo 1080 × 1080 px Edit V2 - Basic Overla…" at bounding box center [611, 384] width 1194 height 142
click at [490, 323] on icon at bounding box center [493, 324] width 18 height 15
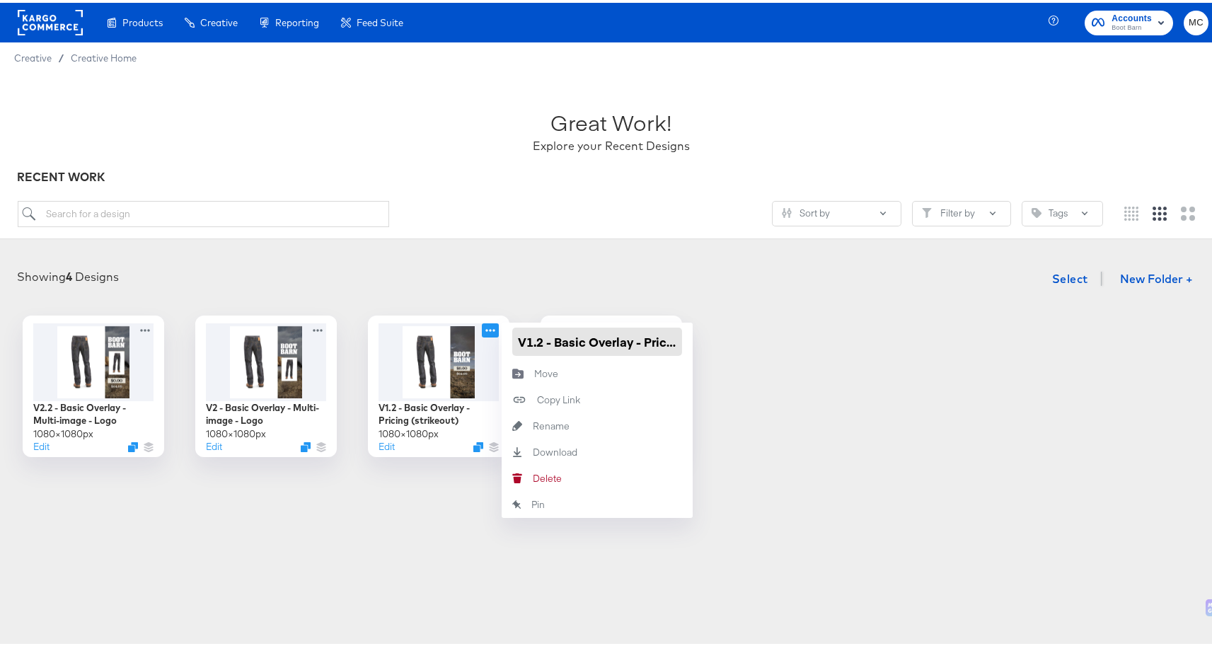
scroll to position [0, 70]
drag, startPoint x: 511, startPoint y: 339, endPoint x: 741, endPoint y: 339, distance: 230.7
click at [741, 339] on div "V2.2 - Basic Overlay - Multi-image - Logo 1080 × 1080 px Edit V2 - Basic Overla…" at bounding box center [611, 384] width 1194 height 142
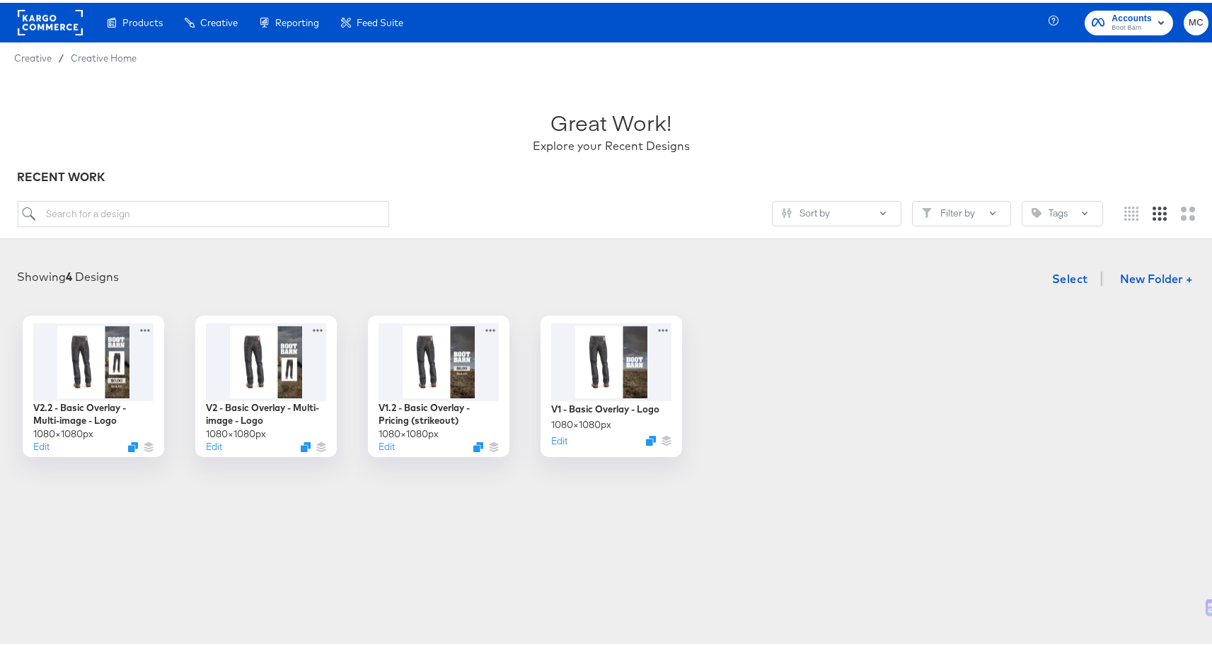
click at [476, 236] on div at bounding box center [611, 236] width 1223 height 1
click at [319, 323] on icon at bounding box center [320, 324] width 18 height 15
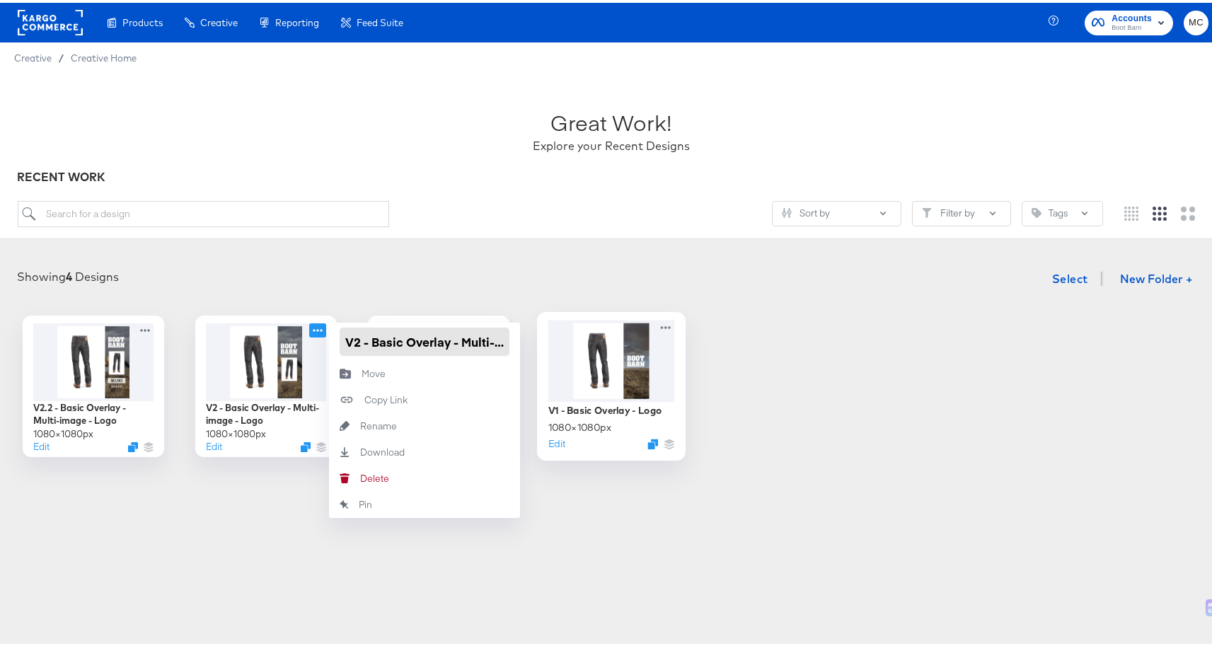
scroll to position [0, 67]
drag, startPoint x: 340, startPoint y: 337, endPoint x: 610, endPoint y: 337, distance: 270.3
click at [610, 337] on div "V2.2 - Basic Overlay - Multi-image - Logo 1080 × 1080 px Edit V2 - Basic Overla…" at bounding box center [611, 384] width 1194 height 142
click at [141, 325] on icon at bounding box center [148, 324] width 18 height 15
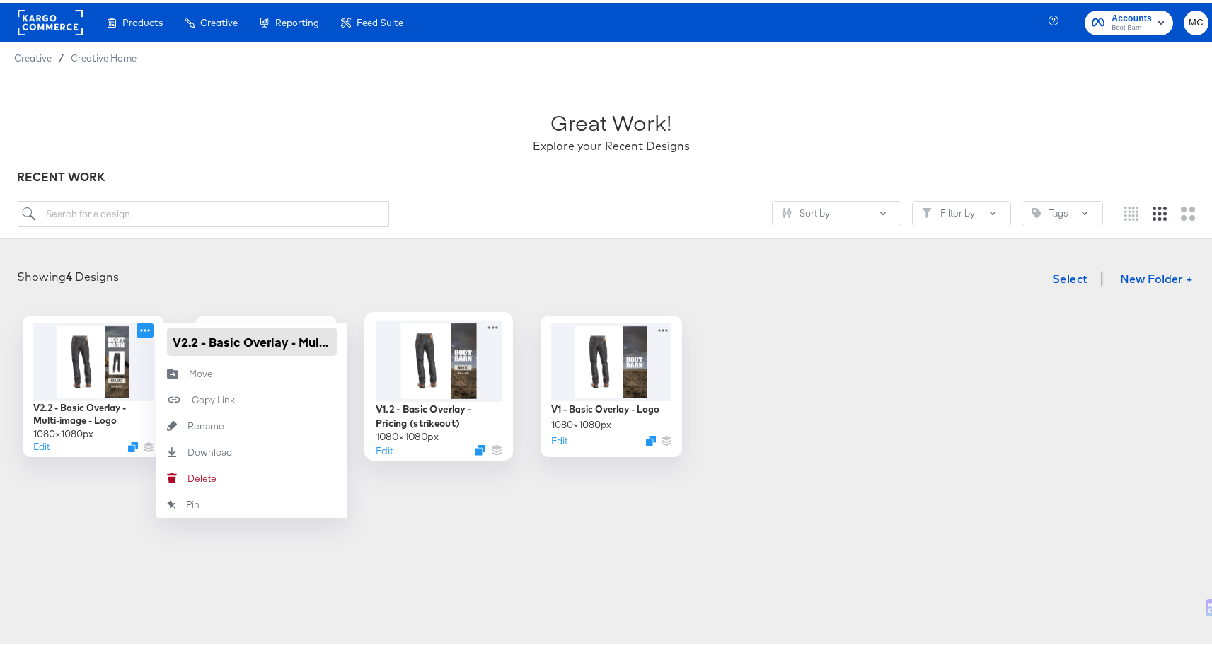
scroll to position [0, 76]
drag, startPoint x: 169, startPoint y: 335, endPoint x: 469, endPoint y: 335, distance: 300.0
click at [469, 335] on div "V2.2 - Basic Overlay - Multi-image - Logo 1080 × 1080 px Edit V2.2 - Basic Over…" at bounding box center [611, 384] width 1194 height 142
click at [201, 209] on input "search" at bounding box center [204, 211] width 372 height 26
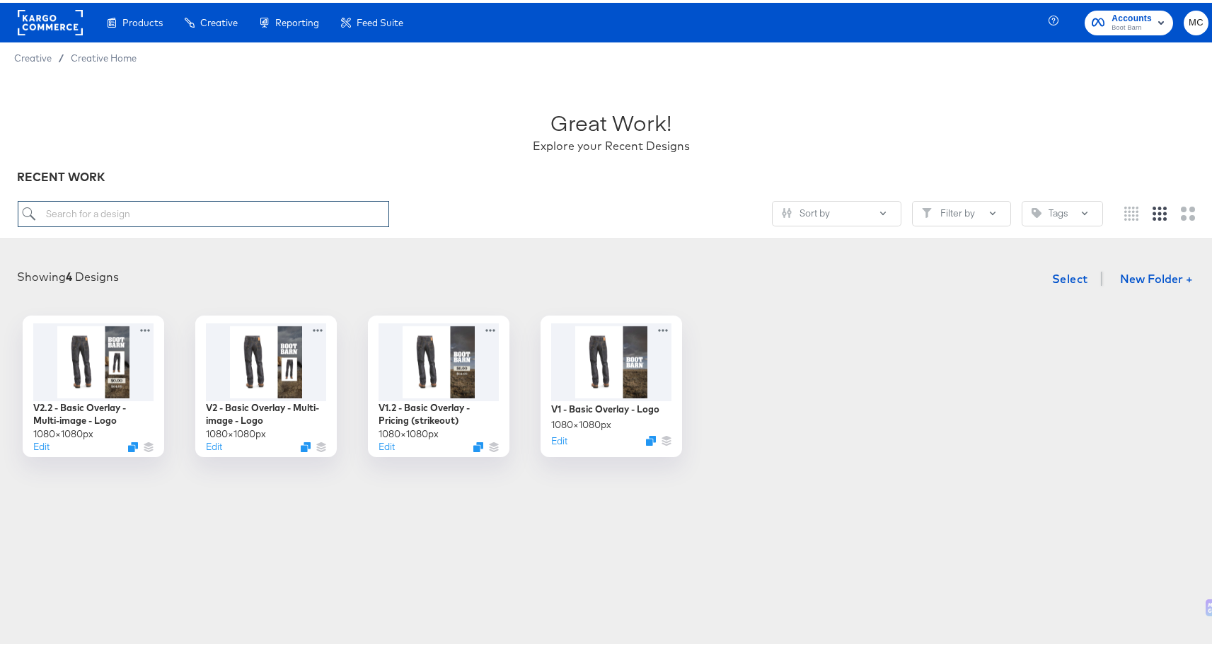
click at [197, 210] on input "search" at bounding box center [204, 211] width 372 height 26
paste input "V1 - Basic Overlay - Logo"
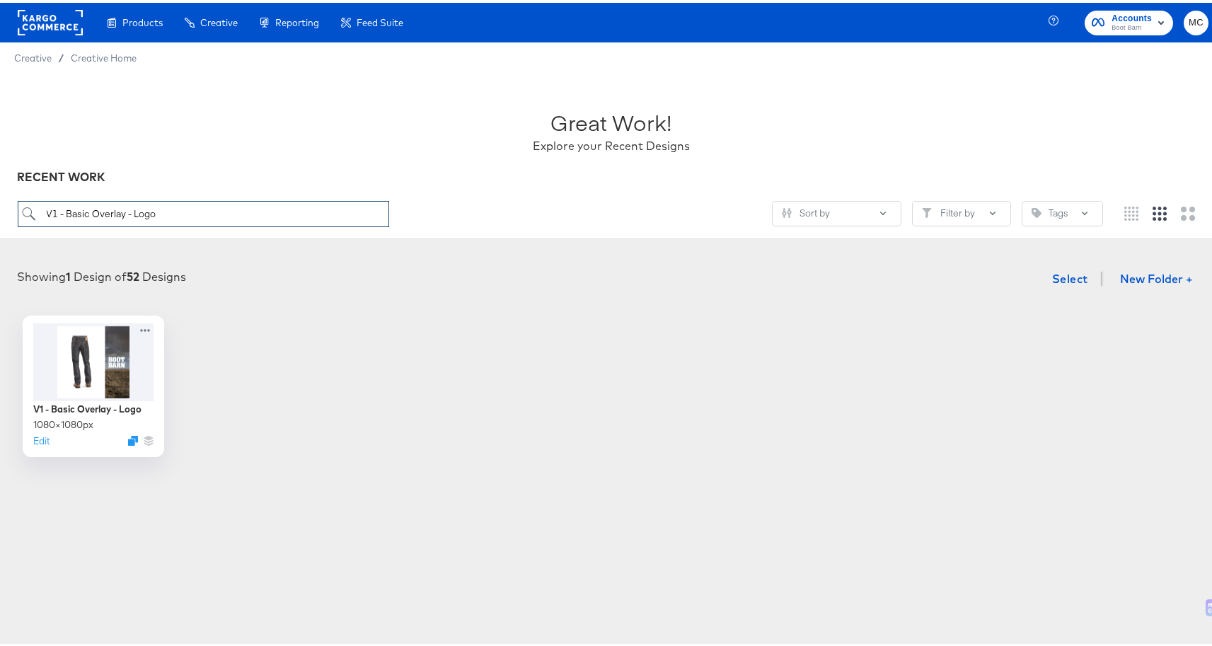
drag, startPoint x: 176, startPoint y: 212, endPoint x: 25, endPoint y: 197, distance: 152.2
click at [25, 197] on div "Great Work! Explore your Recent Designs RECENT WORK V1 - Basic Overlay - Logo S…" at bounding box center [611, 154] width 1223 height 166
paste input ".2 - Basic Overlay - Pricing (strikeout)"
drag, startPoint x: 366, startPoint y: 142, endPoint x: 388, endPoint y: 83, distance: 63.4
click at [366, 142] on div "Great Work! Explore your Recent Designs" at bounding box center [612, 122] width 1188 height 88
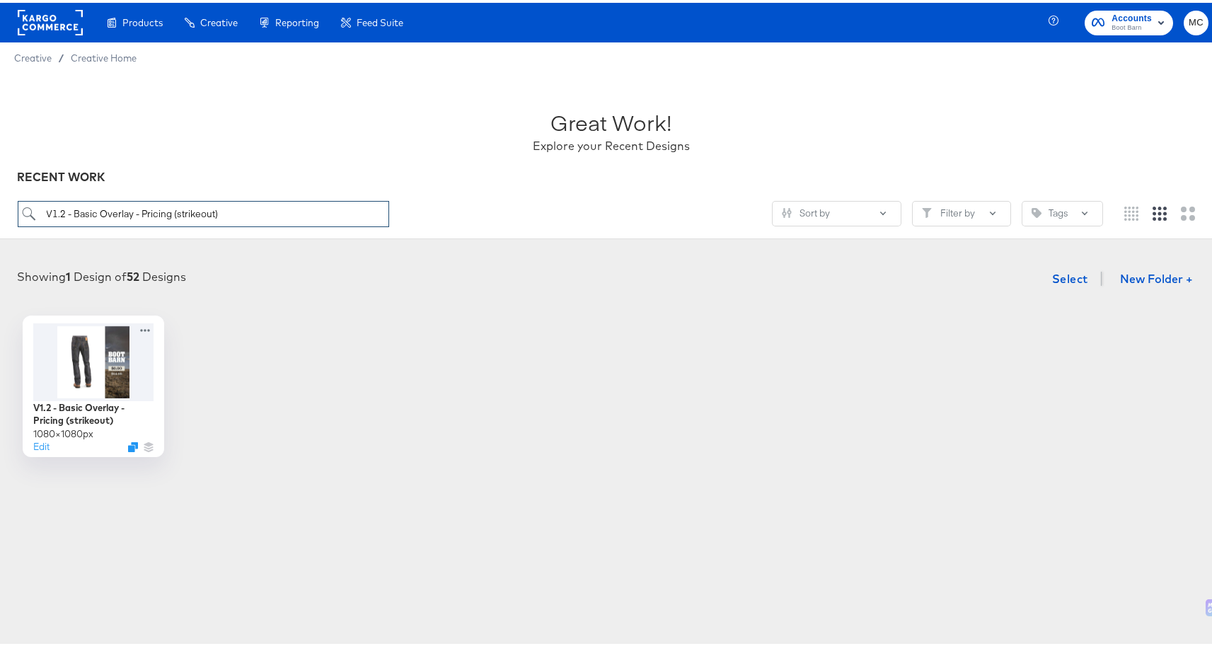
drag, startPoint x: 220, startPoint y: 208, endPoint x: 43, endPoint y: 202, distance: 177.0
click at [43, 202] on input "V1.2 - Basic Overlay - Pricing (strikeout)" at bounding box center [204, 211] width 372 height 26
paste input "2 - Basic Overlay - Multi-image - Logo"
drag, startPoint x: 197, startPoint y: 204, endPoint x: 53, endPoint y: 199, distance: 144.4
click at [53, 199] on input "V2 - Basic Overlay - Multi-image - Logo" at bounding box center [204, 211] width 372 height 26
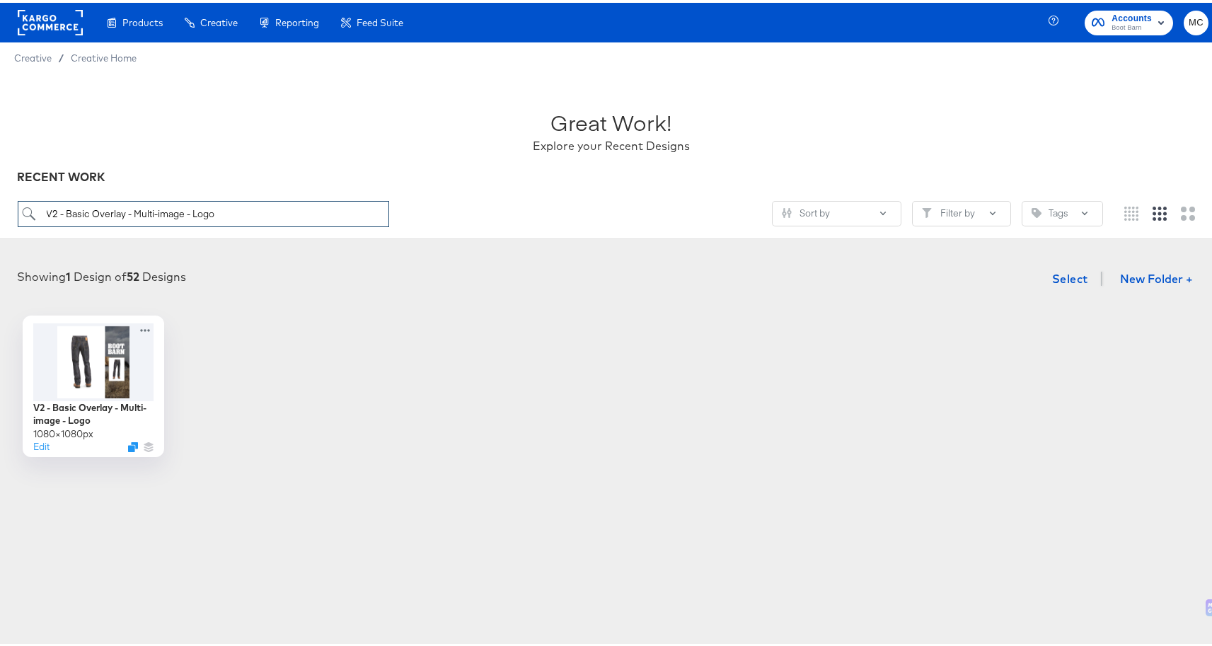
paste input ".2"
type input "V2.2 - Basic Overlay - Multi-image - Logo"
click at [338, 344] on div "V2.2 - Basic Overlay - Multi-image - Logo 1080 × 1080 px Edit" at bounding box center [611, 384] width 1194 height 142
drag, startPoint x: 246, startPoint y: 214, endPoint x: 63, endPoint y: 204, distance: 182.8
click at [63, 204] on input "V2.2 - Basic Overlay - Multi-image - Logo" at bounding box center [204, 211] width 372 height 26
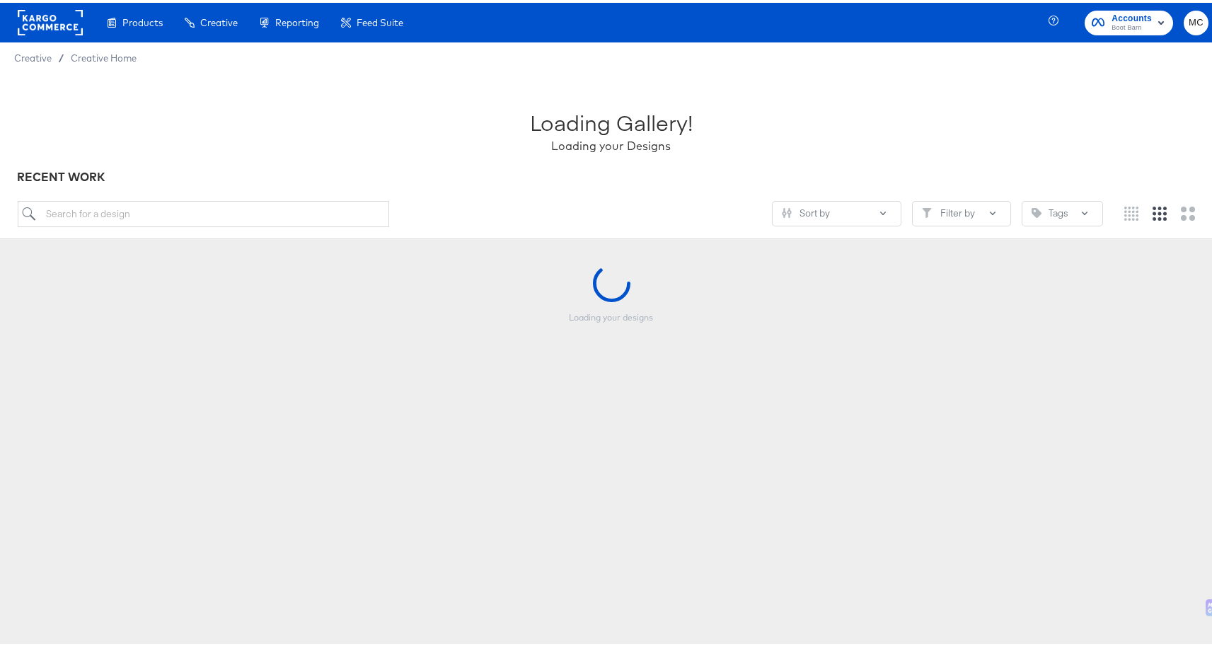
click at [555, 287] on div "Loading your designs" at bounding box center [612, 333] width 142 height 142
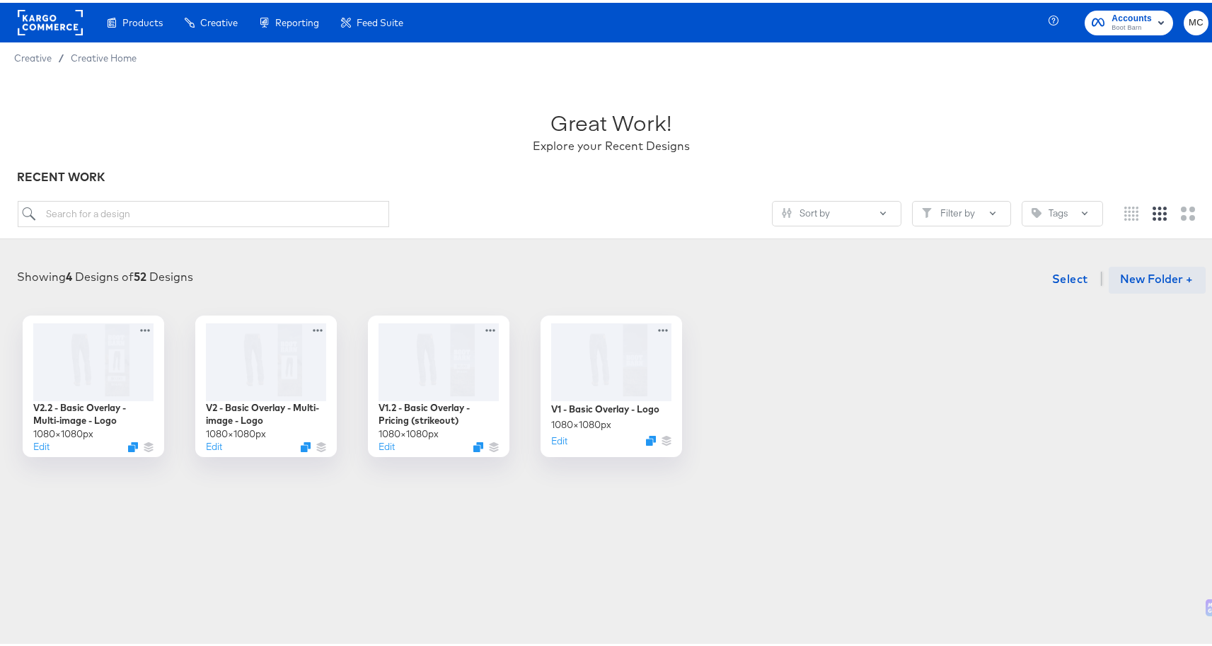
click at [1143, 280] on button "New Folder +" at bounding box center [1157, 277] width 97 height 27
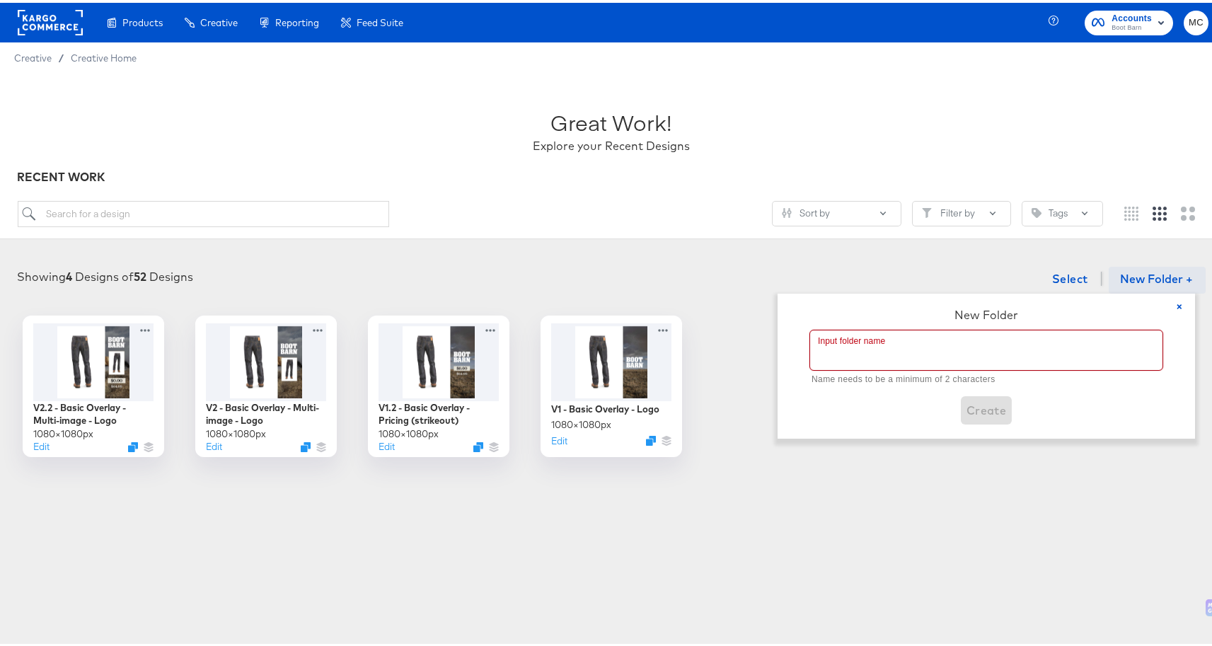
click at [975, 349] on input "text" at bounding box center [986, 348] width 352 height 40
click at [896, 342] on input "text" at bounding box center [986, 348] width 352 height 40
paste input "Boot Barn - Basic Overlays"
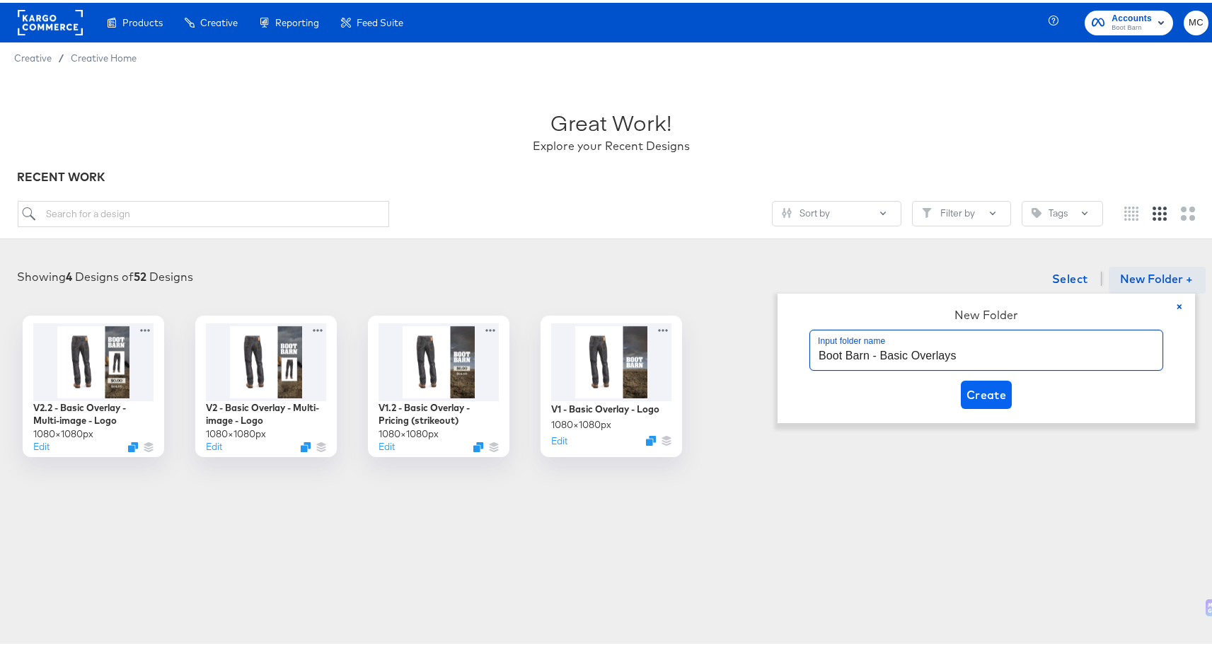
type input "Boot Barn - Basic Overlays"
click at [976, 399] on span "Create" at bounding box center [986, 392] width 40 height 20
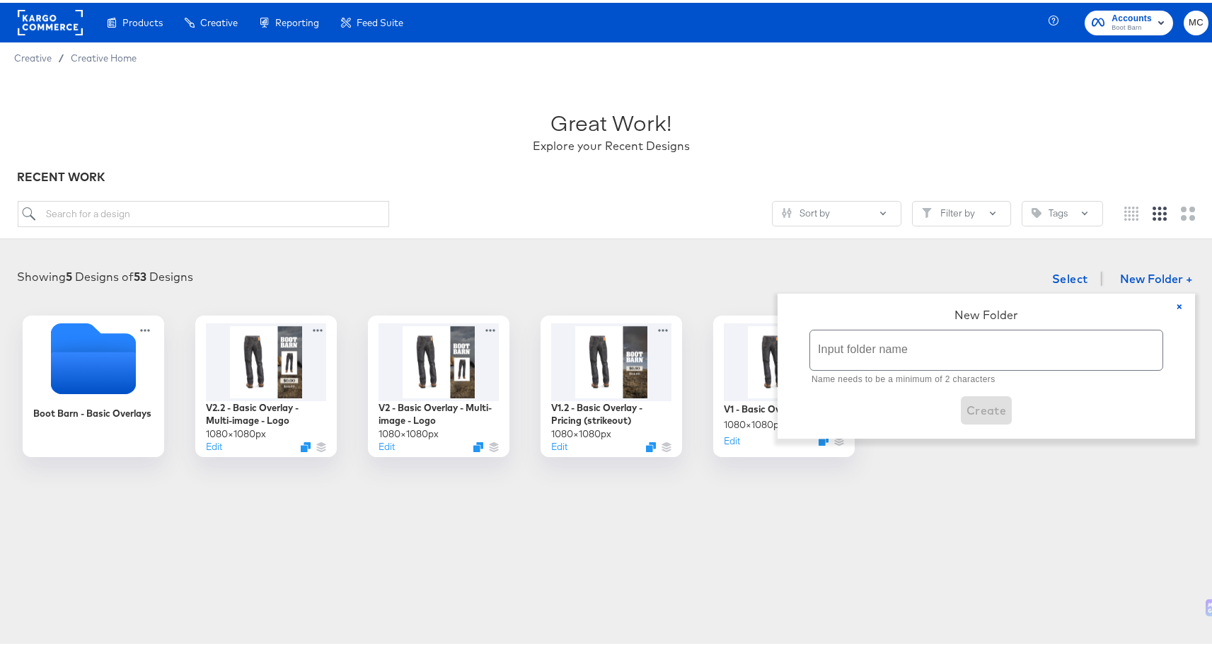
click at [579, 222] on div "Sort by Filter by Tags" at bounding box center [560, 211] width 1085 height 26
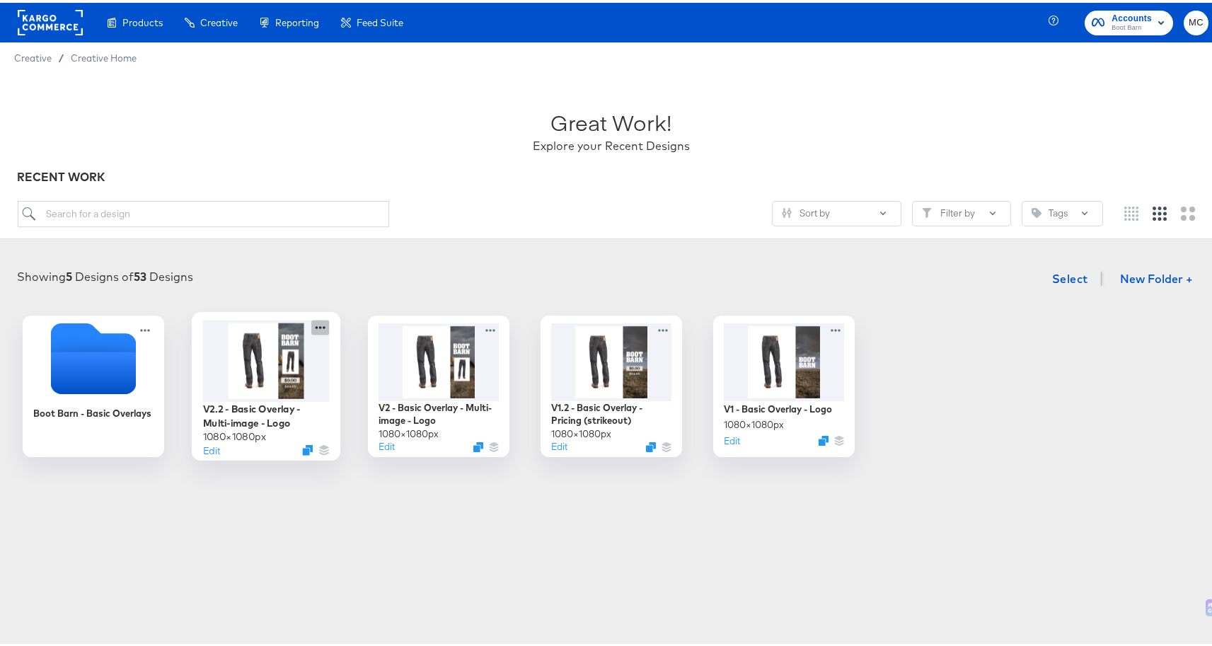
click at [317, 318] on icon at bounding box center [320, 324] width 18 height 15
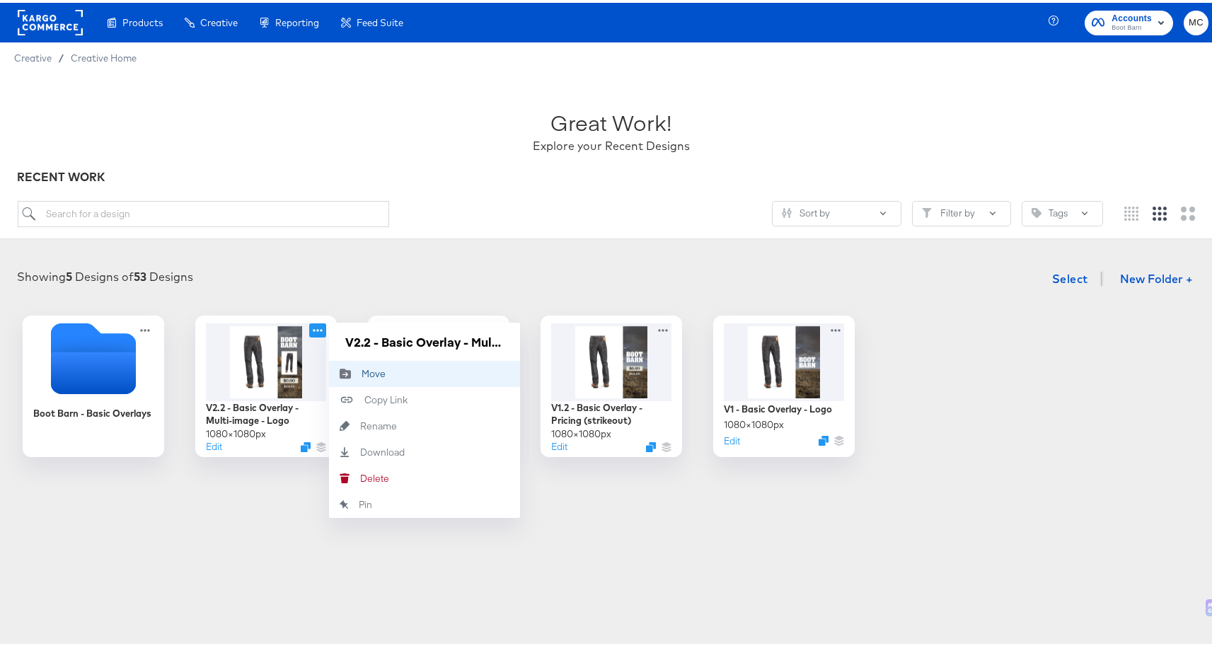
click at [390, 374] on button "Move Move" at bounding box center [424, 371] width 191 height 26
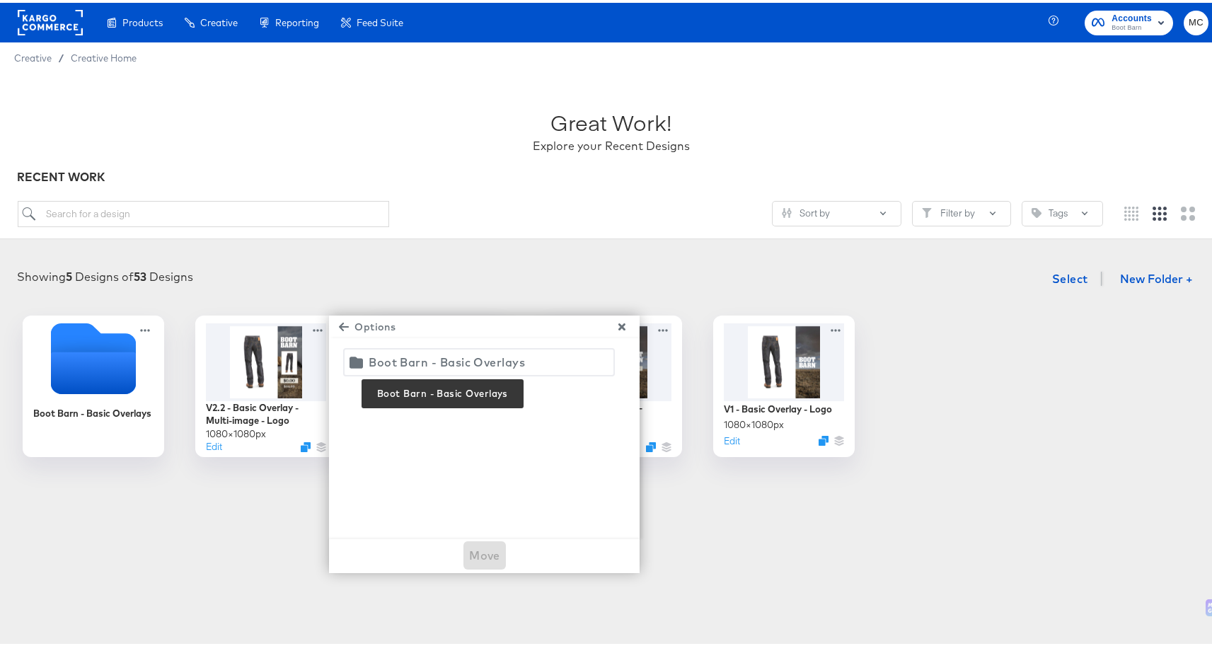
click at [473, 360] on div "Boot Barn - Basic Overlays" at bounding box center [447, 360] width 156 height 20
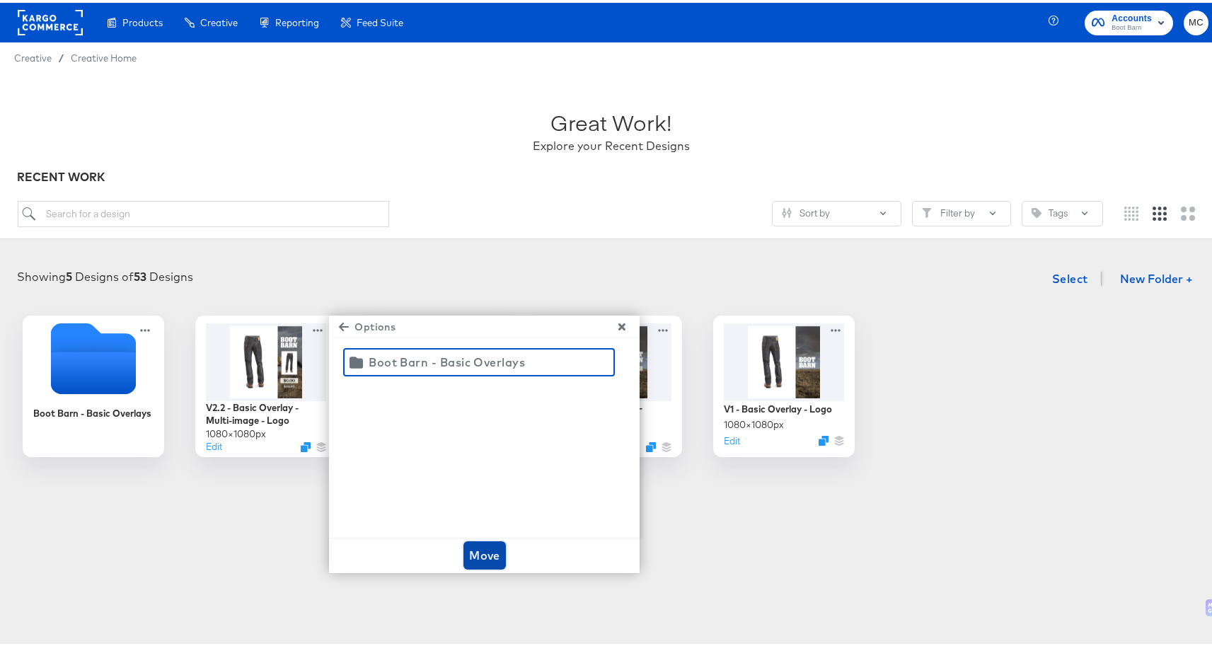
click at [480, 558] on span "Move" at bounding box center [484, 553] width 31 height 20
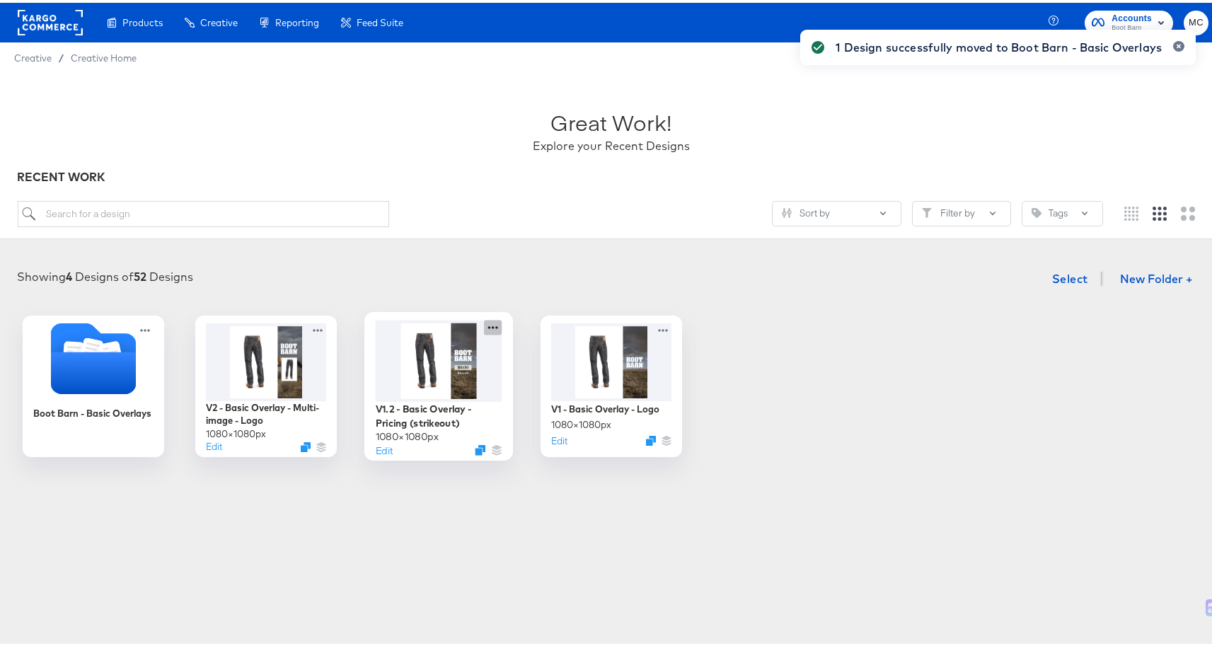
click at [491, 323] on icon at bounding box center [493, 324] width 18 height 15
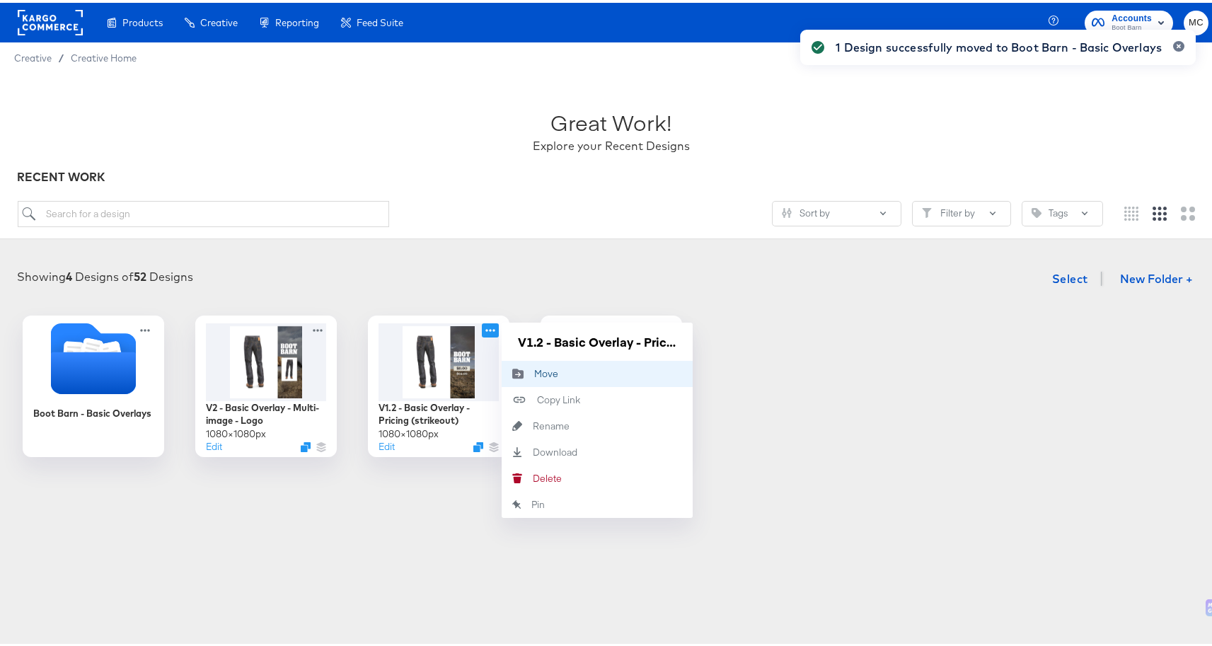
click at [514, 370] on icon "Move to folder" at bounding box center [517, 371] width 11 height 10
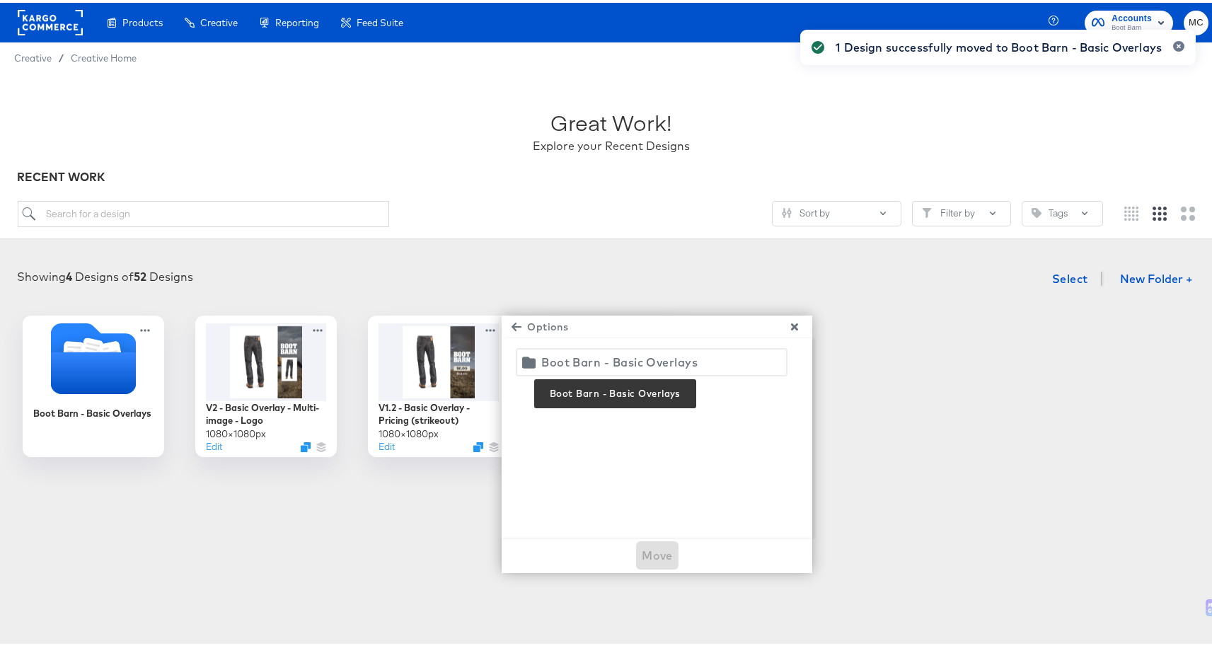
click at [553, 355] on div "Boot Barn - Basic Overlays" at bounding box center [619, 360] width 156 height 20
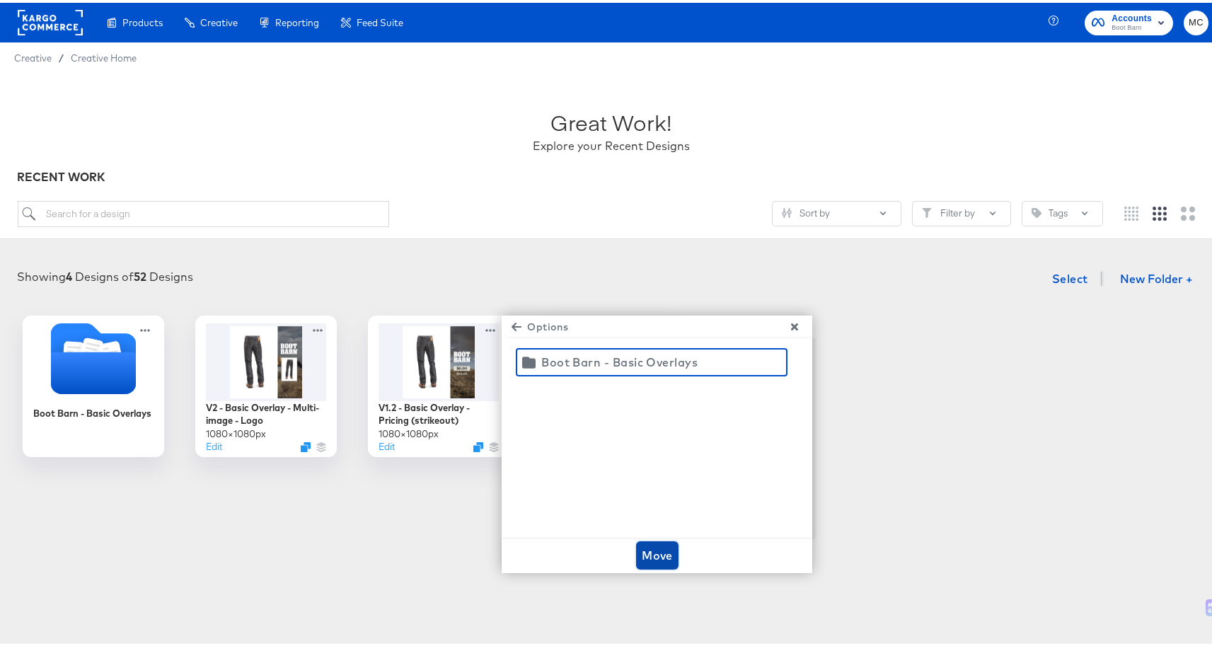
click at [642, 544] on span "Move" at bounding box center [657, 553] width 31 height 20
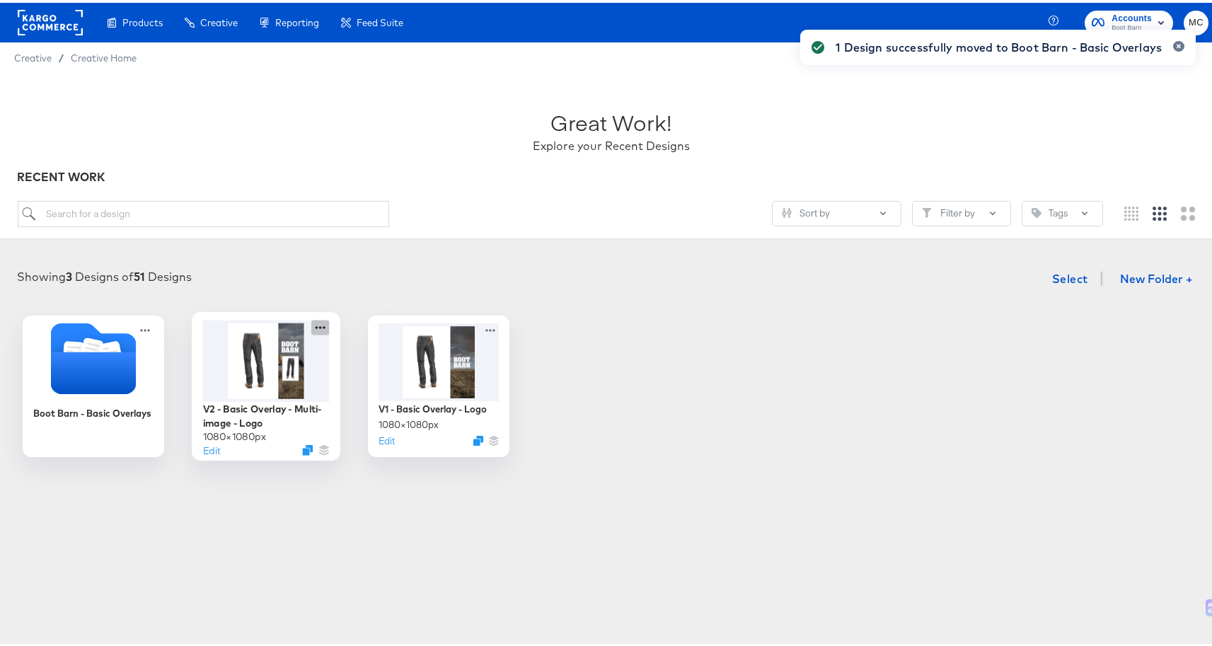
click at [319, 323] on icon at bounding box center [320, 324] width 18 height 15
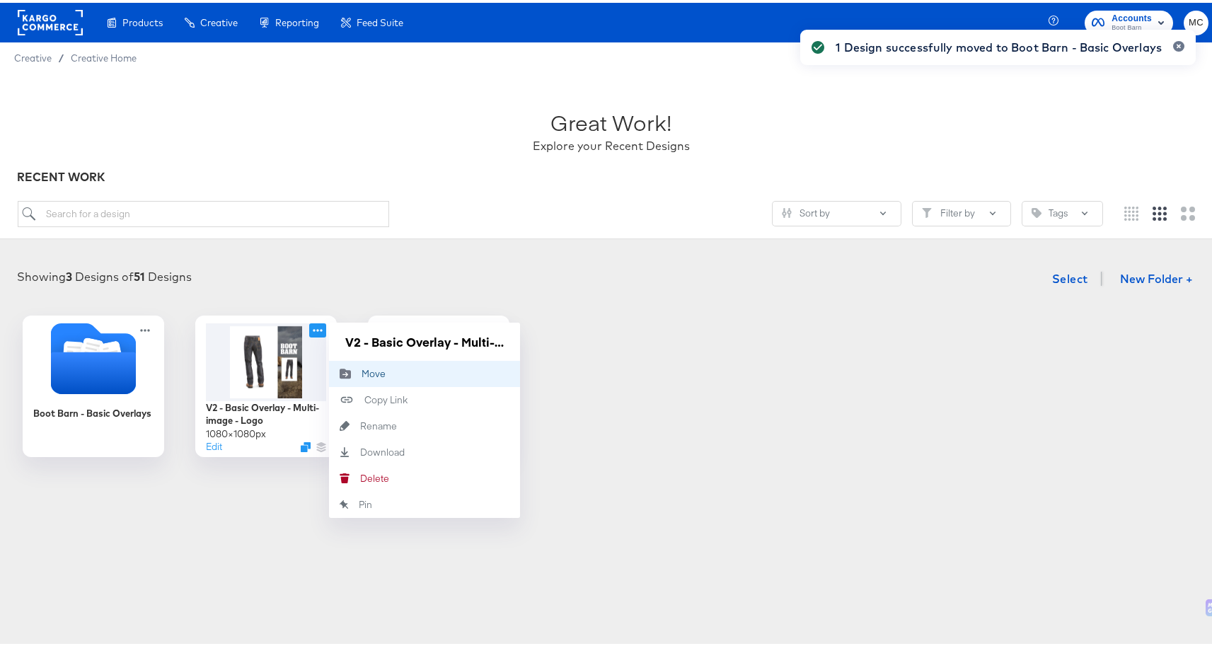
click at [362, 371] on div "Move Move" at bounding box center [362, 371] width 0 height 0
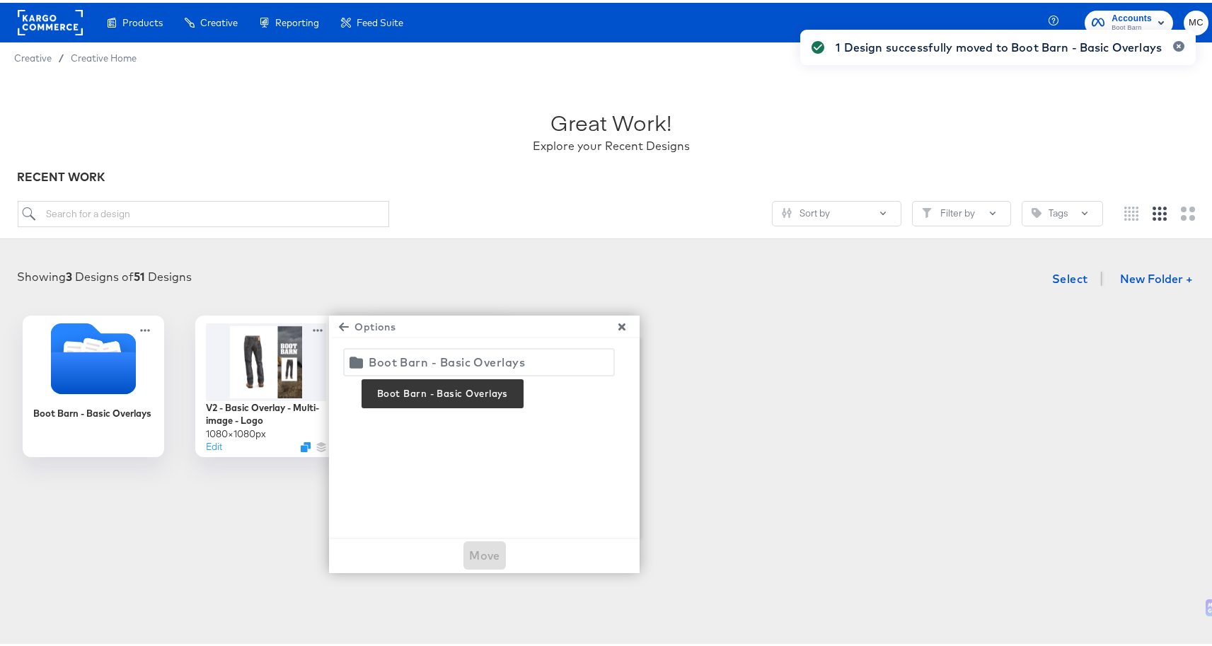
click at [460, 363] on div "Boot Barn - Basic Overlays" at bounding box center [447, 360] width 156 height 20
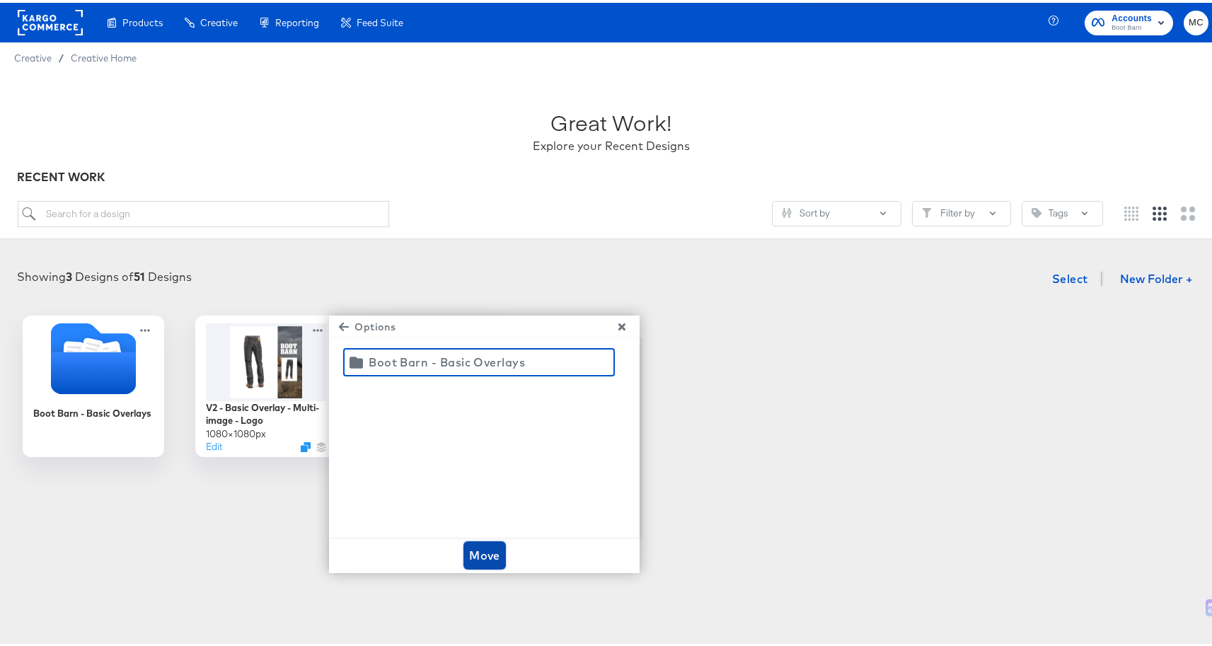
click at [485, 551] on span "Move" at bounding box center [484, 553] width 31 height 20
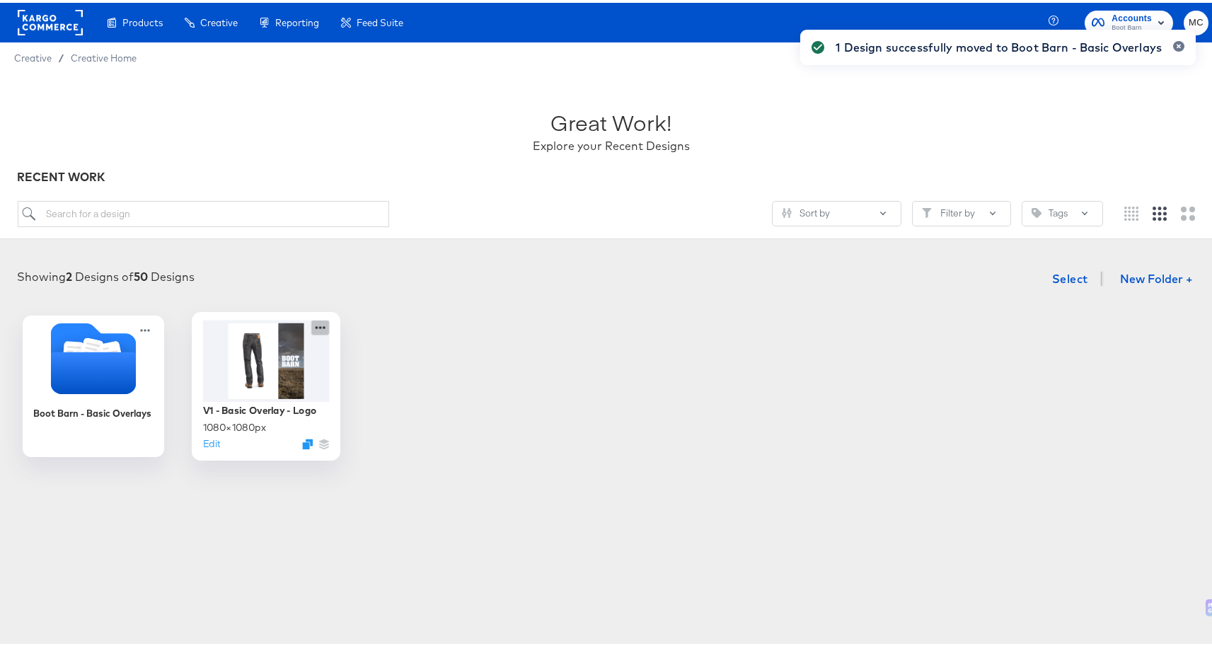
click at [317, 323] on icon at bounding box center [320, 324] width 18 height 15
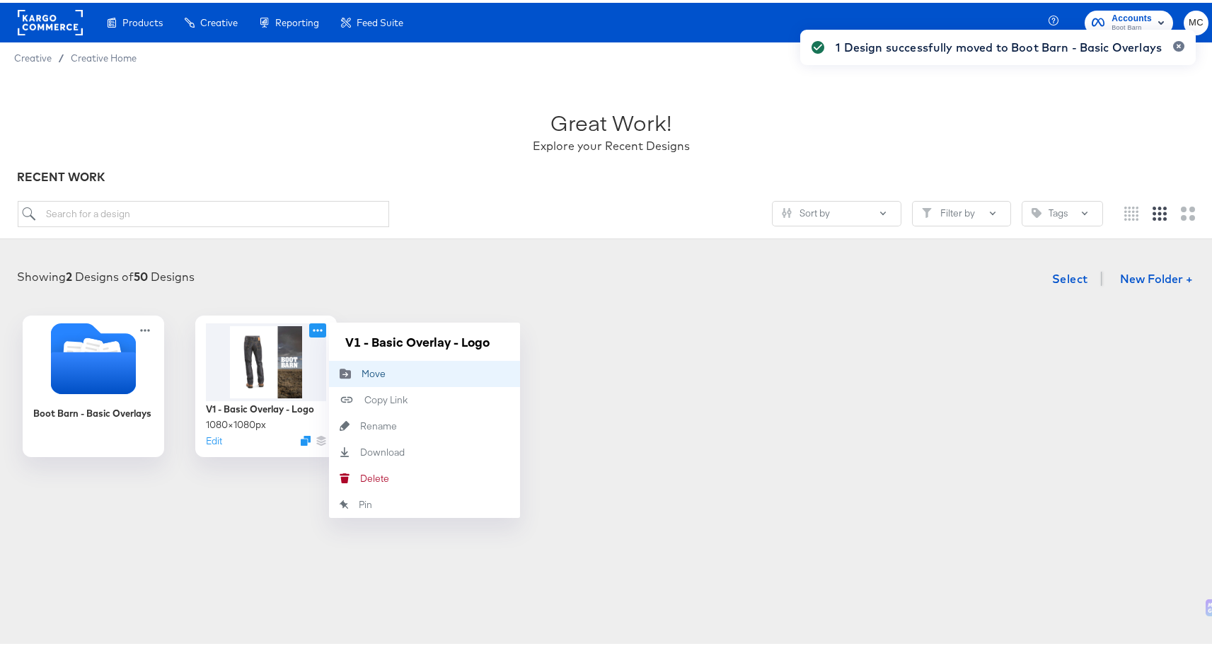
click at [362, 371] on div "Move Move" at bounding box center [362, 371] width 0 height 0
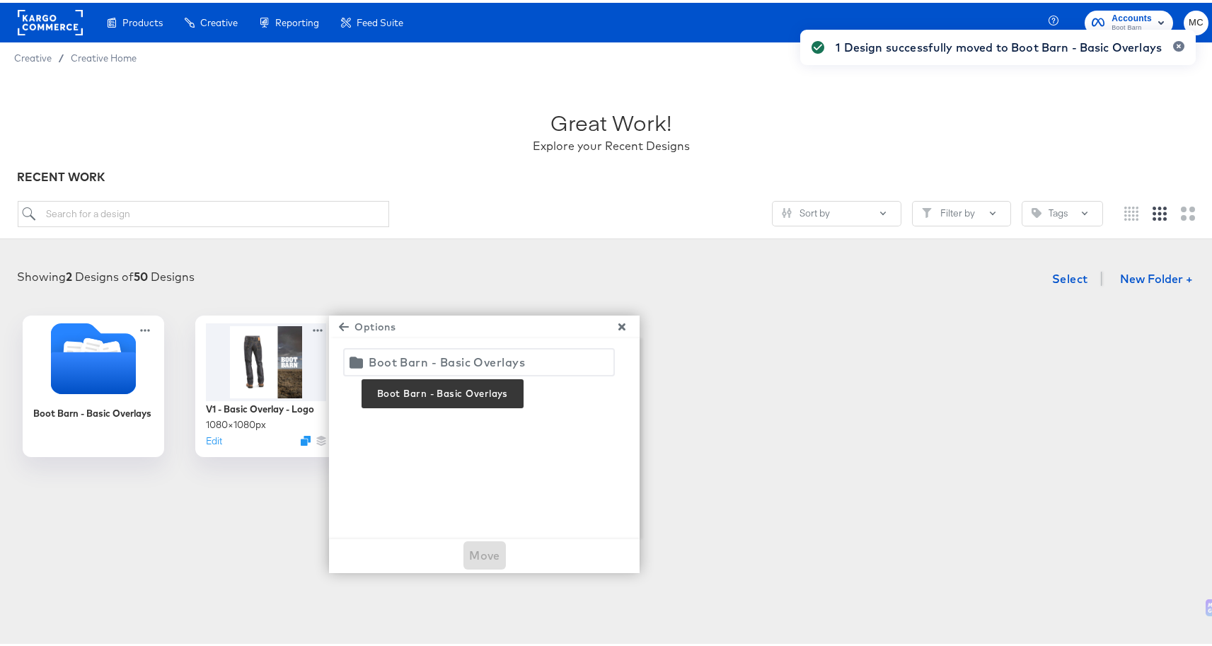
click at [454, 352] on div "Boot Barn - Basic Overlays" at bounding box center [447, 360] width 156 height 20
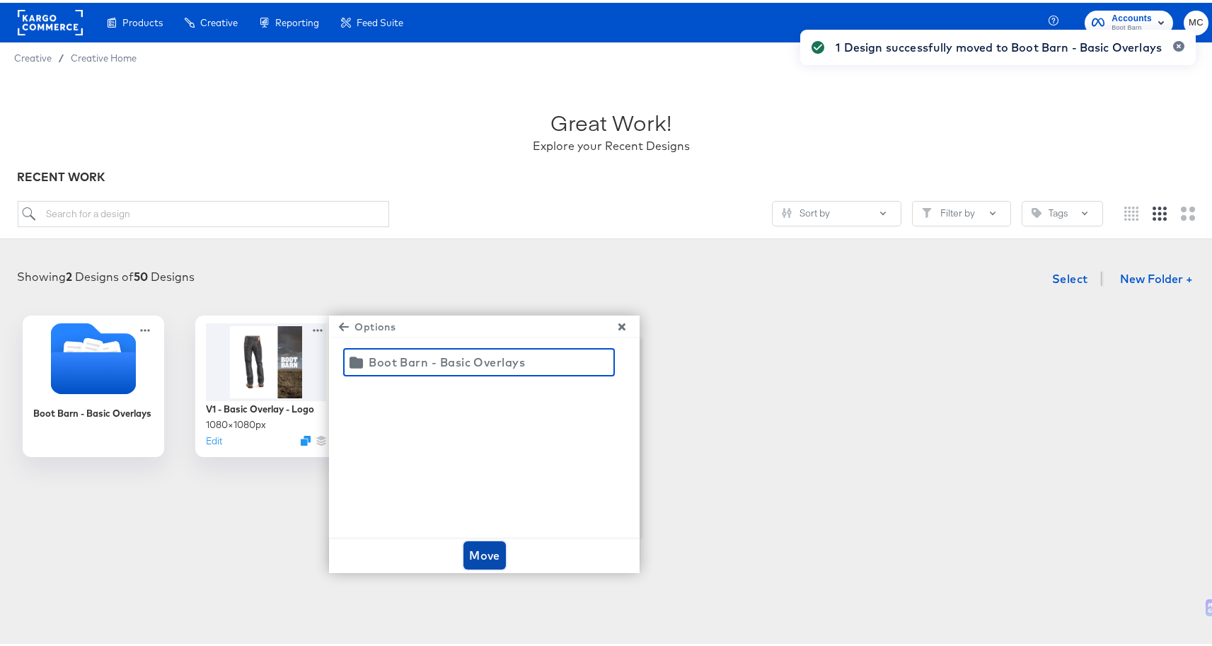
click at [490, 550] on span "Move" at bounding box center [484, 553] width 31 height 20
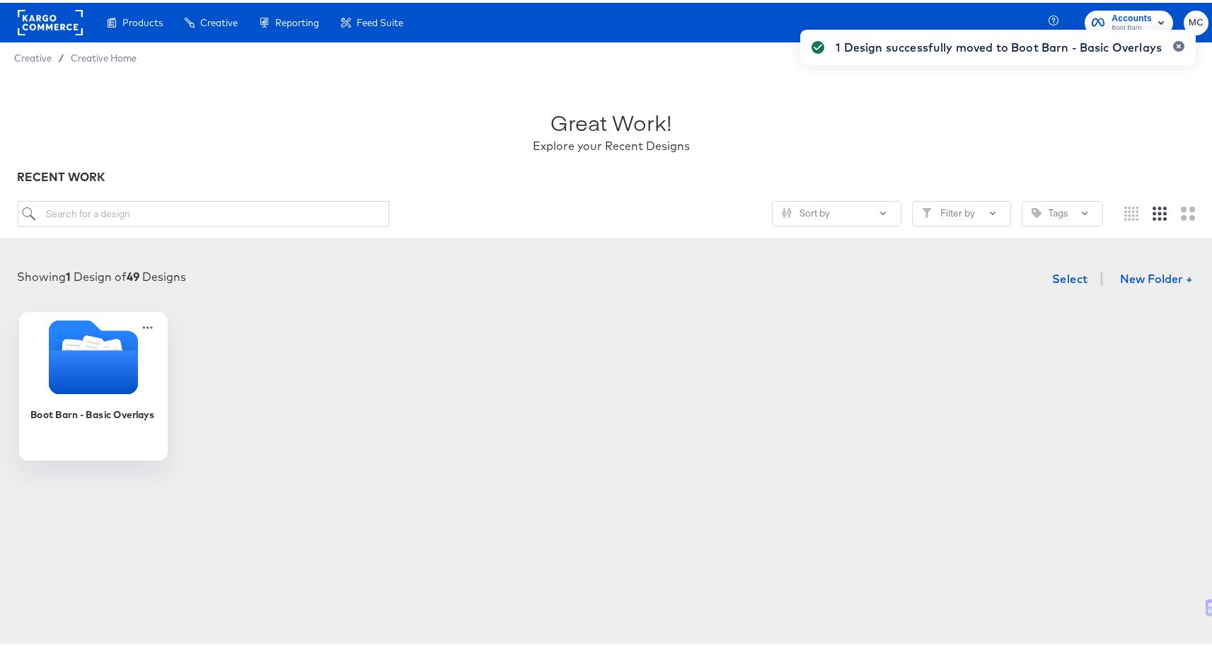
click at [105, 382] on icon "Folder" at bounding box center [93, 369] width 89 height 44
click at [105, 382] on div "Boot Barn - Basic Overlays" at bounding box center [611, 384] width 1194 height 142
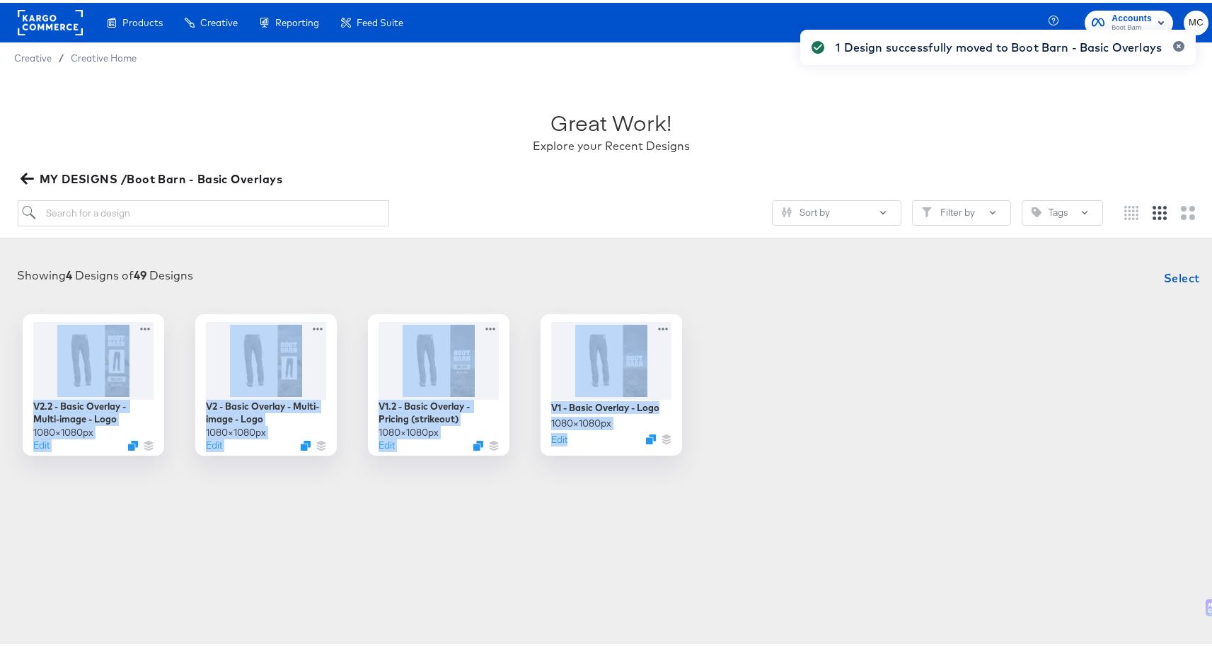
click at [26, 180] on icon "button" at bounding box center [26, 176] width 13 height 11
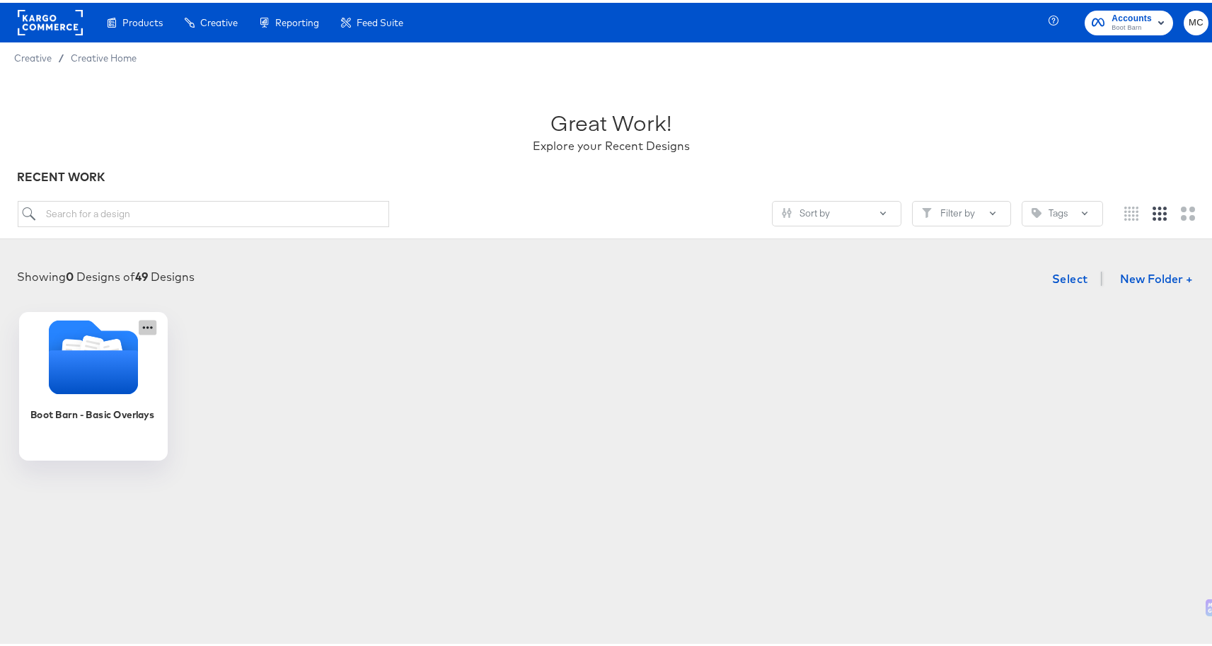
click at [143, 321] on icon at bounding box center [148, 324] width 18 height 15
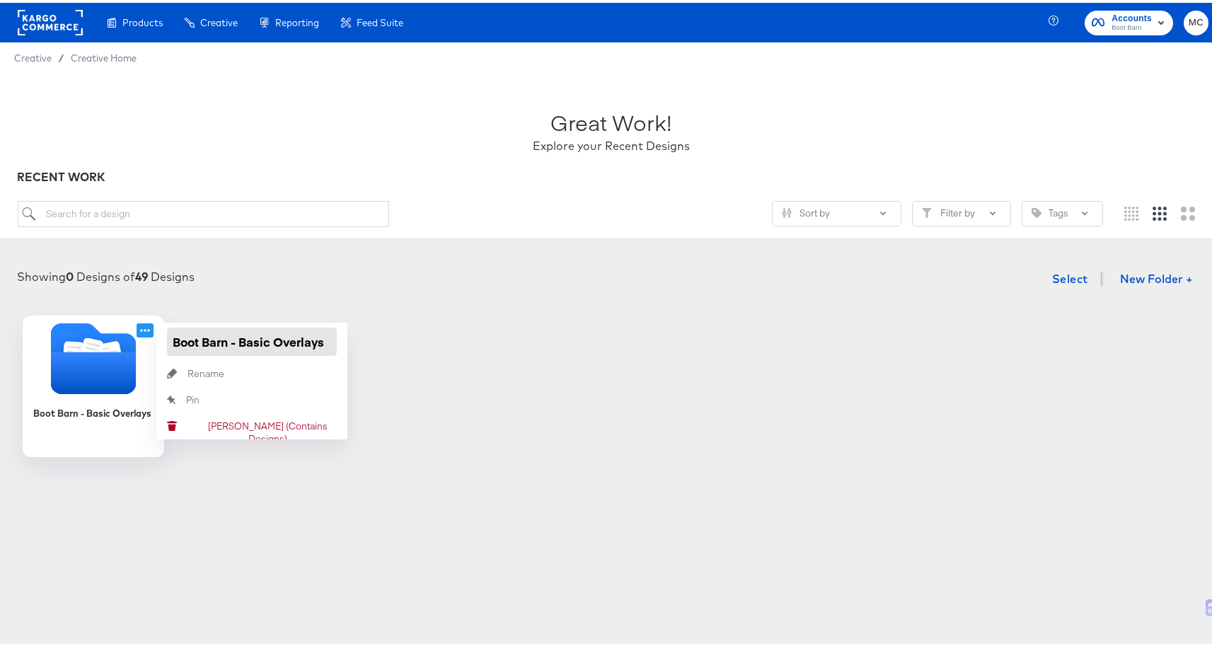
click at [185, 342] on input "Boot Barn - Basic Overlays" at bounding box center [252, 339] width 170 height 28
drag, startPoint x: 162, startPoint y: 337, endPoint x: 409, endPoint y: 333, distance: 247.0
click at [409, 333] on div "Boot Barn - Basic Overlays Boot Barn - Basic Overlays Rename Rename Pin Pin Del…" at bounding box center [611, 384] width 1194 height 142
paste input "CP-23552 -"
type input "CP-23552 - Boot Barn - Basic Overlays"
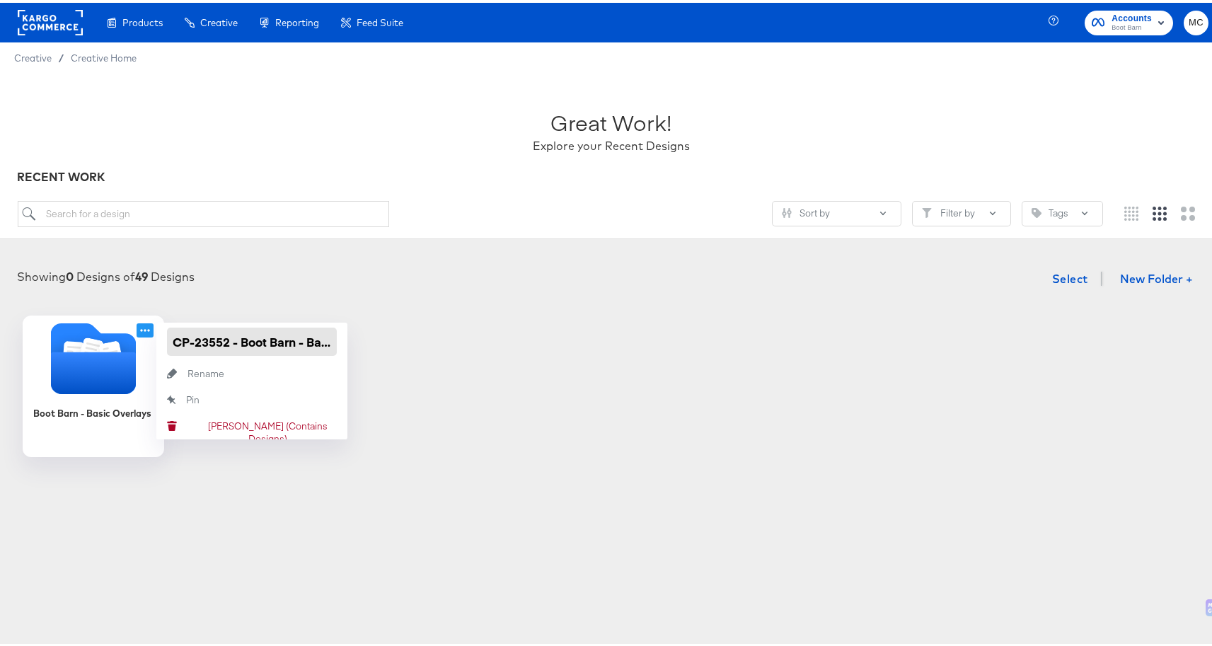
scroll to position [0, 62]
click at [414, 334] on div "Boot Barn - Basic Overlays CP-23552 - Boot Barn - Basic Overlays Rename Rename …" at bounding box center [611, 384] width 1194 height 142
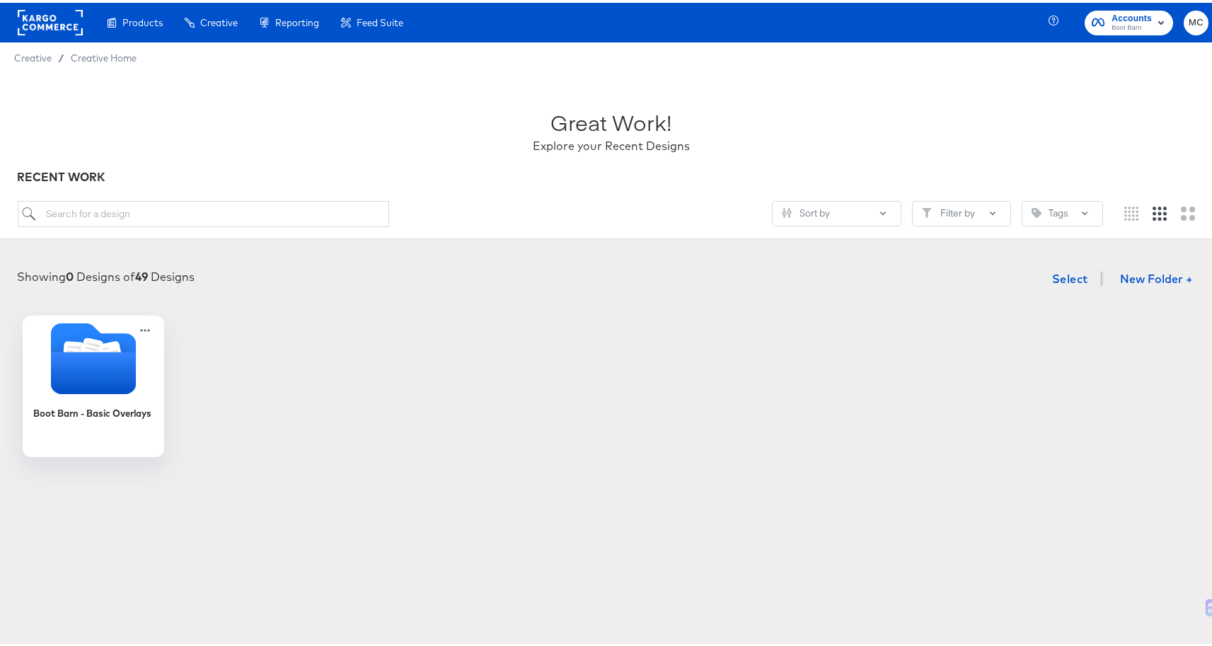
click at [420, 419] on div "Boot Barn - Basic Overlays" at bounding box center [611, 384] width 1194 height 142
click at [88, 346] on icon "Folder" at bounding box center [91, 347] width 25 height 28
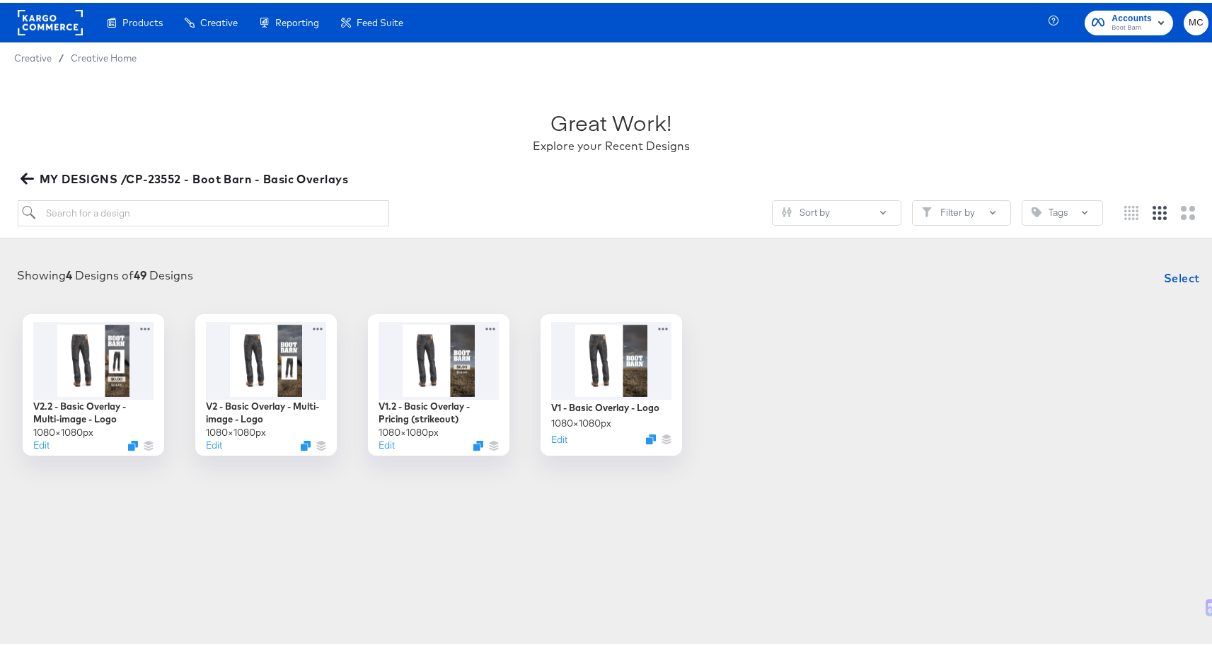
click at [811, 324] on div "V2.2 - Basic Overlay - Multi-image - Logo 1080 × 1080 px Edit V2 - Basic Overla…" at bounding box center [611, 382] width 1194 height 142
click at [25, 179] on icon "button" at bounding box center [27, 175] width 13 height 13
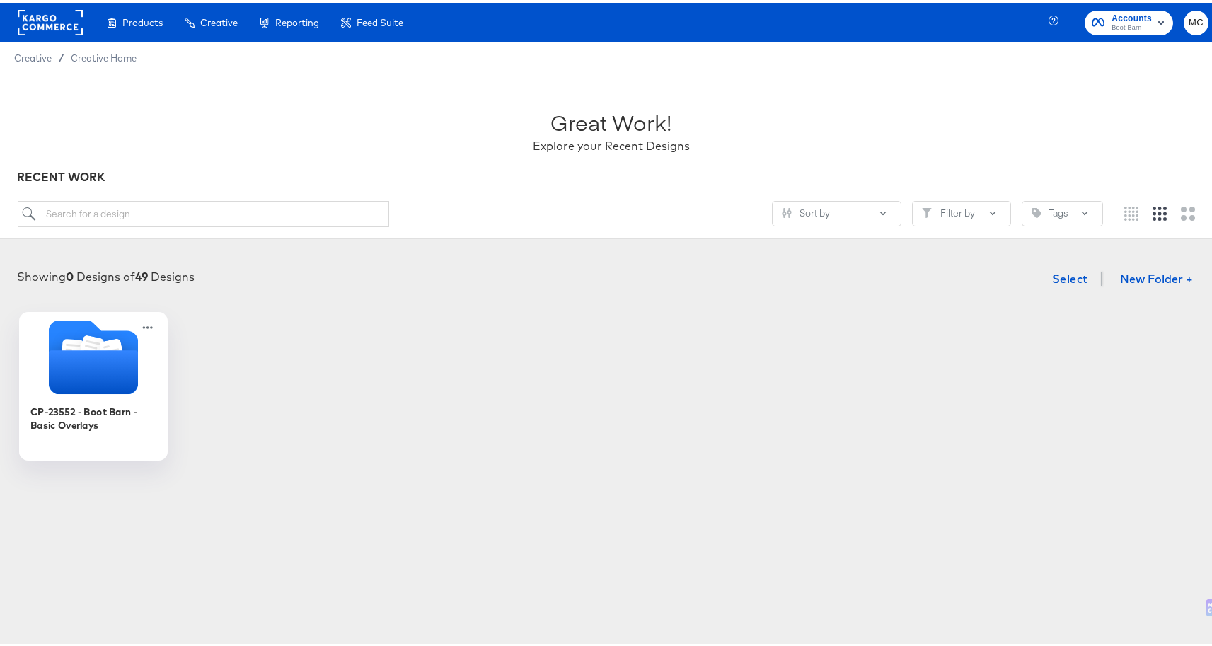
click at [83, 371] on icon "Folder" at bounding box center [93, 369] width 89 height 44
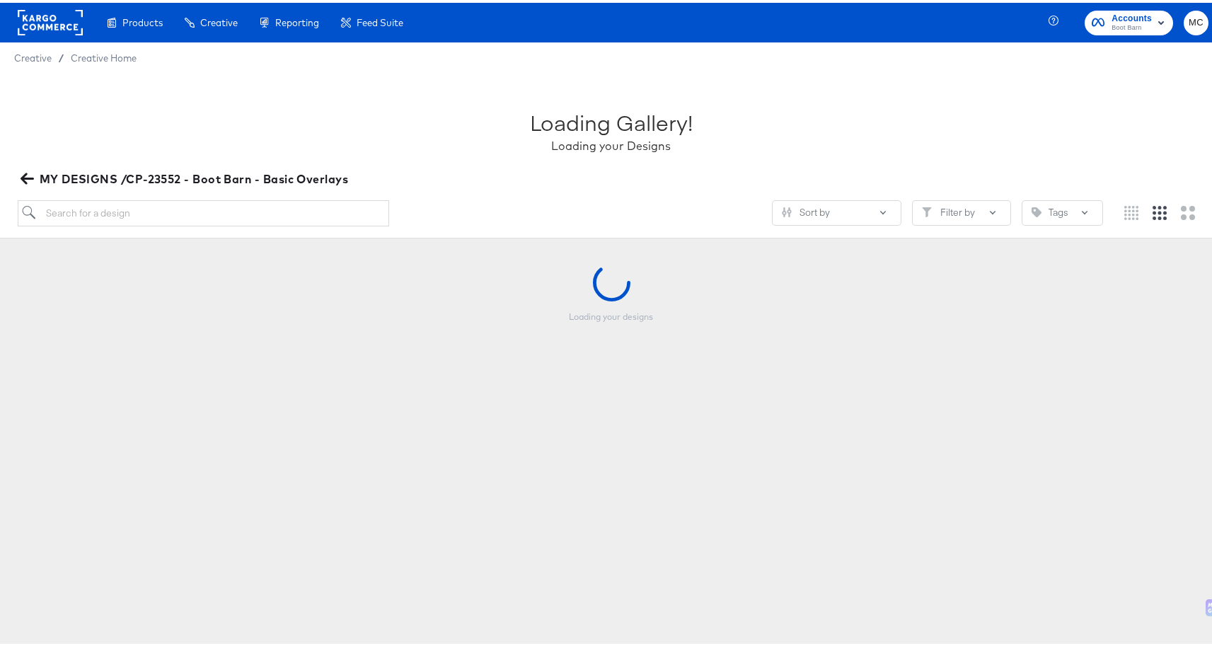
click at [83, 371] on div "Loading your designs" at bounding box center [611, 332] width 1194 height 142
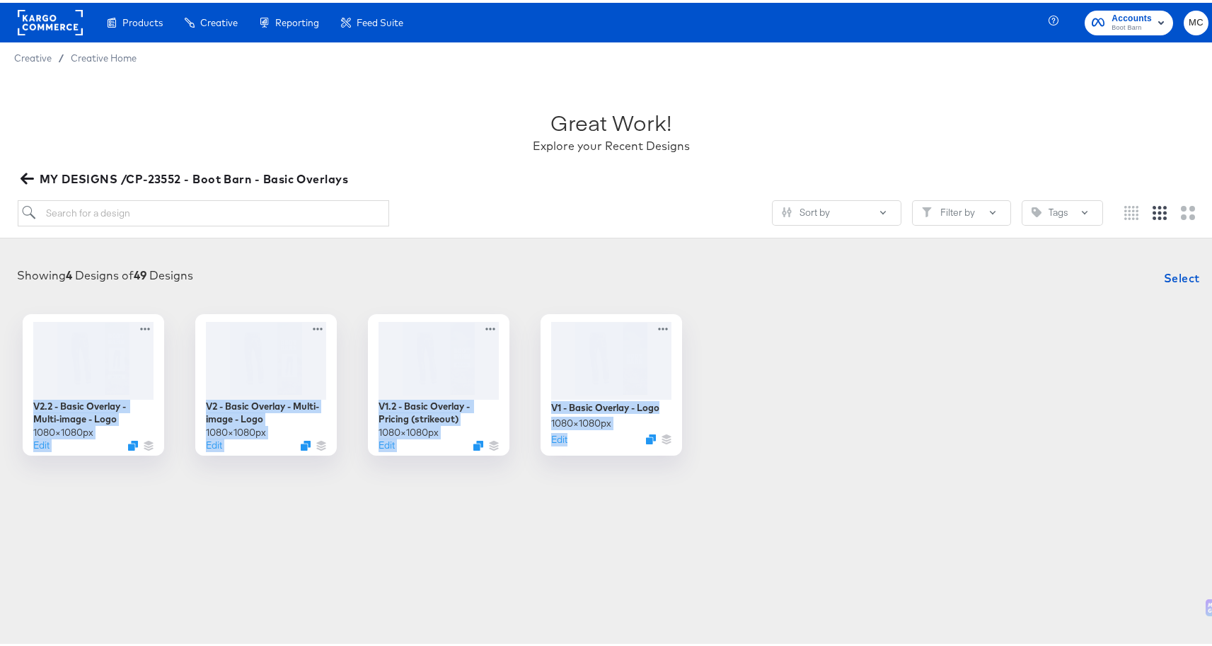
click at [34, 173] on span "MY DESIGNS /CP-23552 - Boot Barn - Basic Overlays" at bounding box center [185, 176] width 325 height 20
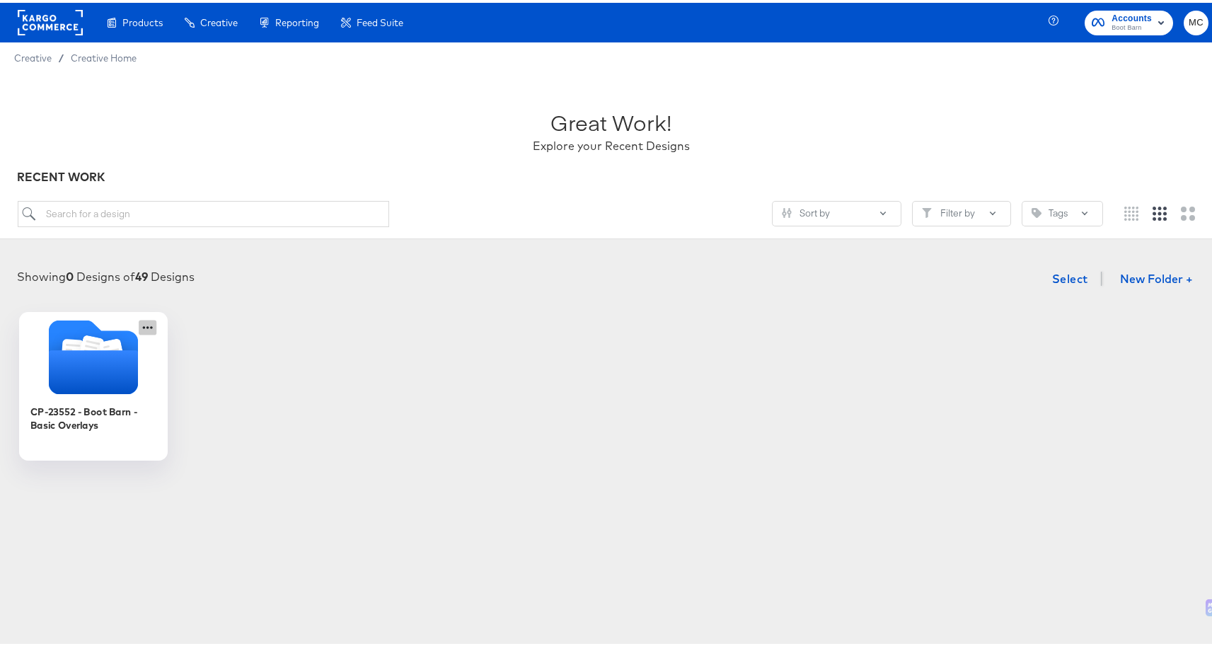
click at [139, 328] on icon at bounding box center [148, 324] width 18 height 15
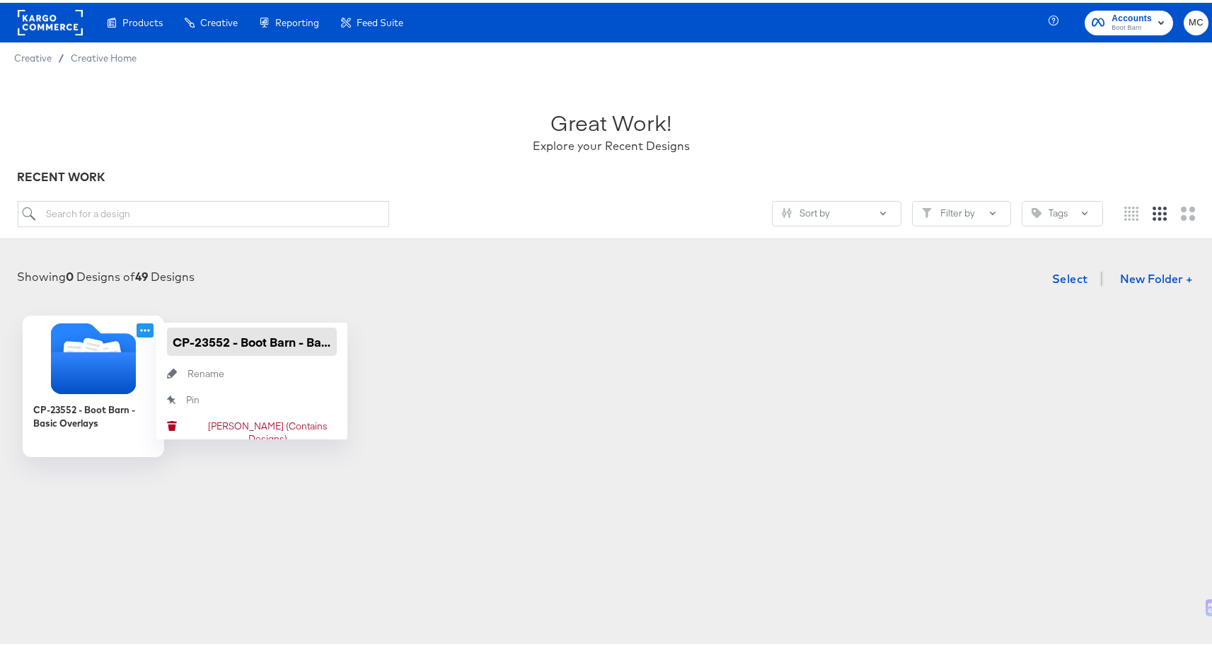
click at [170, 337] on input "CP-23552 - Boot Barn - Basic Overlays" at bounding box center [252, 339] width 170 height 28
drag, startPoint x: 170, startPoint y: 336, endPoint x: 434, endPoint y: 345, distance: 264.8
click at [434, 345] on div "CP-23552 - Boot Barn - Basic Overlays CP-23552 - Boot Barn - Basic Overlays Ren…" at bounding box center [611, 384] width 1194 height 142
